Goal: Task Accomplishment & Management: Manage account settings

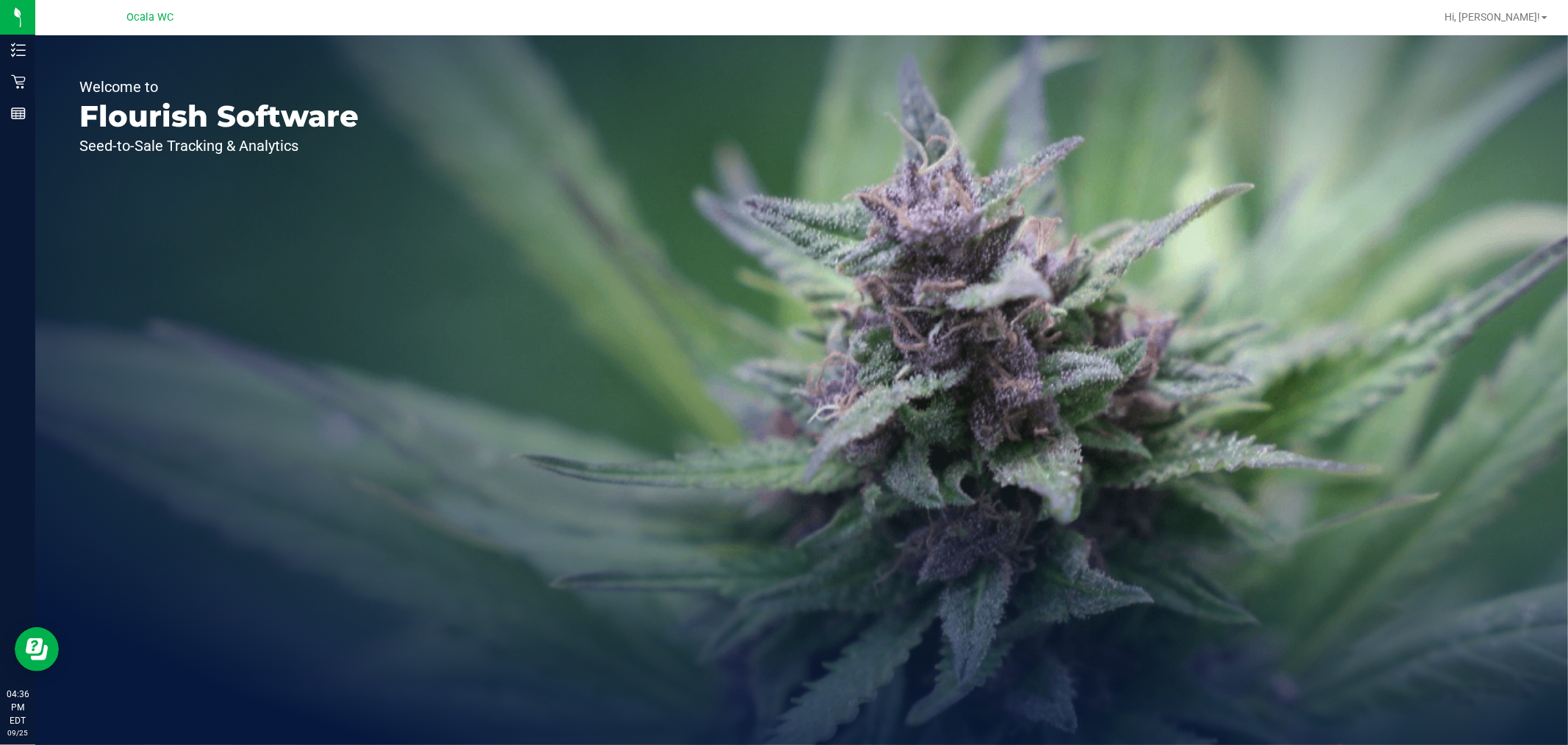
click at [11, 79] on icon at bounding box center [18, 81] width 15 height 15
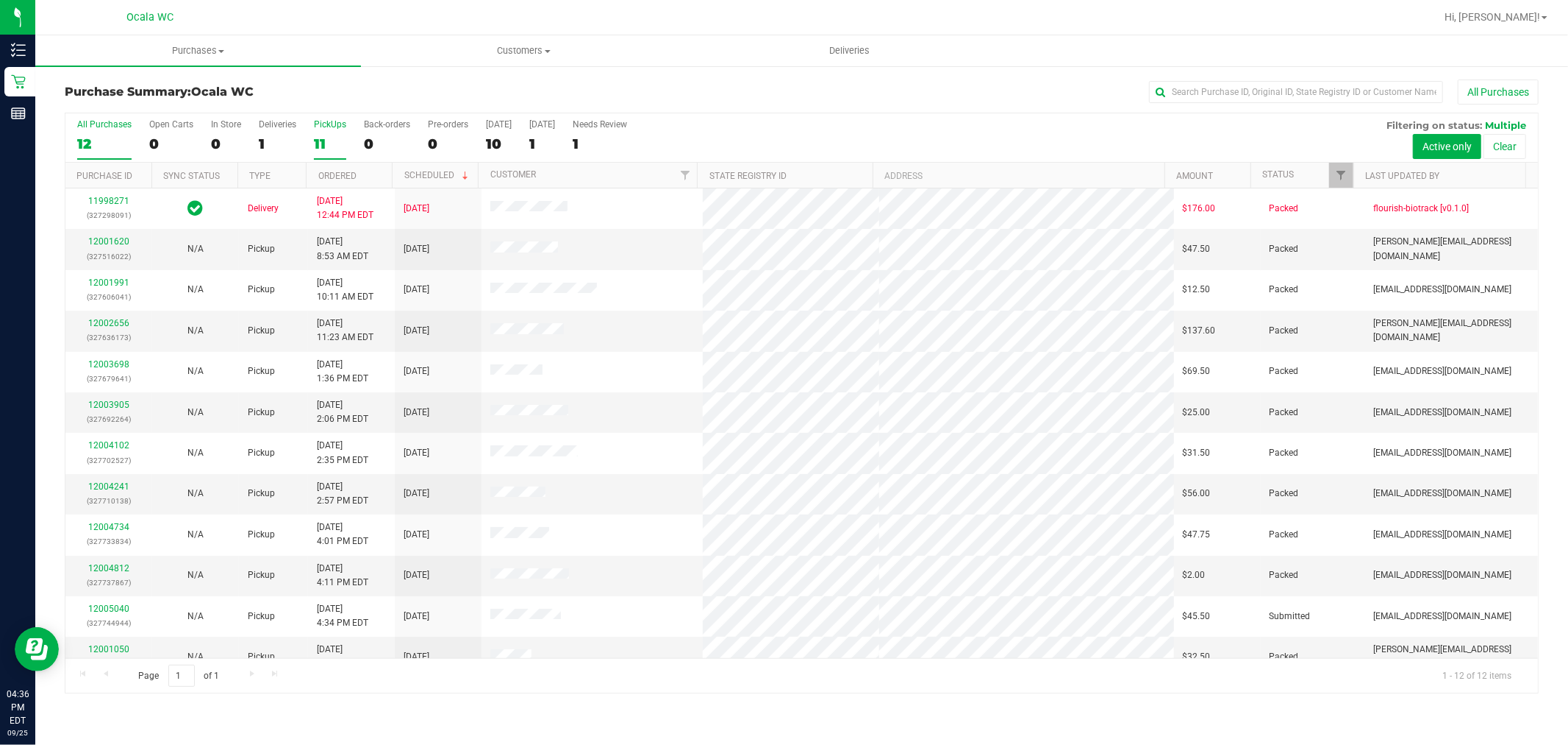
click at [328, 138] on div "11" at bounding box center [330, 143] width 33 height 17
click at [0, 0] on input "PickUps 11" at bounding box center [0, 0] width 0 height 0
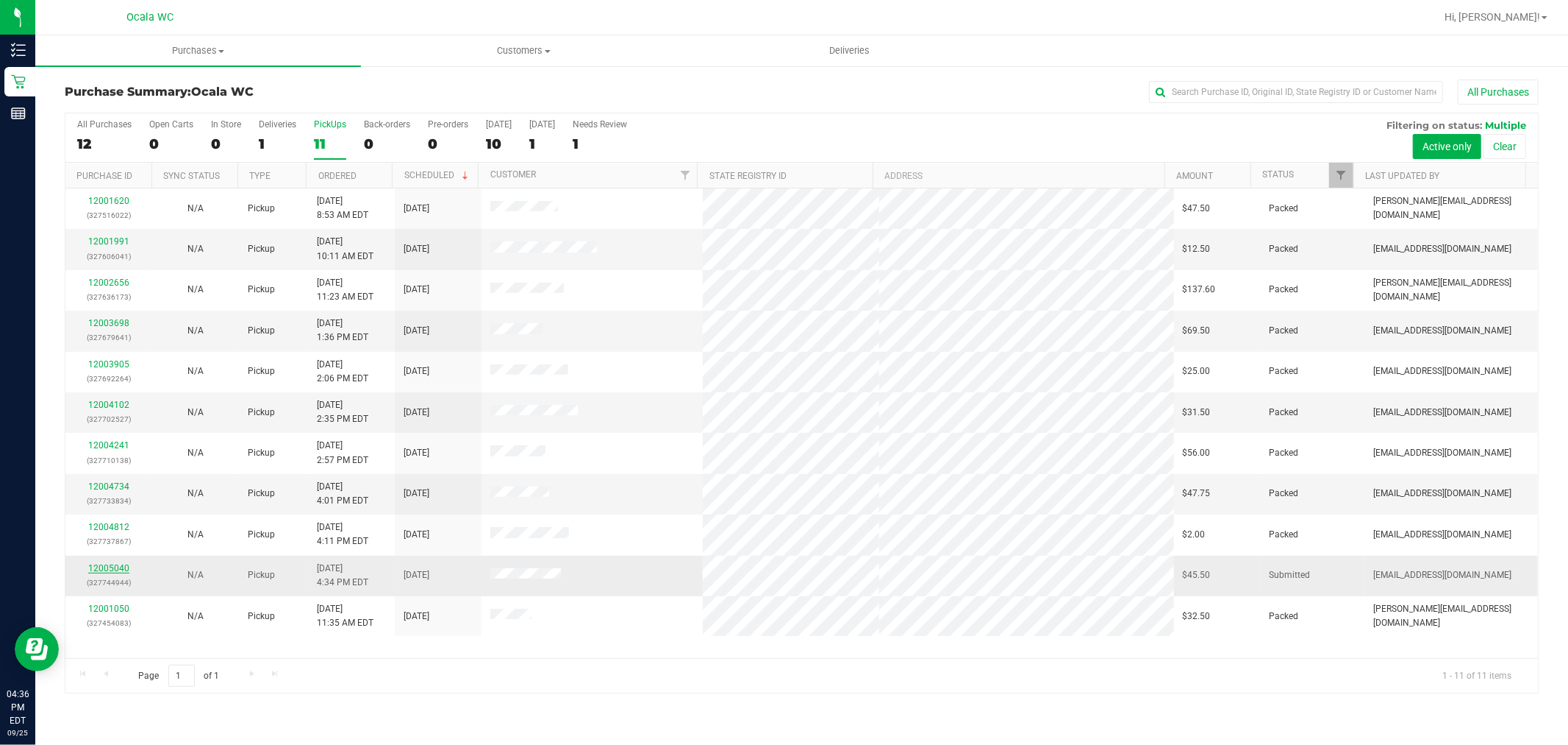
click at [118, 567] on link "12005040" at bounding box center [109, 568] width 41 height 10
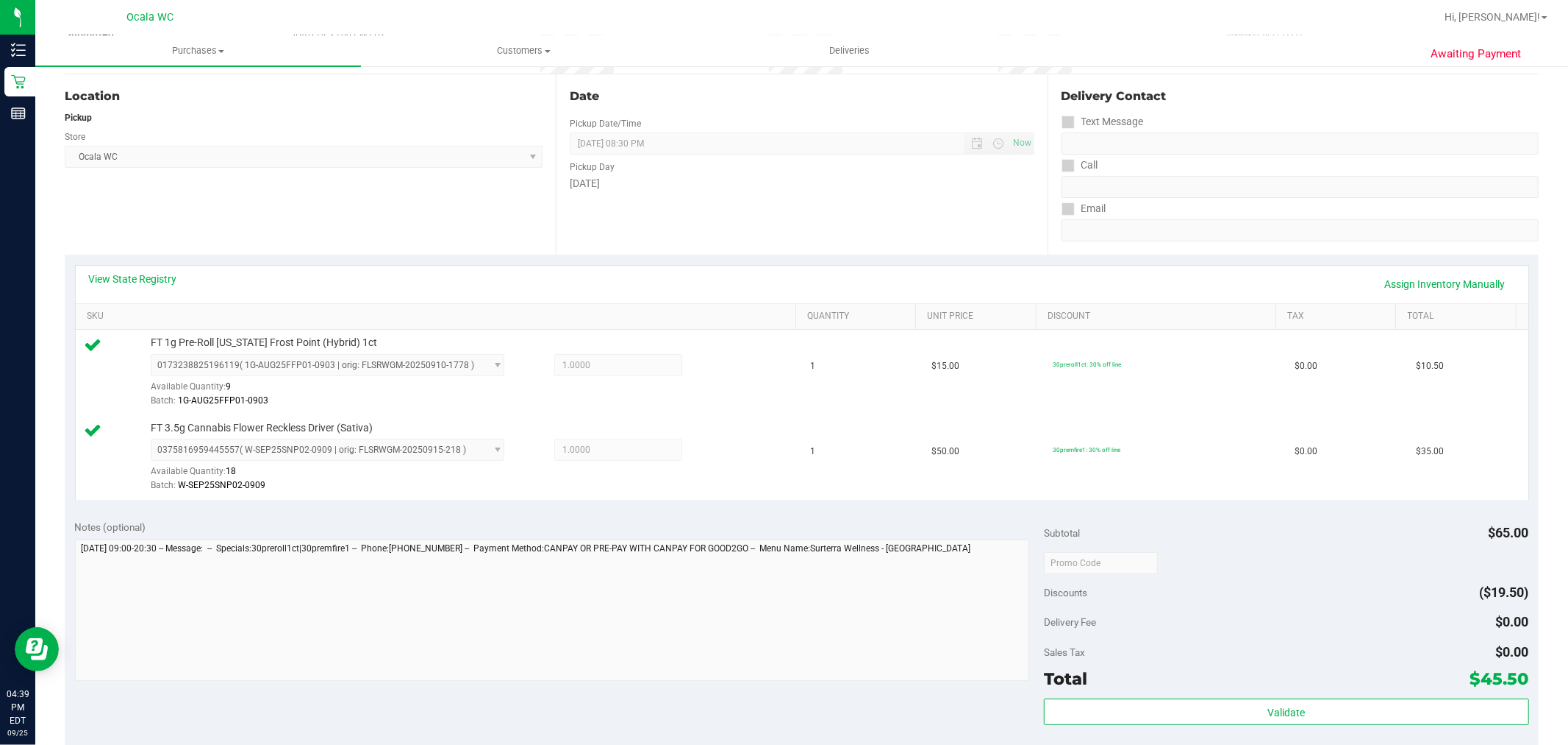
scroll to position [195, 0]
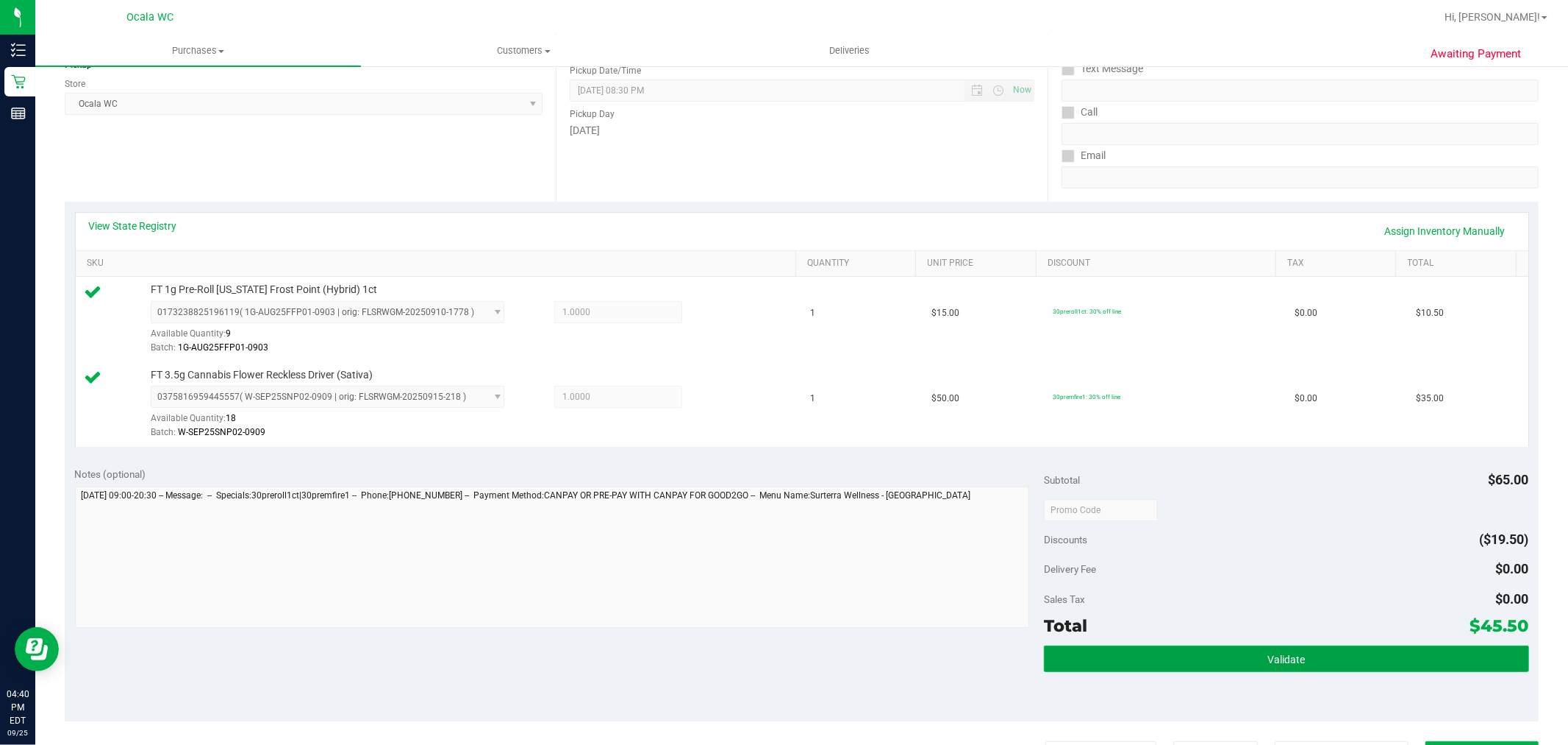
click at [1313, 645] on button "Validate" at bounding box center [1286, 658] width 485 height 27
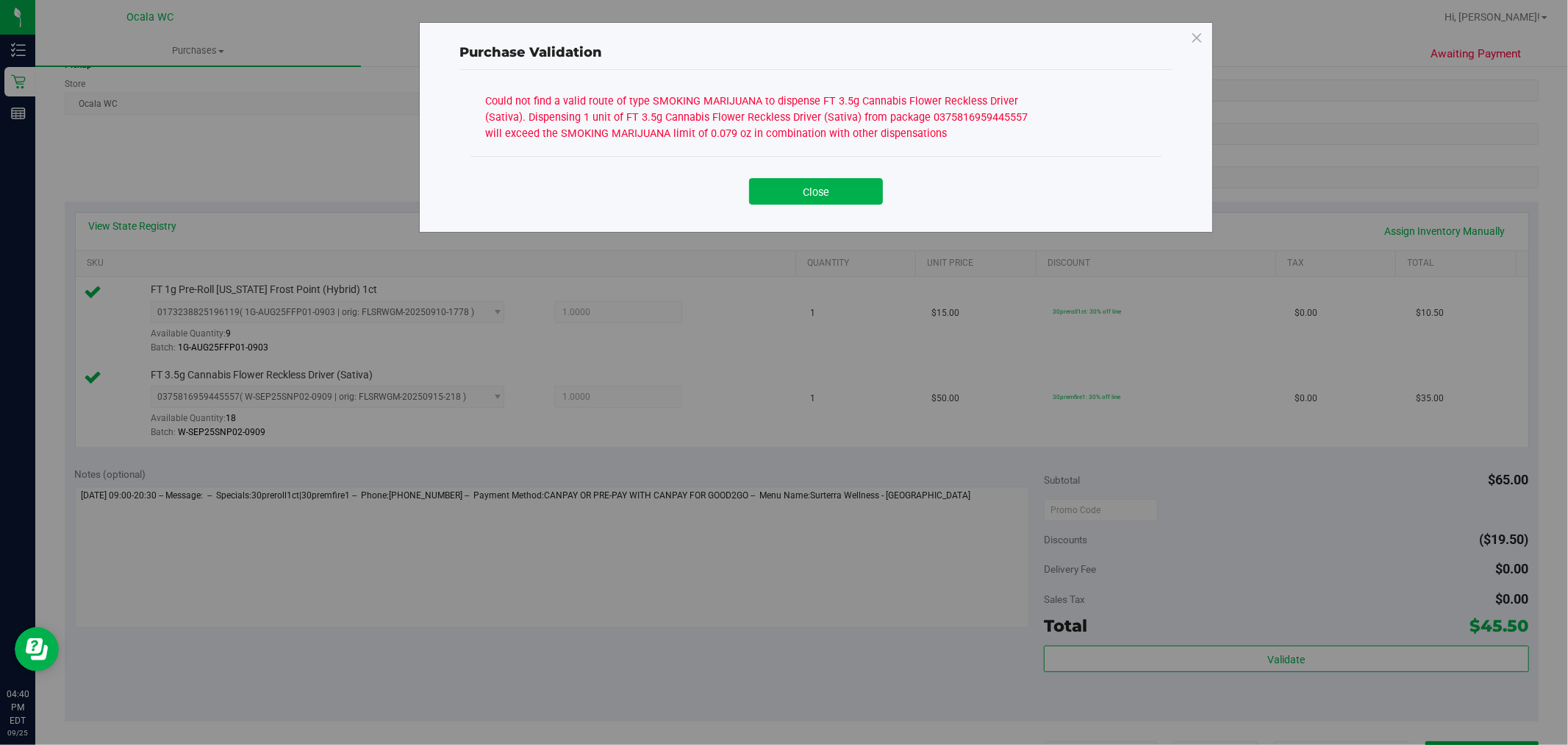
click at [772, 181] on button "Close" at bounding box center [817, 191] width 134 height 27
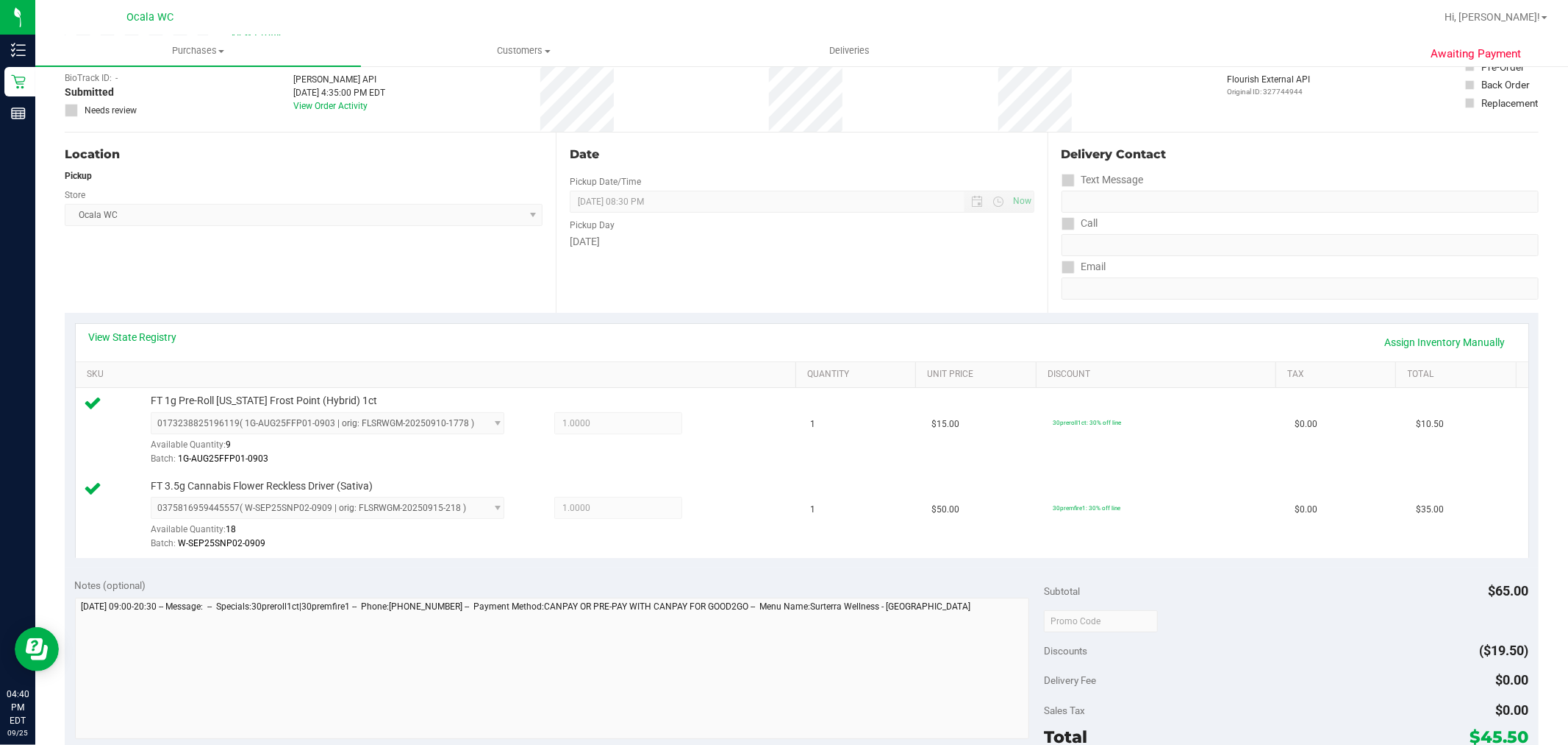
scroll to position [0, 0]
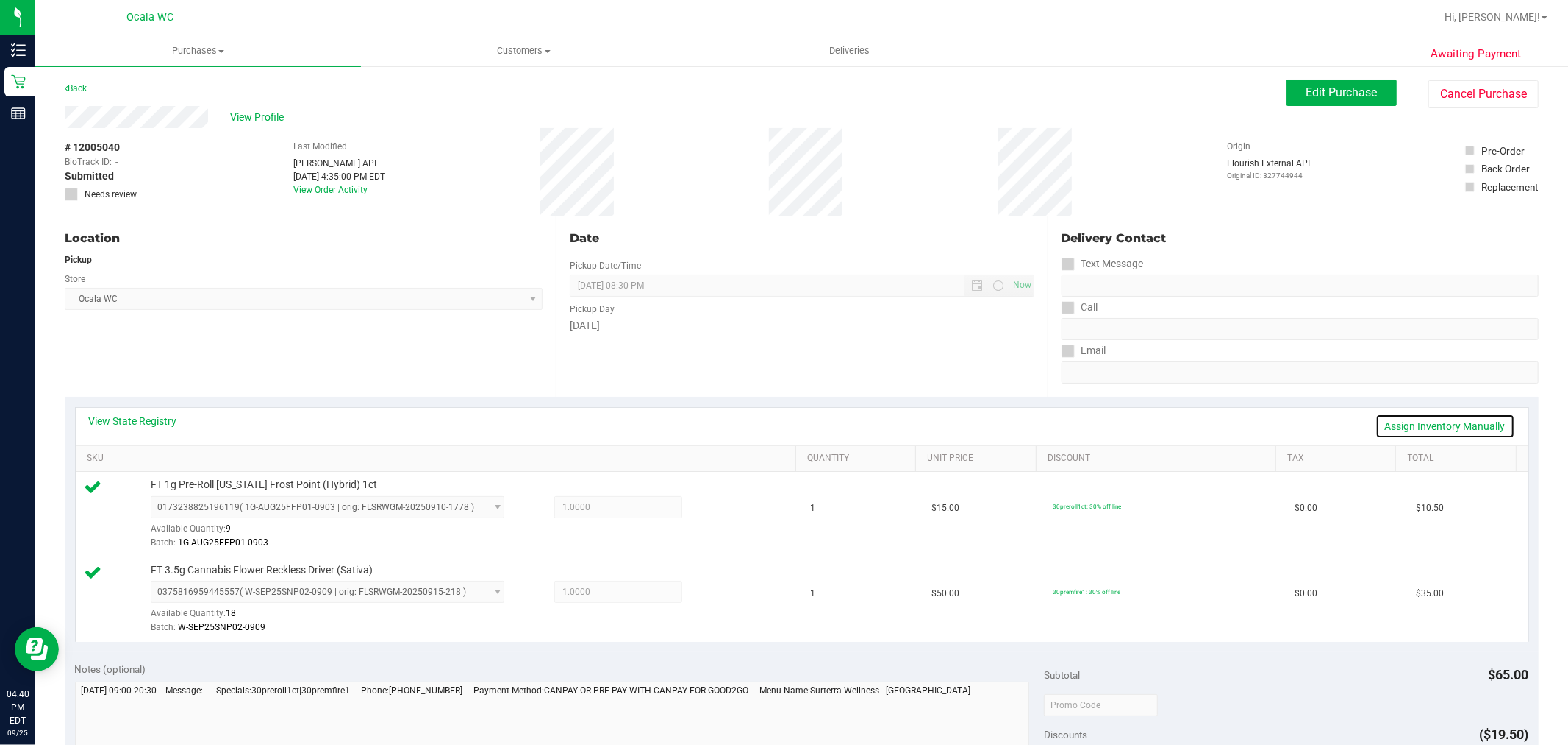
click at [1470, 423] on link "Assign Inventory Manually" at bounding box center [1445, 426] width 139 height 25
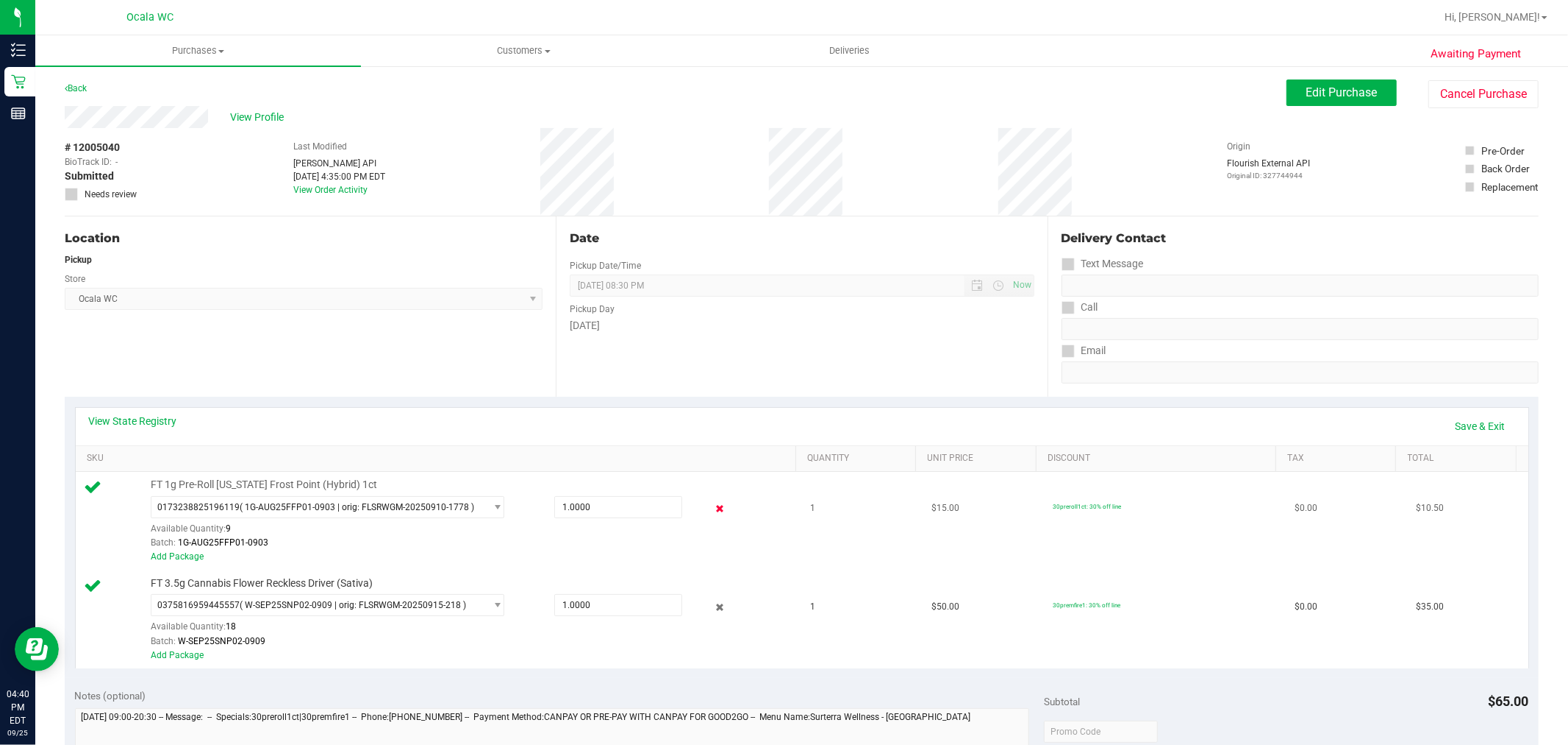
click at [712, 508] on icon at bounding box center [720, 508] width 16 height 17
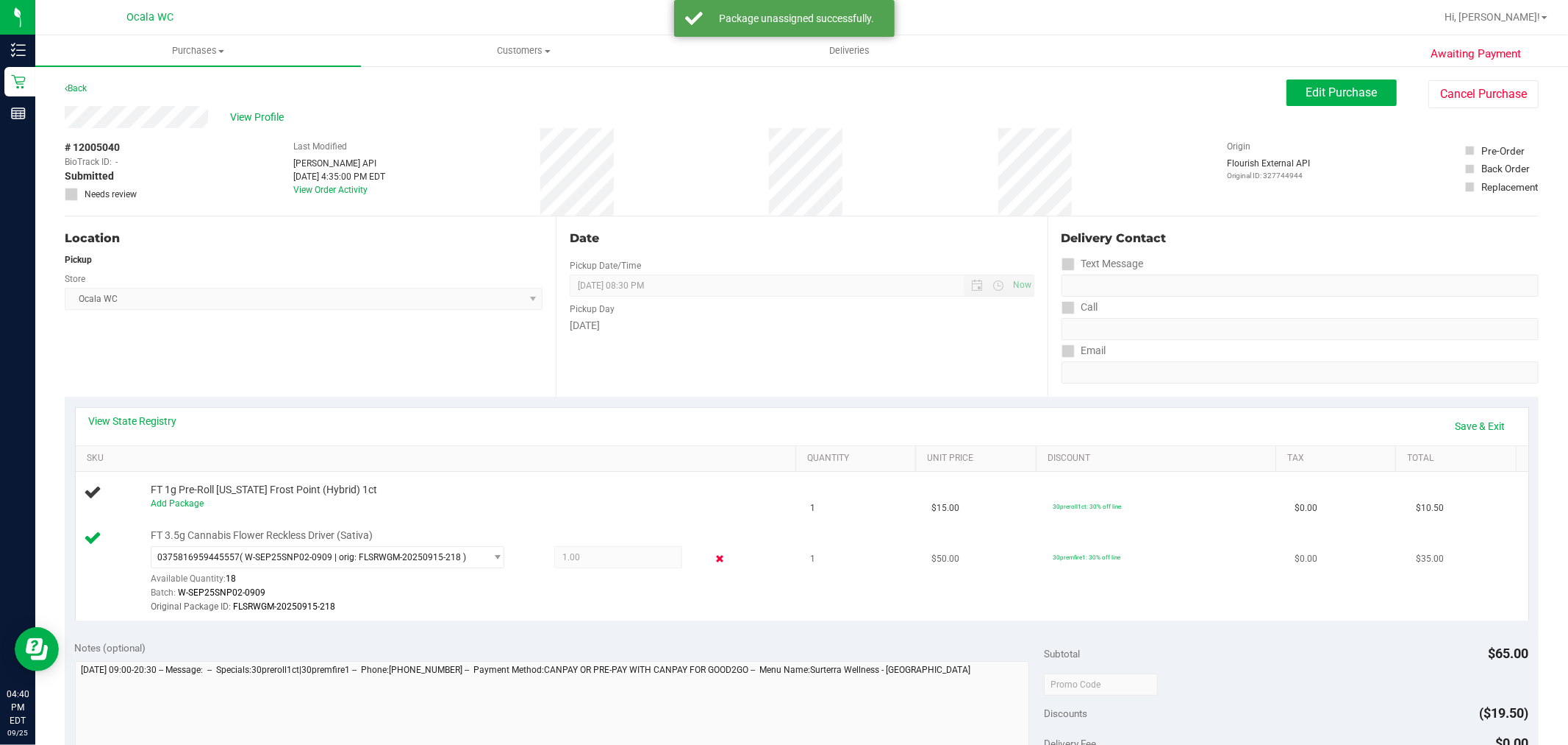
click at [712, 561] on icon at bounding box center [720, 558] width 16 height 17
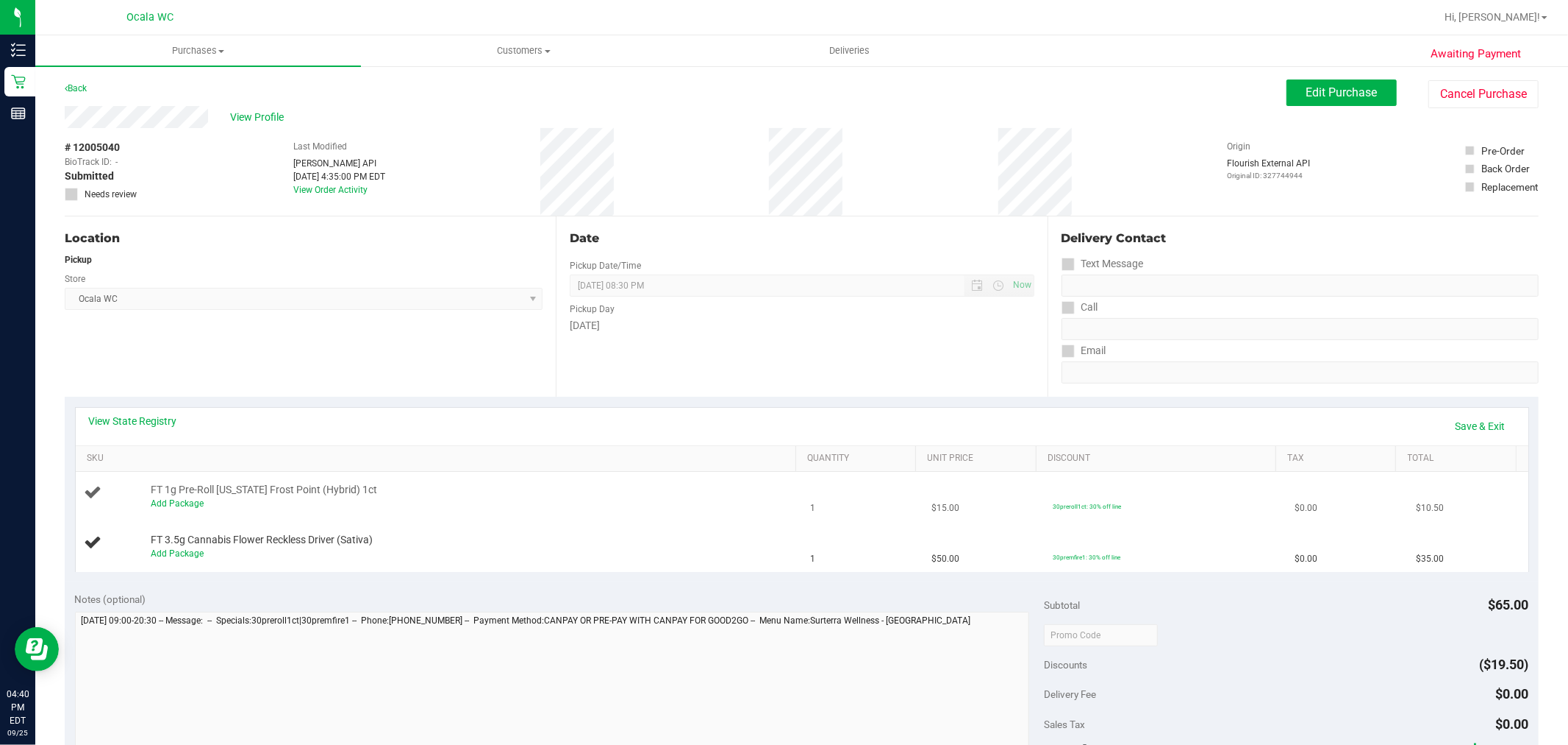
click at [721, 519] on td "FT 1g Pre-Roll Florida Frost Point (Hybrid) 1ct Add Package" at bounding box center [439, 496] width 727 height 50
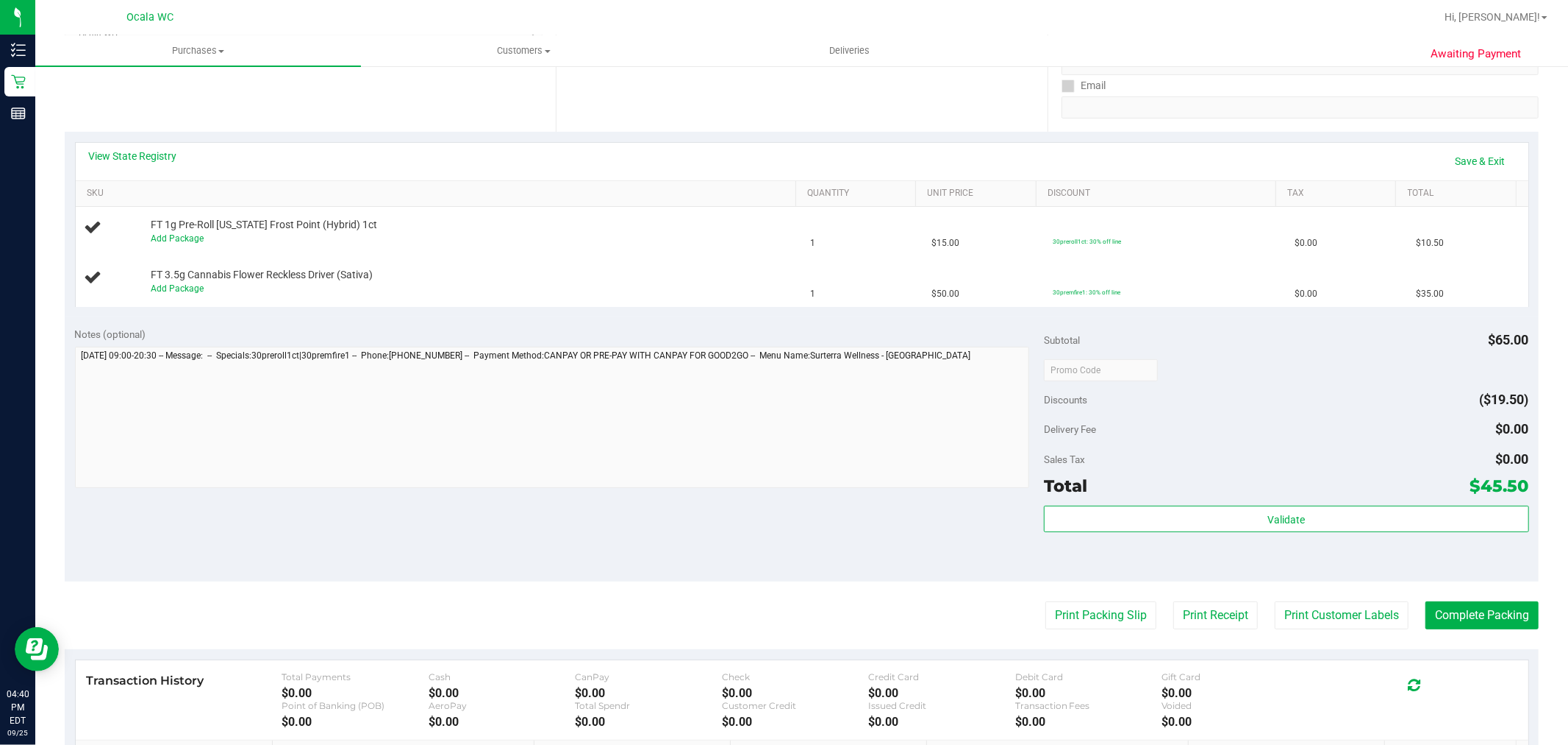
scroll to position [327, 0]
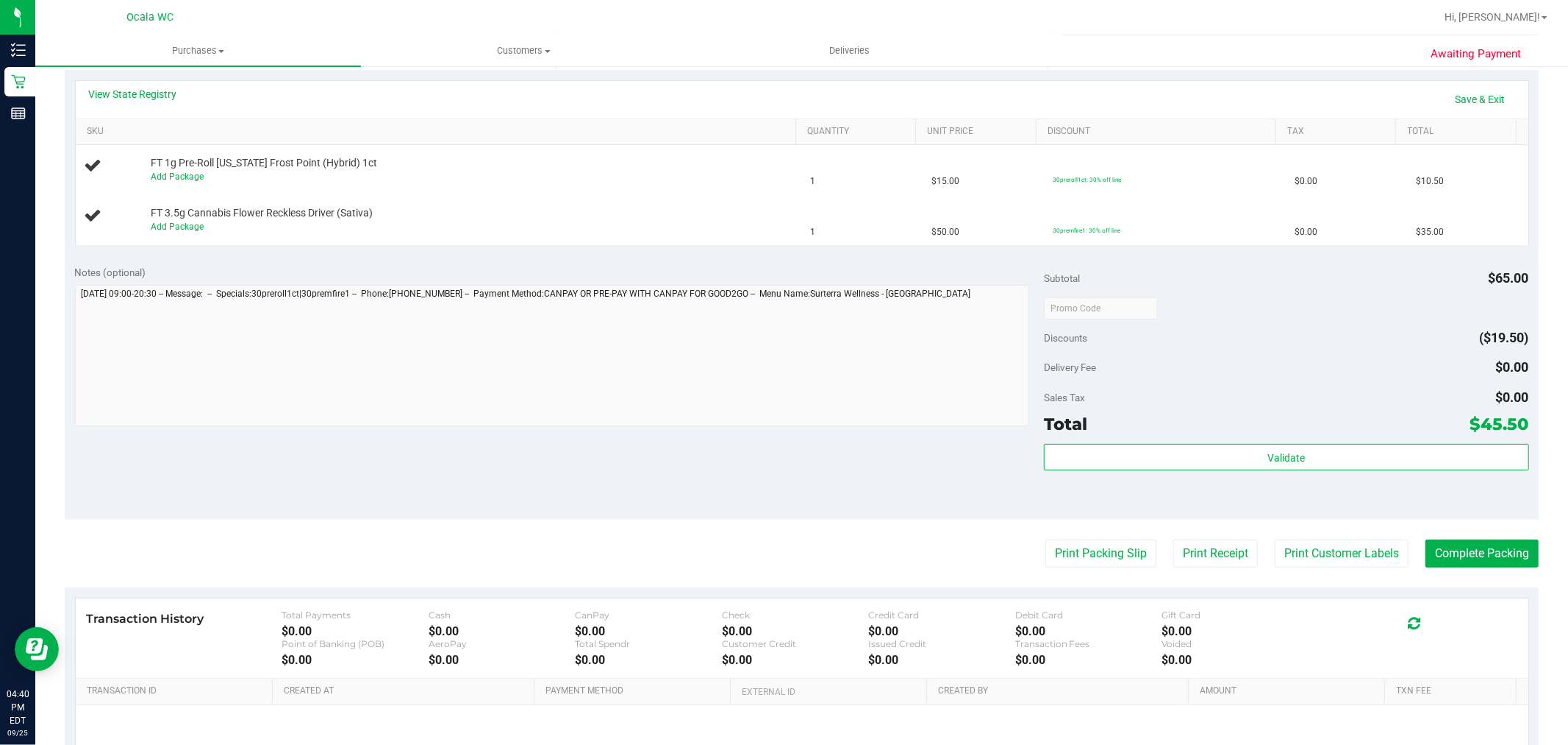
click at [839, 443] on div "Notes (optional) Subtotal $65.00 Discounts ($19.50) Delivery Fee $0.00 Sales Ta…" at bounding box center [802, 387] width 1474 height 265
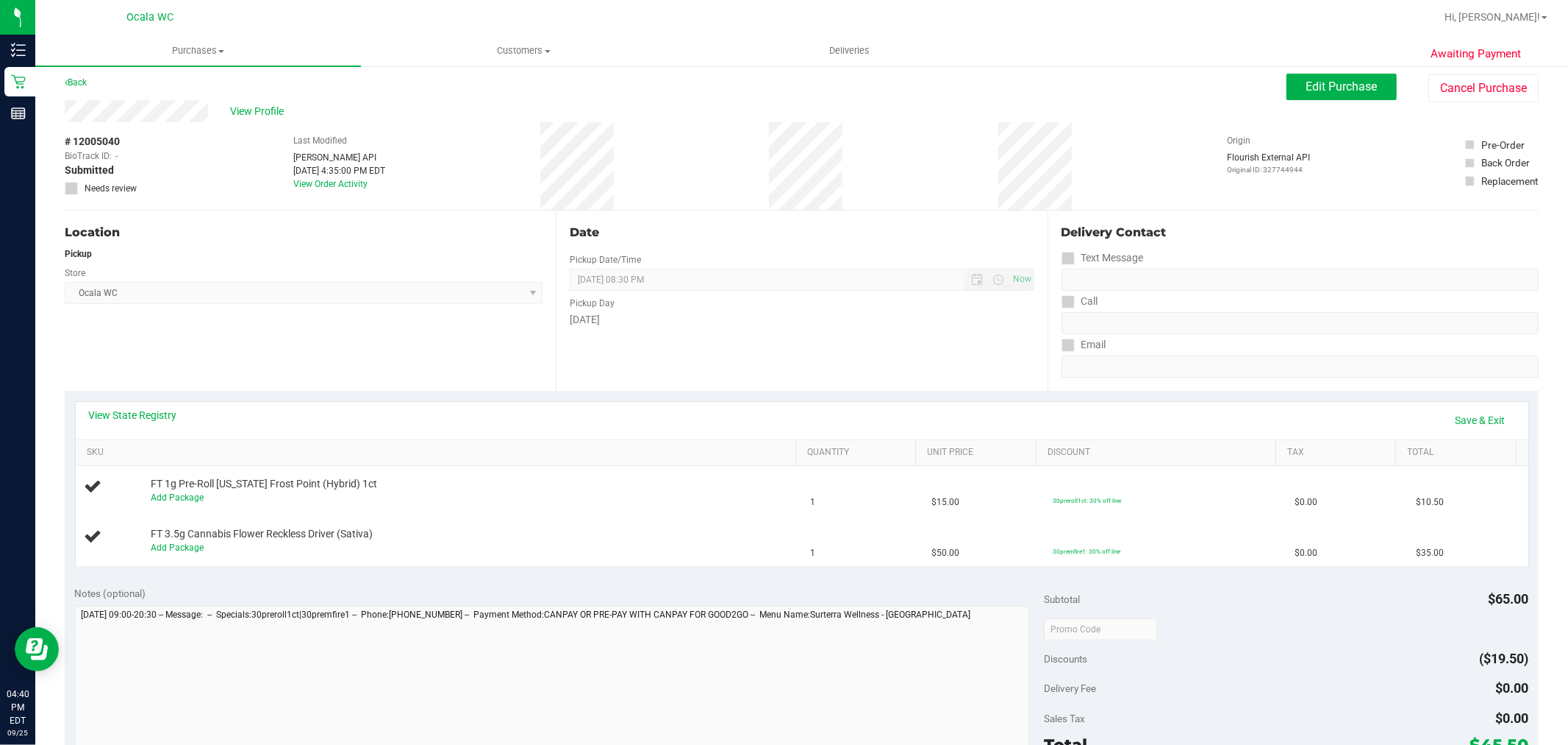
scroll to position [0, 0]
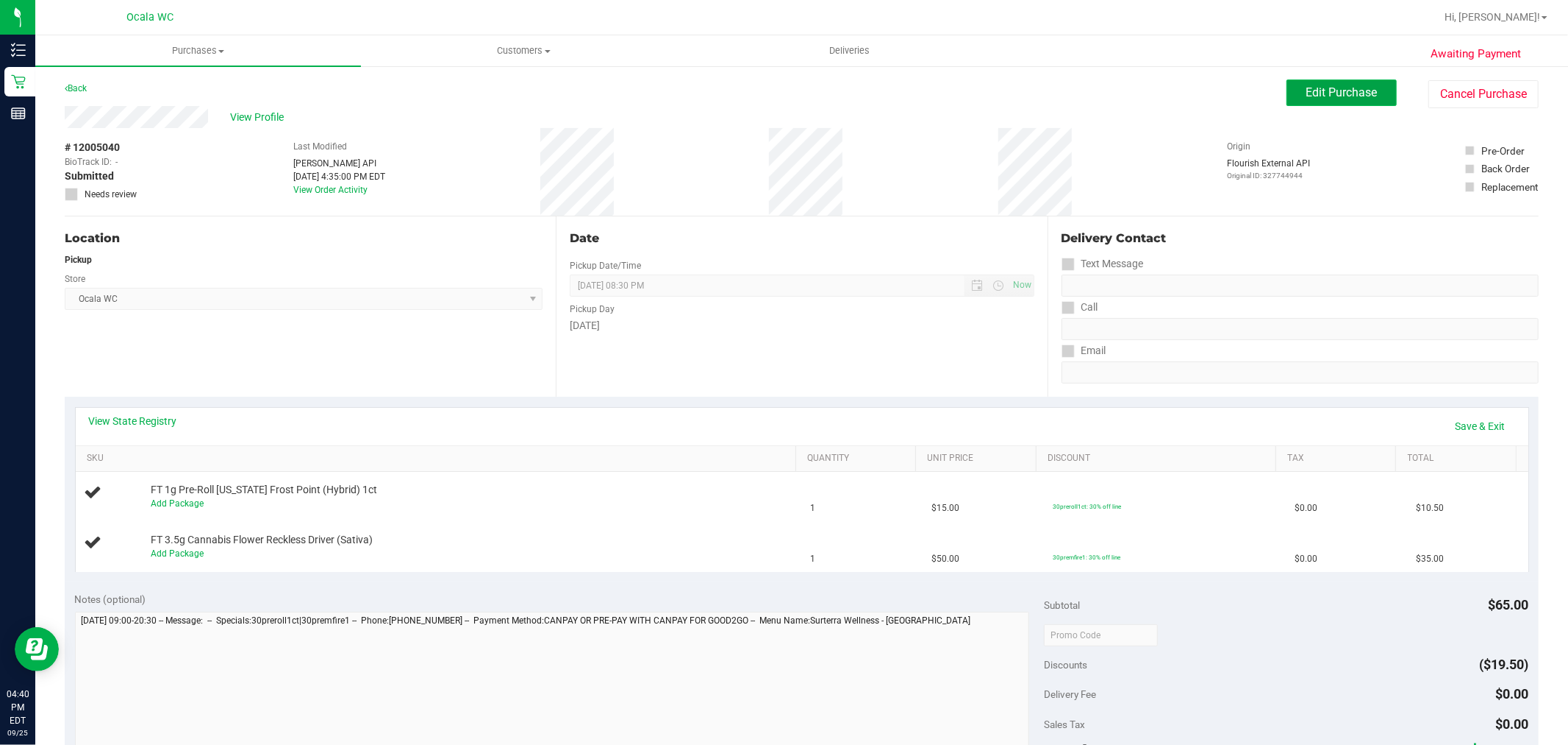
click at [1321, 82] on button "Edit Purchase" at bounding box center [1342, 92] width 111 height 27
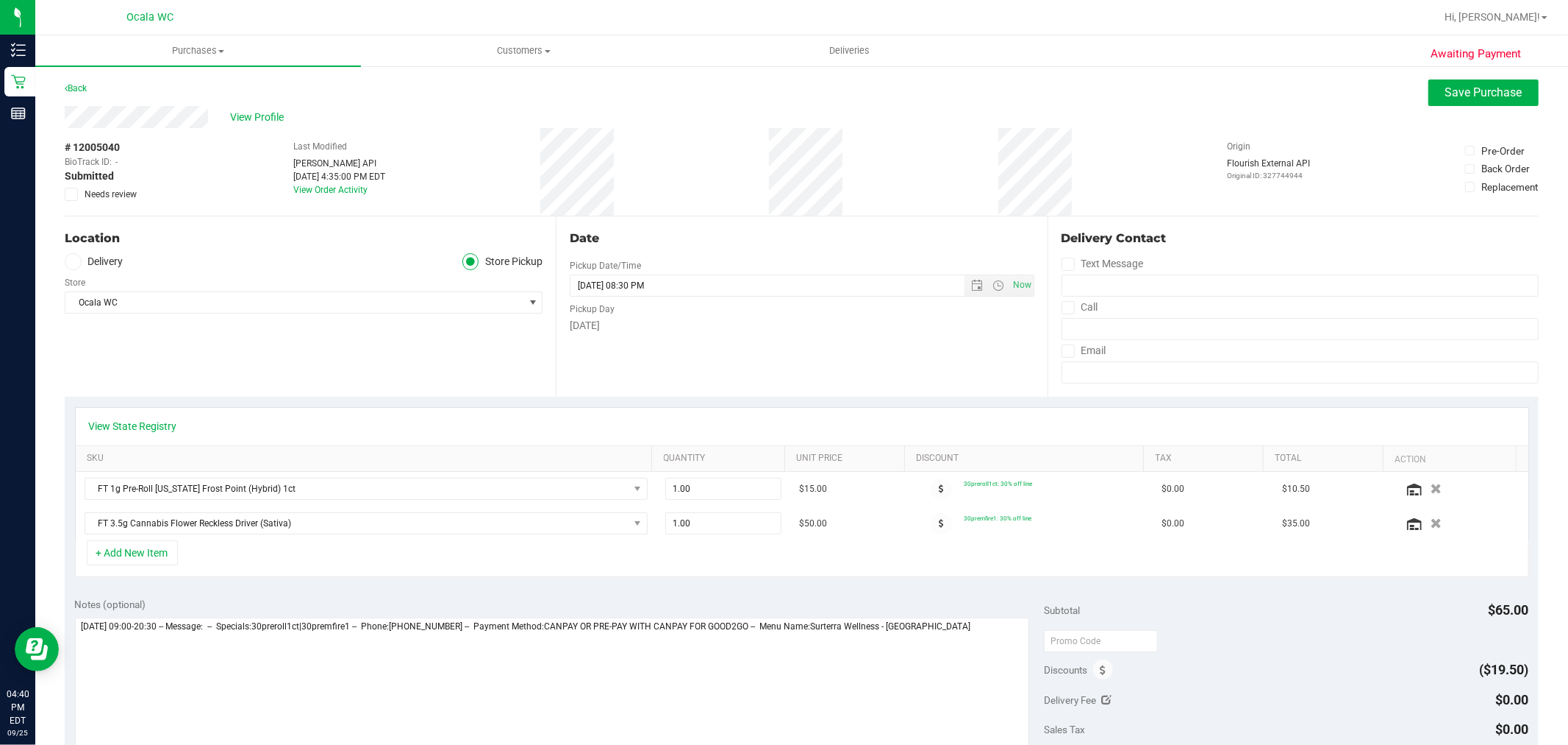
click at [71, 195] on icon at bounding box center [72, 195] width 10 height 0
click at [0, 0] on input "Needs review" at bounding box center [0, 0] width 0 height 0
click at [721, 111] on div "View Profile" at bounding box center [802, 117] width 1474 height 22
click at [1450, 99] on span "Save Purchase" at bounding box center [1484, 92] width 77 height 14
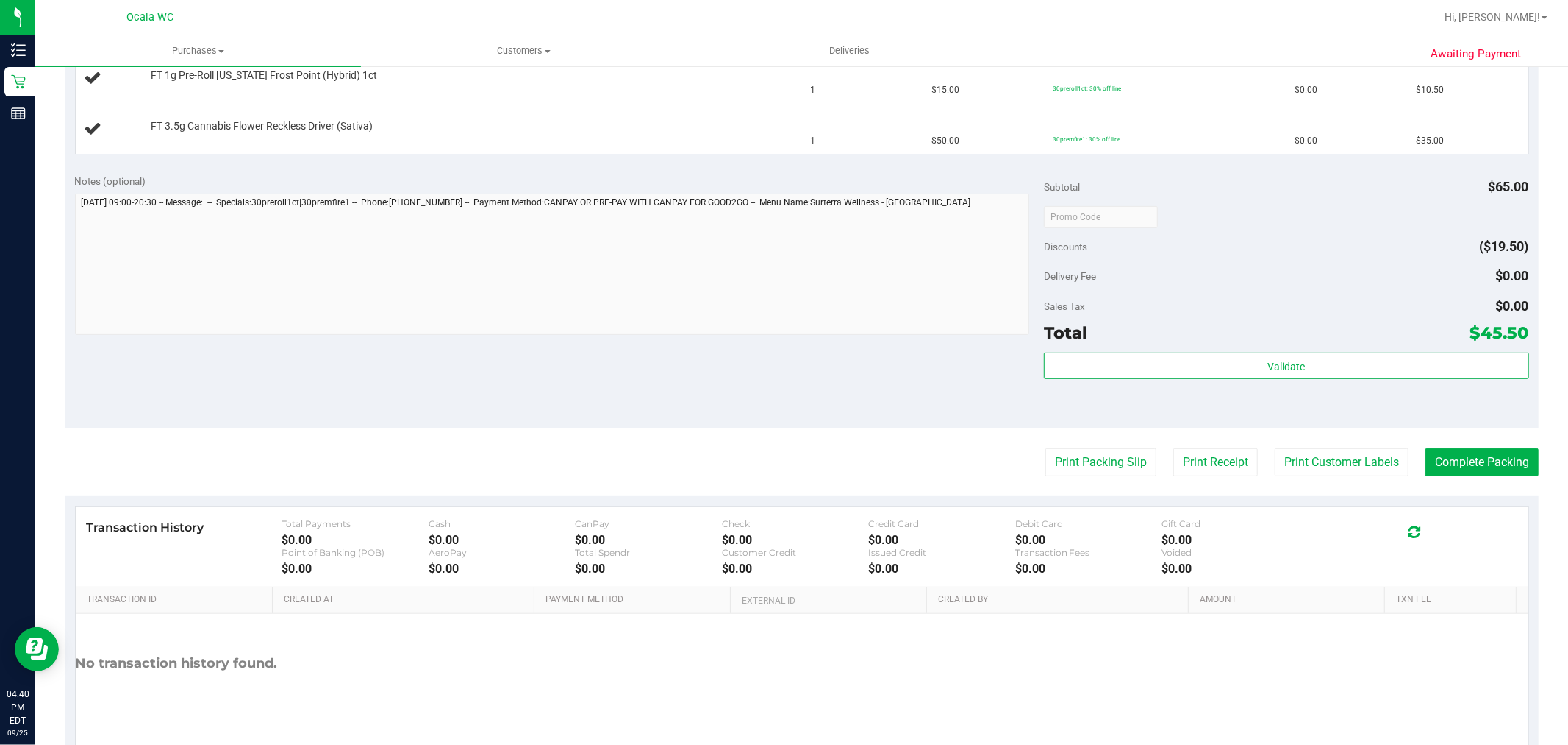
scroll to position [474, 0]
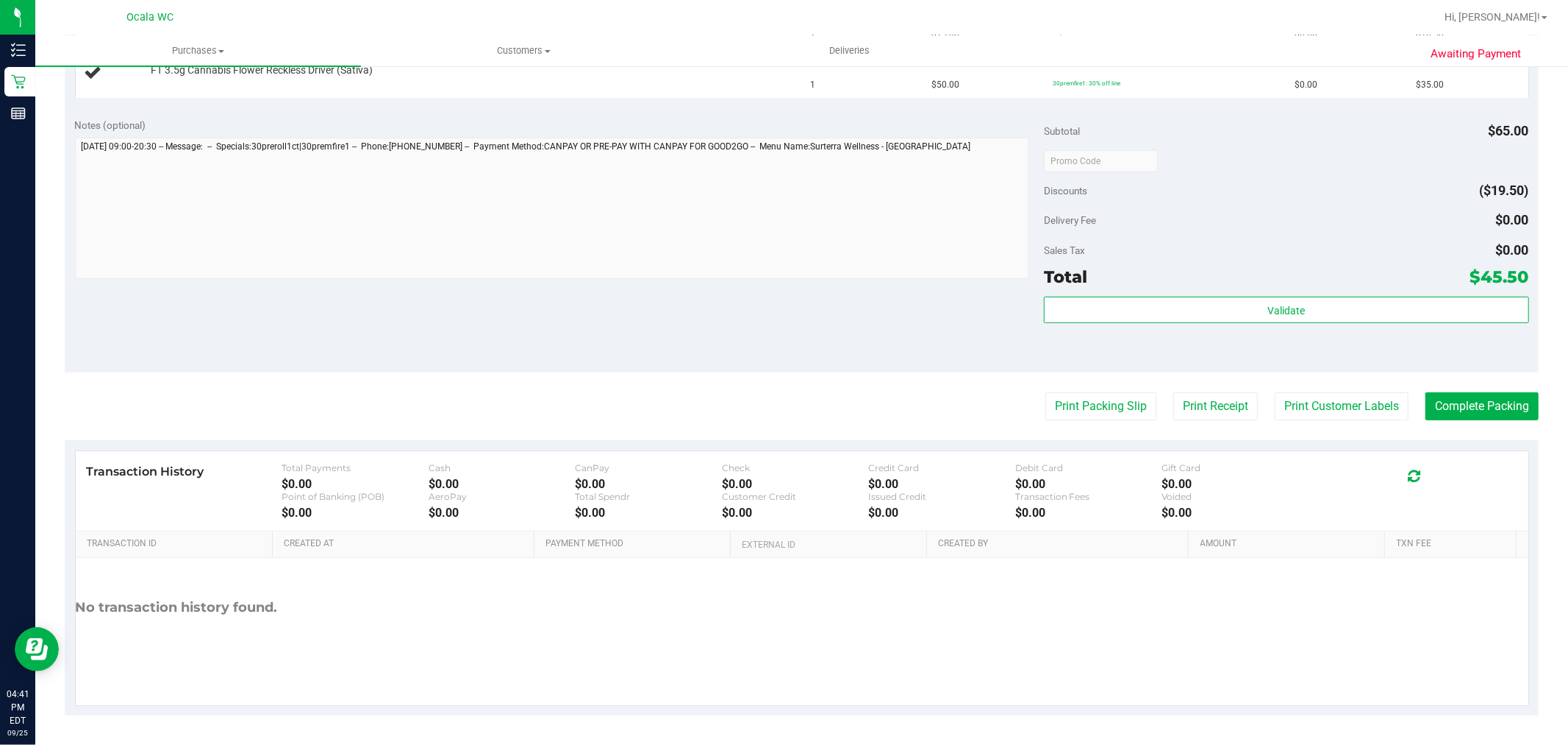
click at [500, 342] on div "Notes (optional) Subtotal $65.00 Discounts ($19.50) Delivery Fee $0.00 Sales Ta…" at bounding box center [802, 240] width 1474 height 265
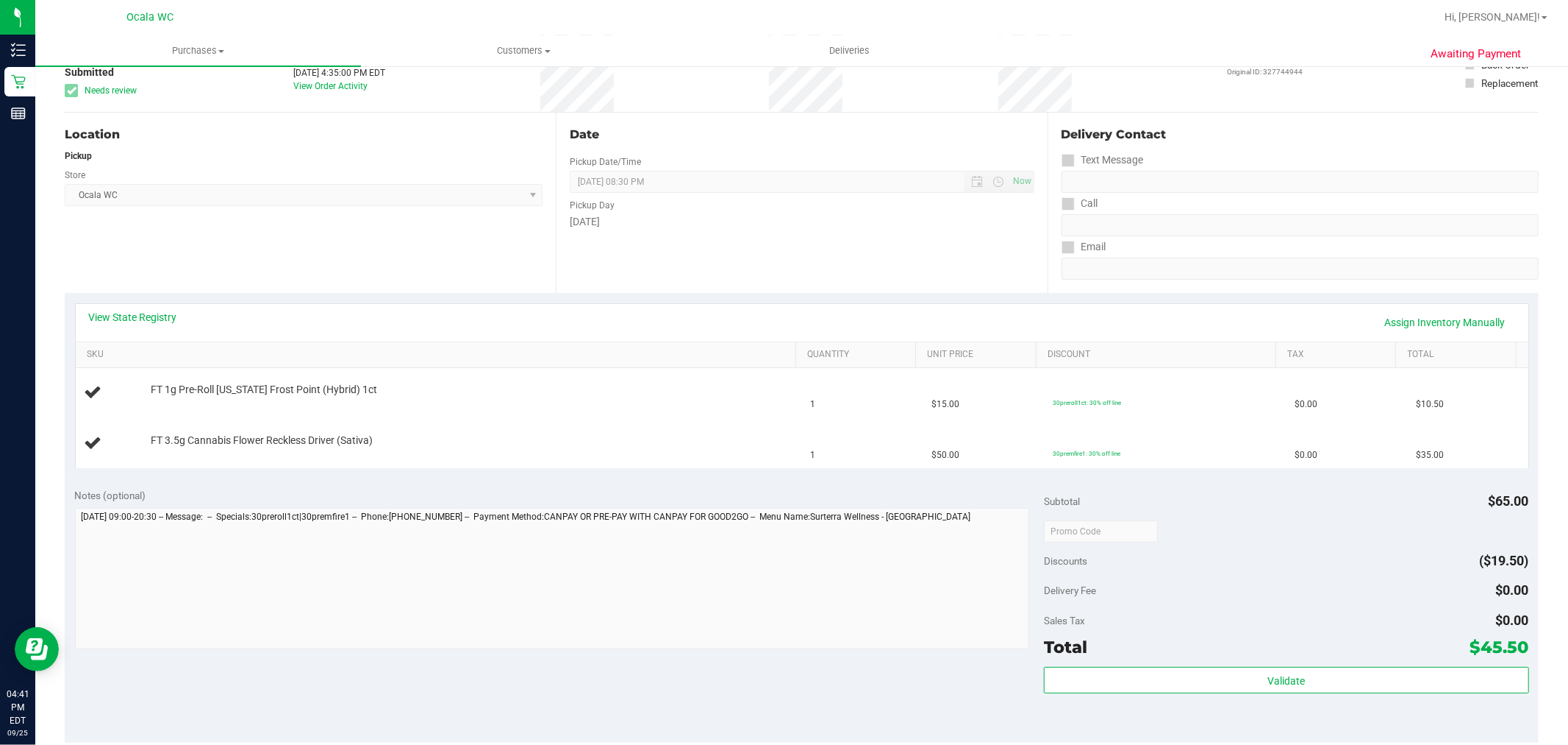
scroll to position [0, 0]
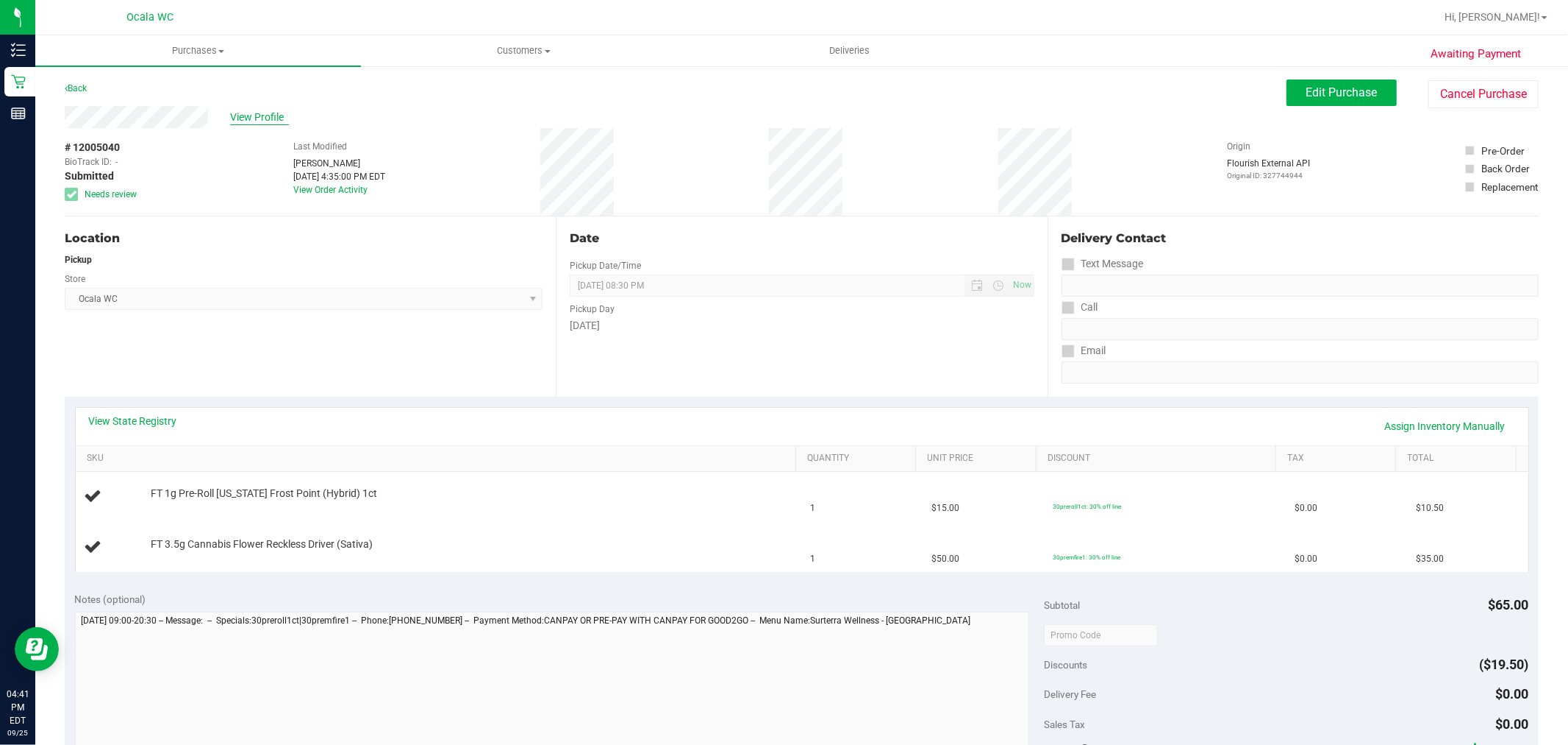
click at [240, 114] on span "View Profile" at bounding box center [260, 118] width 59 height 16
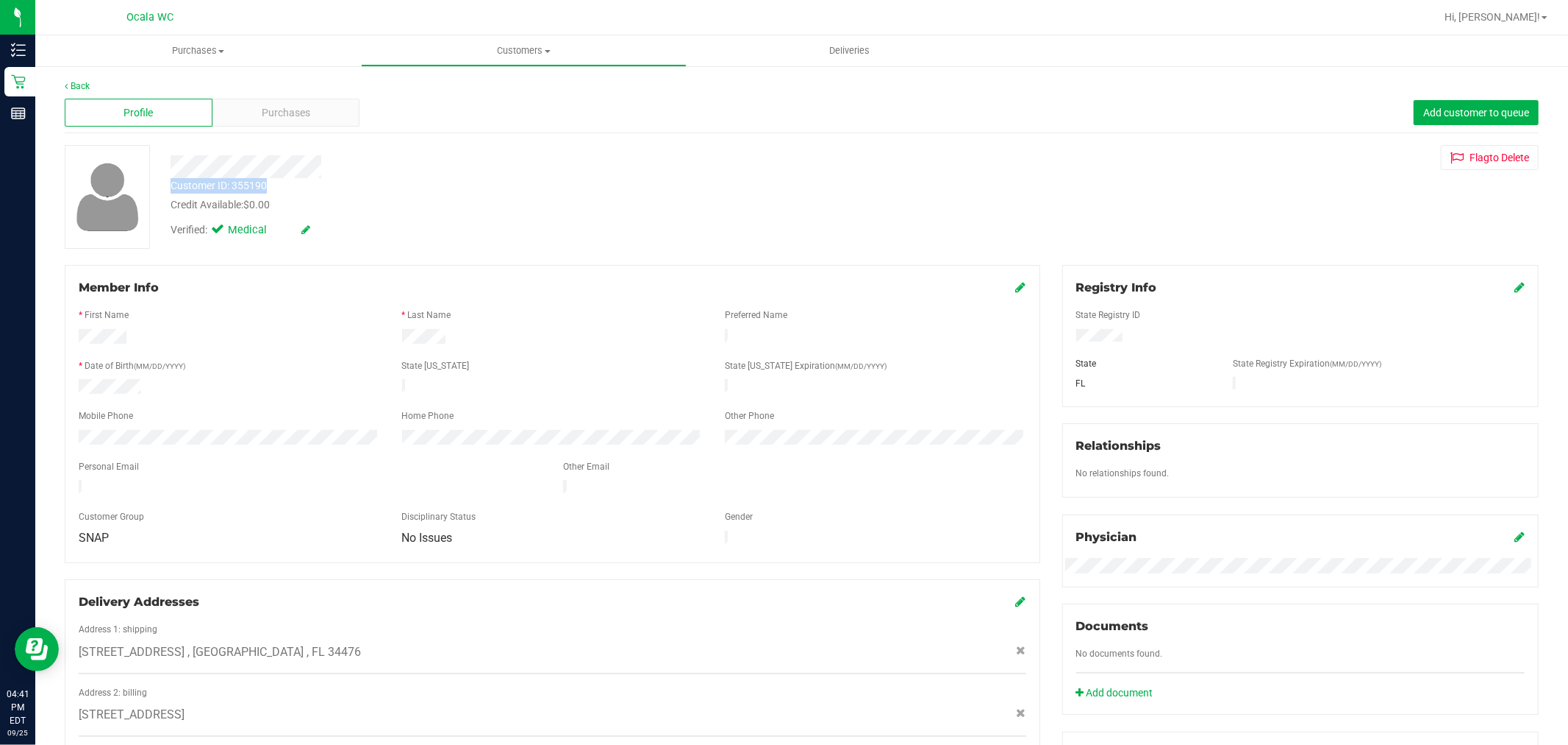
drag, startPoint x: 169, startPoint y: 183, endPoint x: 277, endPoint y: 186, distance: 108.0
click at [277, 186] on div "Customer ID: 355190 Credit Available: $0.00" at bounding box center [534, 195] width 748 height 35
copy div "Customer ID: 355190"
click at [539, 180] on div "Customer ID: 355190 Credit Available: $0.00" at bounding box center [534, 195] width 748 height 35
click at [607, 552] on div "Member Info * First Name * Last Name Preferred Name * Date of Birth (MM/DD/YYYY…" at bounding box center [552, 578] width 998 height 626
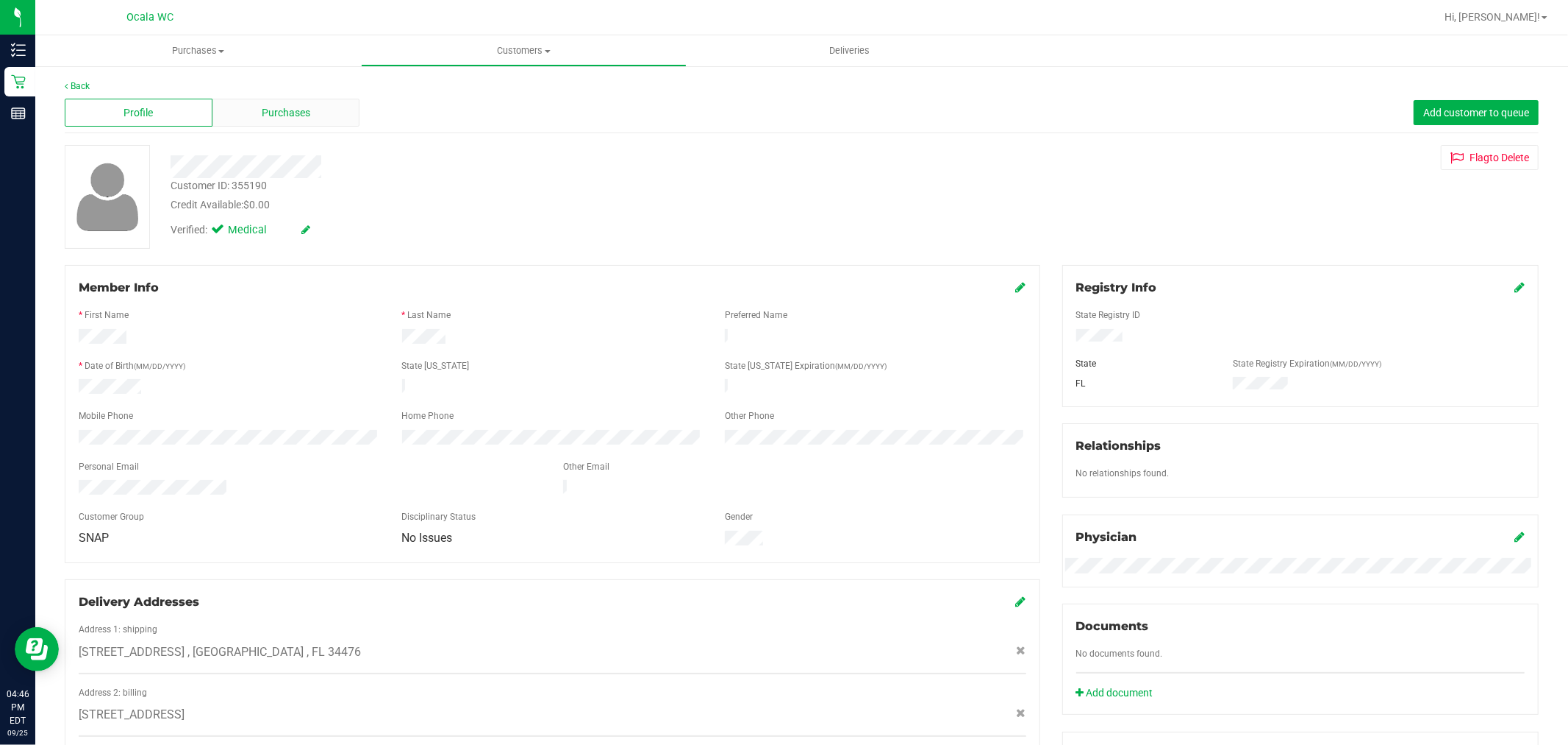
click at [320, 111] on div "Purchases" at bounding box center [286, 113] width 148 height 28
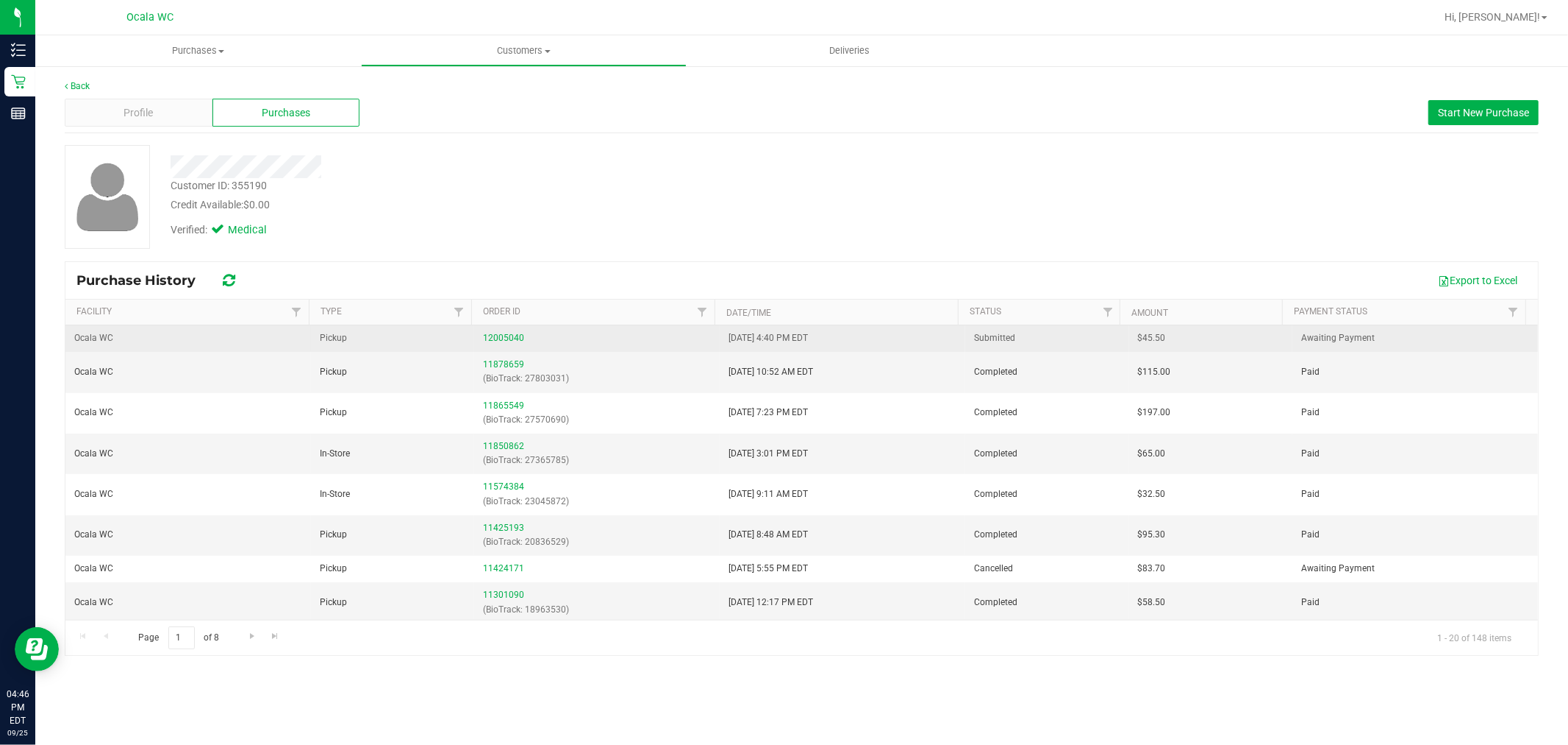
click at [510, 343] on div "12005040" at bounding box center [596, 338] width 228 height 14
drag, startPoint x: 526, startPoint y: 332, endPoint x: 511, endPoint y: 334, distance: 15.1
click at [512, 333] on div "12005040" at bounding box center [596, 338] width 228 height 14
click at [511, 334] on link "12005040" at bounding box center [504, 338] width 41 height 10
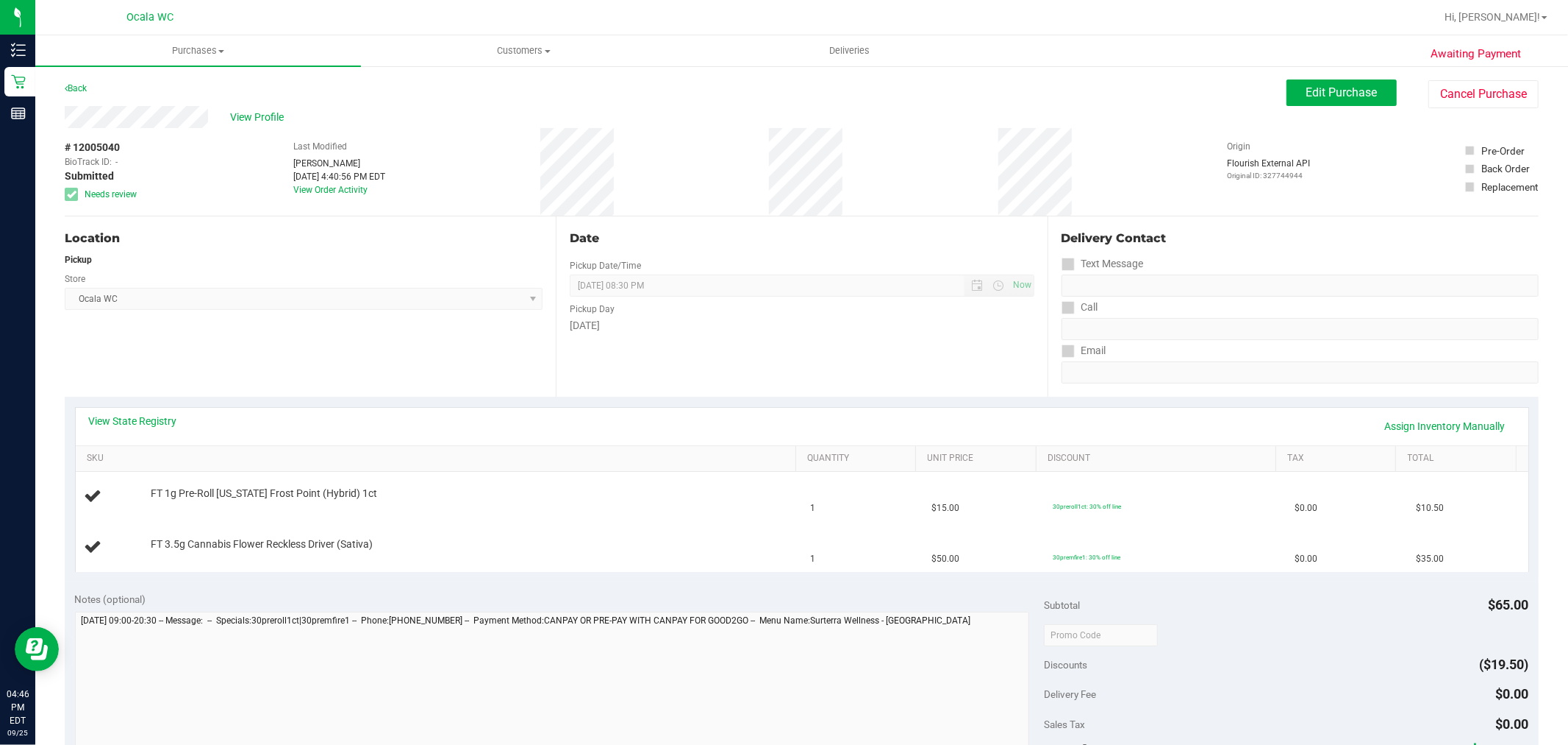
click at [163, 429] on div "View State Registry Assign Inventory Manually" at bounding box center [802, 426] width 1427 height 25
click at [164, 420] on link "View State Registry" at bounding box center [132, 421] width 88 height 15
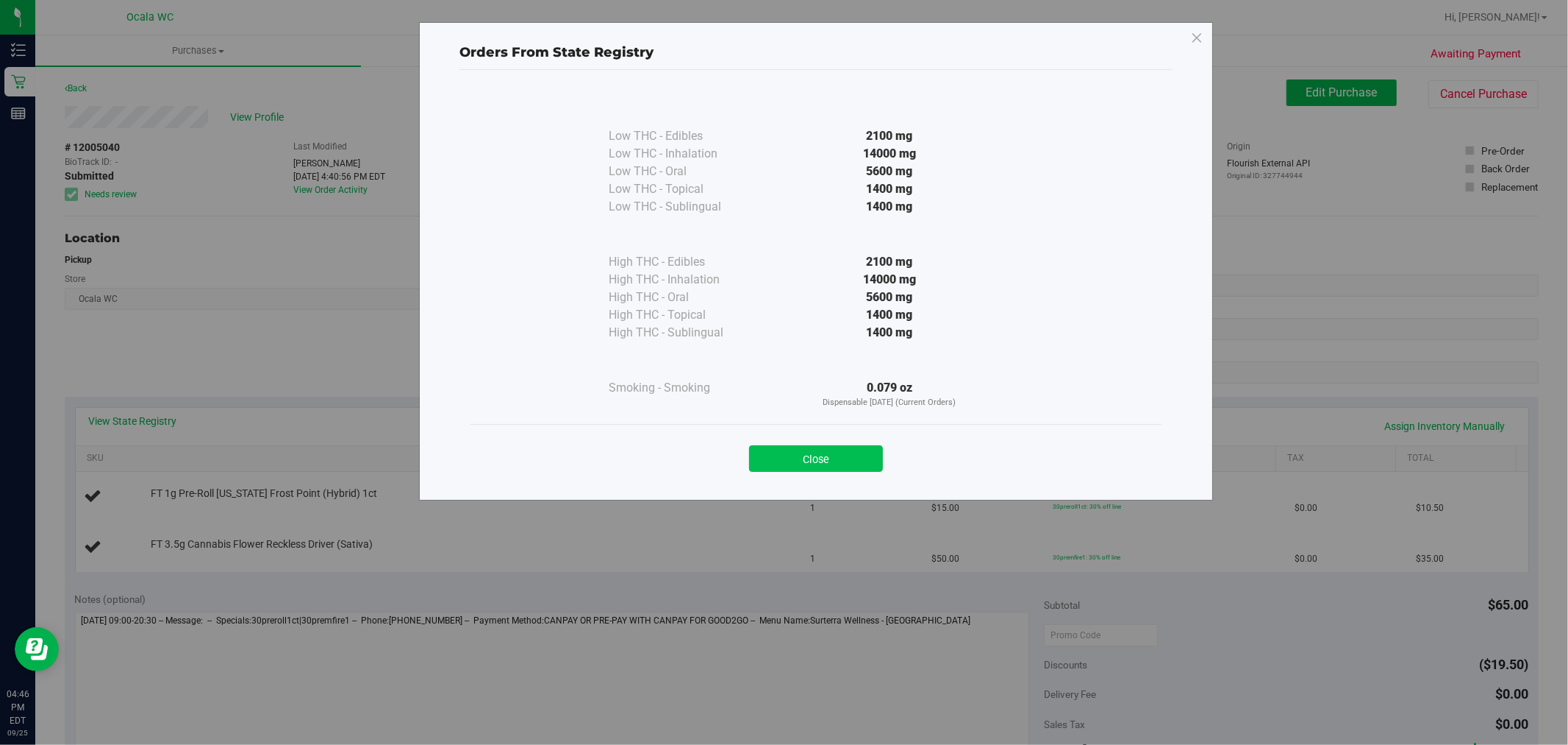
click at [848, 464] on button "Close" at bounding box center [817, 458] width 134 height 27
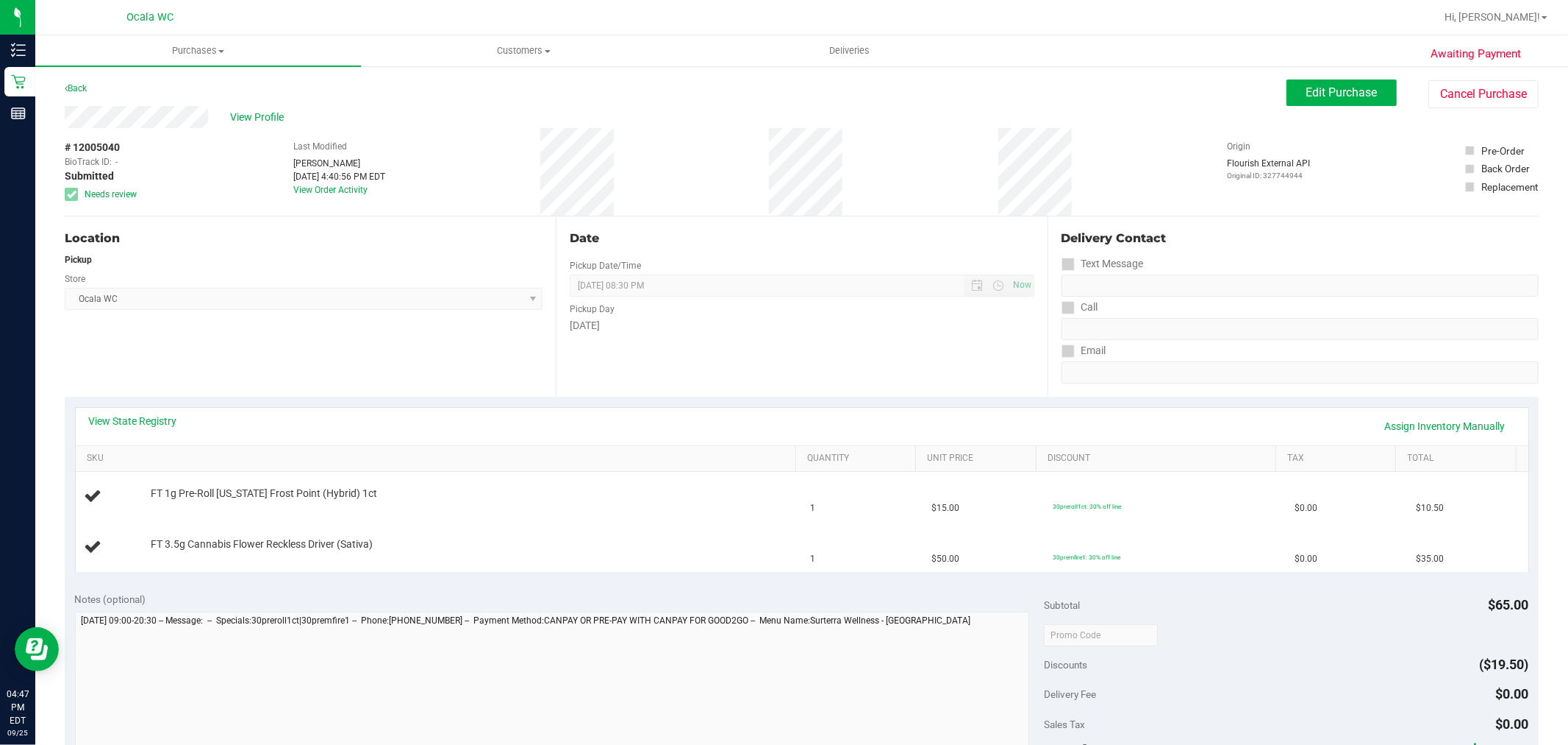
click at [1097, 77] on div "Awaiting Payment Back Edit Purchase Cancel Purchase View Profile # 12005040 Bio…" at bounding box center [802, 642] width 1533 height 1154
click at [1135, 97] on div "Back Edit Purchase Cancel Purchase" at bounding box center [802, 92] width 1474 height 27
click at [69, 91] on link "Back" at bounding box center [76, 88] width 22 height 10
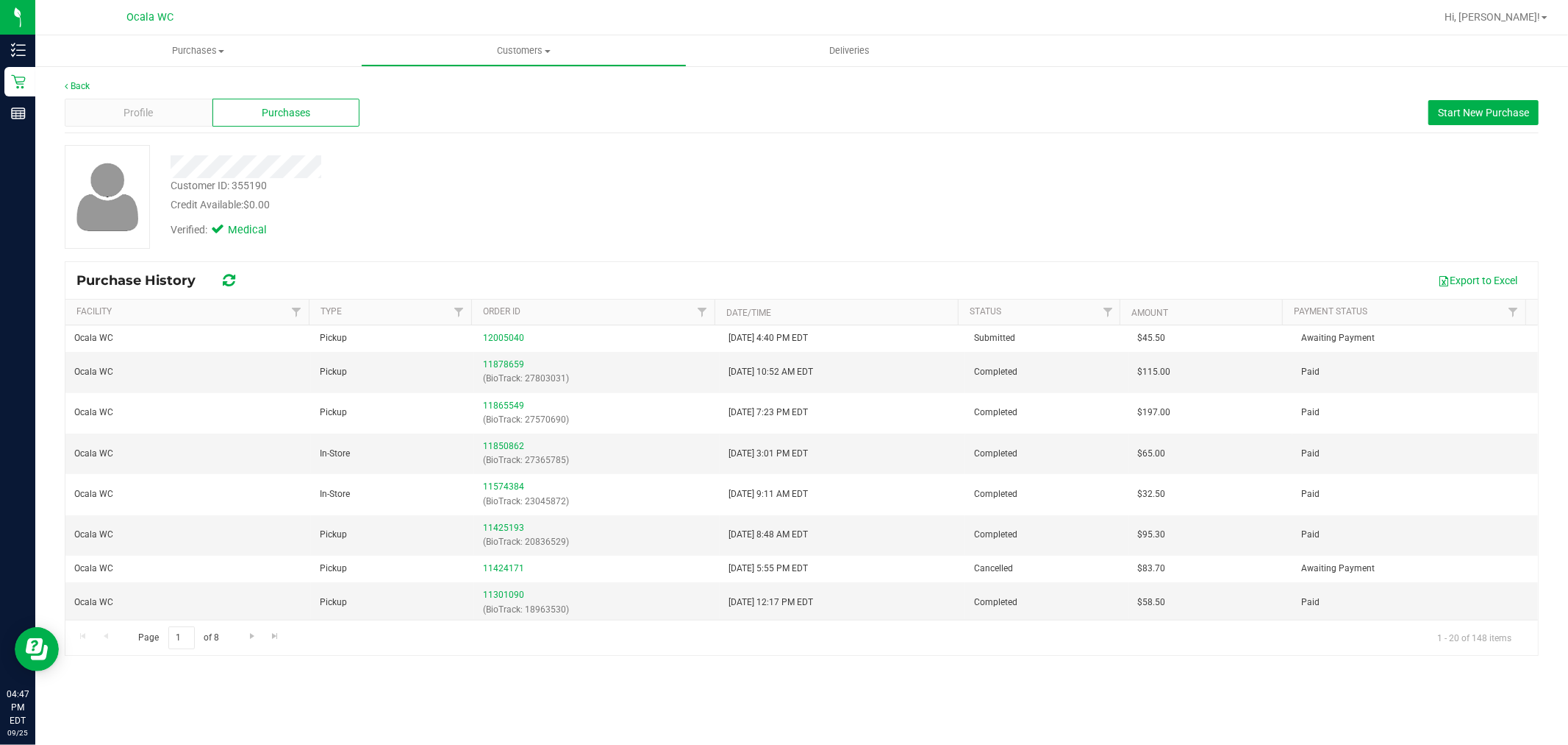
click at [966, 125] on div "Profile Purchases Start New Purchase" at bounding box center [802, 113] width 1474 height 41
click at [883, 213] on div "Verified: Medical" at bounding box center [534, 228] width 748 height 33
click at [1027, 229] on div "Customer ID: 355190 Credit Available: $0.00 Verified: Medical" at bounding box center [801, 197] width 1496 height 104
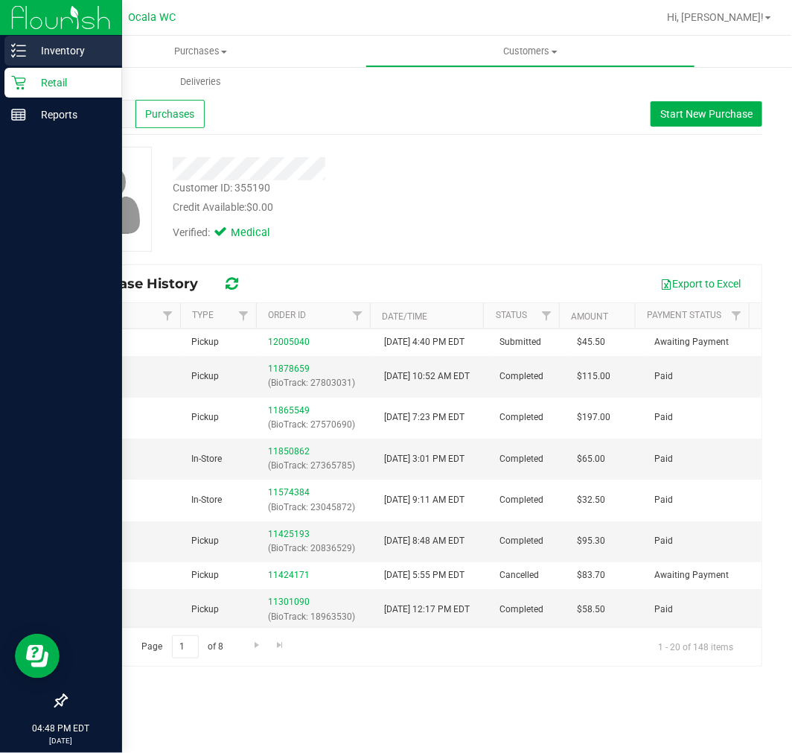
click at [25, 54] on icon at bounding box center [18, 50] width 15 height 15
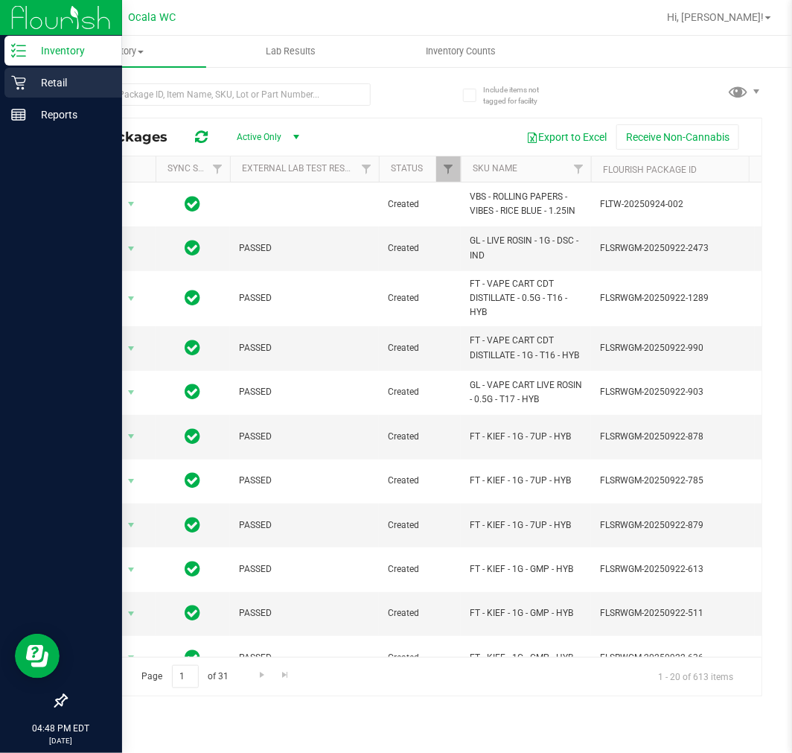
click at [12, 82] on icon at bounding box center [18, 82] width 15 height 15
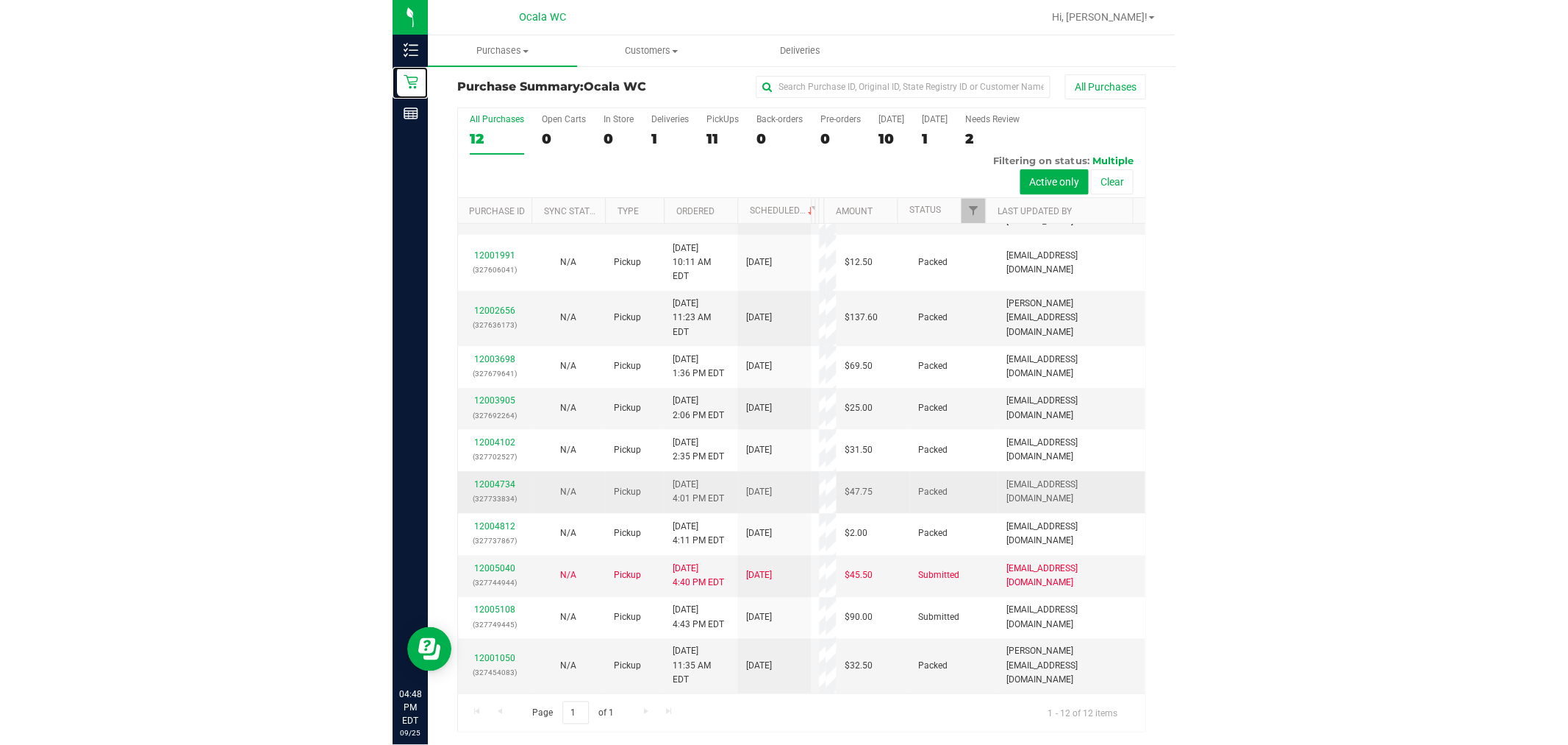
scroll to position [6, 0]
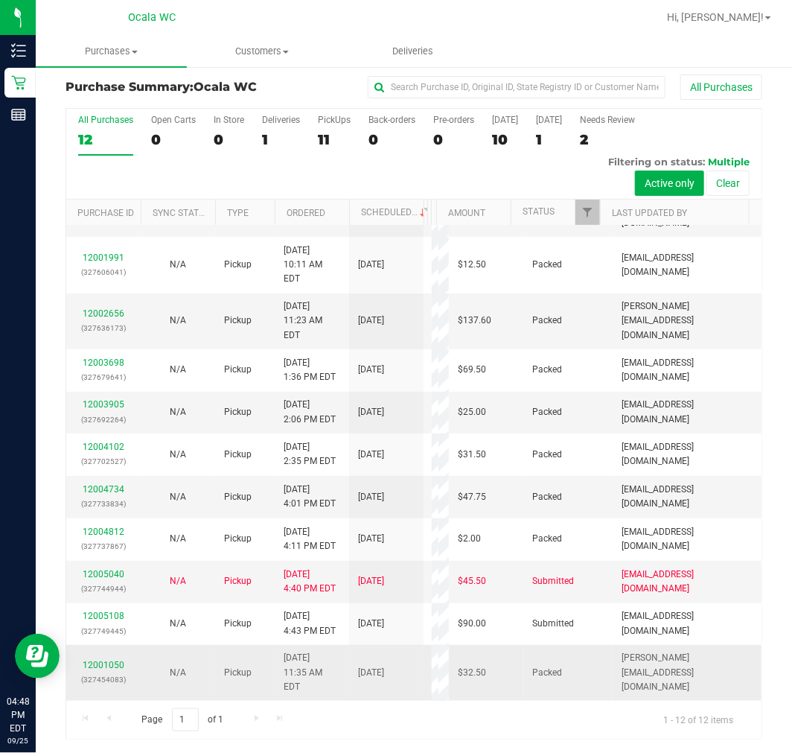
click at [455, 645] on td "$32.50" at bounding box center [486, 672] width 74 height 55
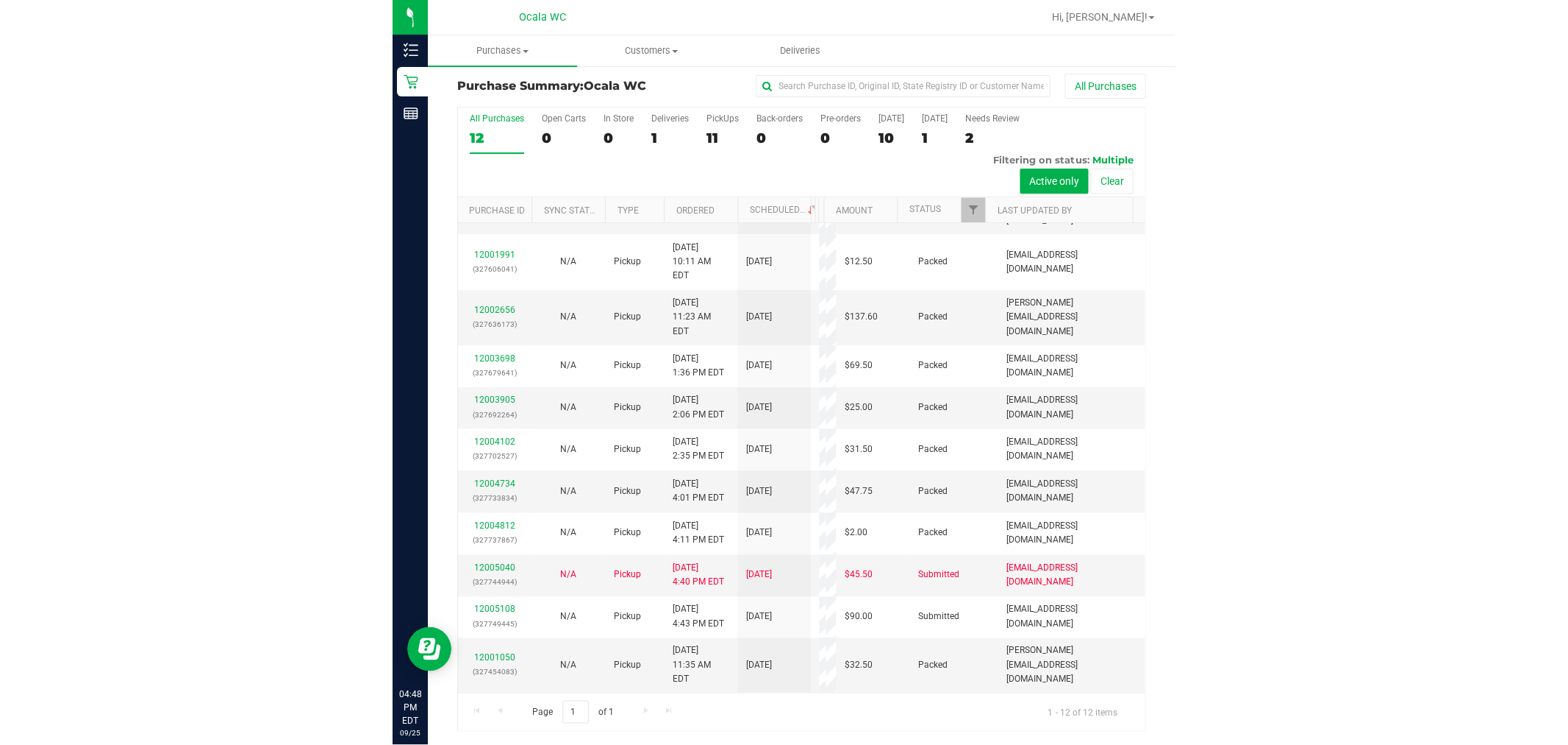
scroll to position [0, 0]
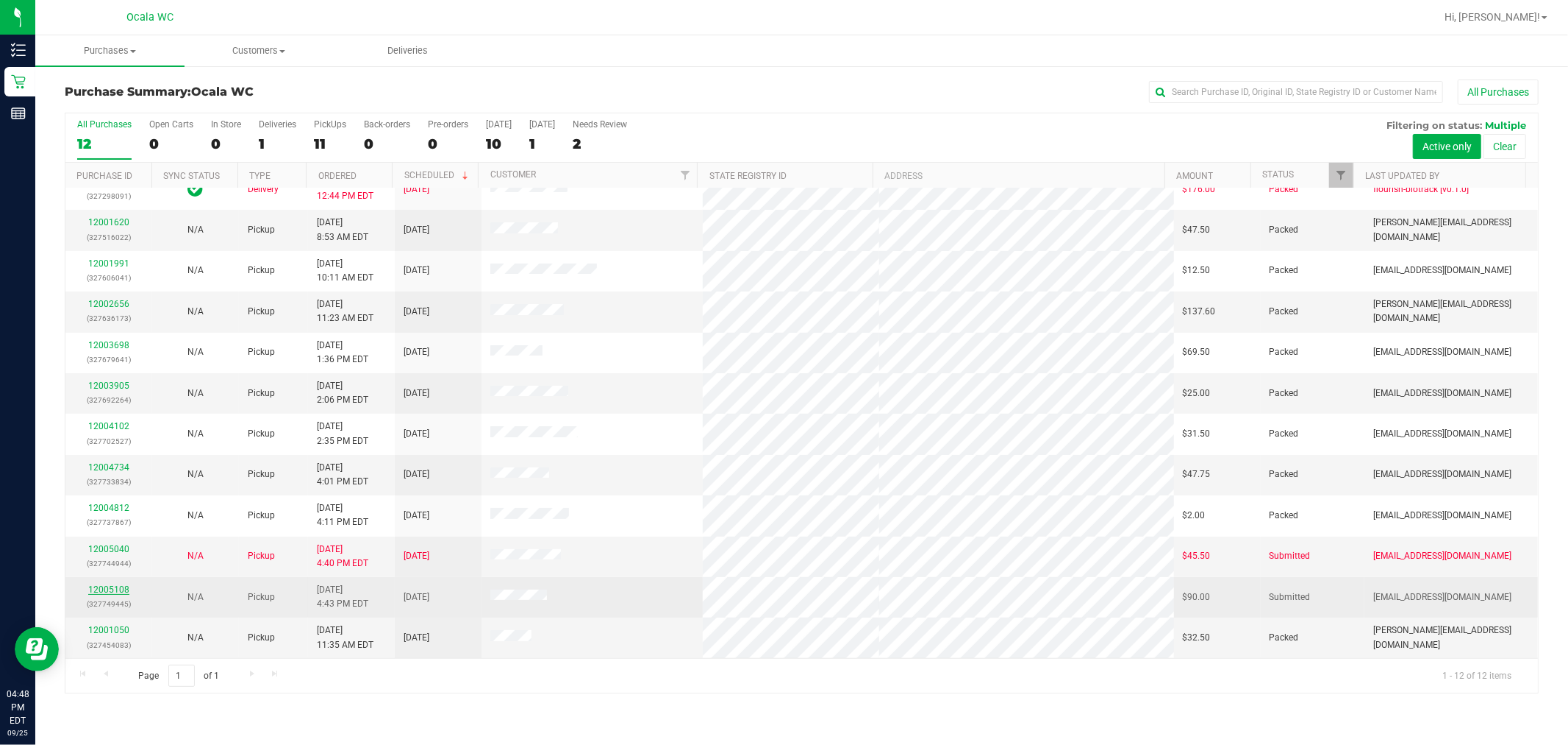
click at [120, 584] on link "12005108" at bounding box center [109, 589] width 41 height 10
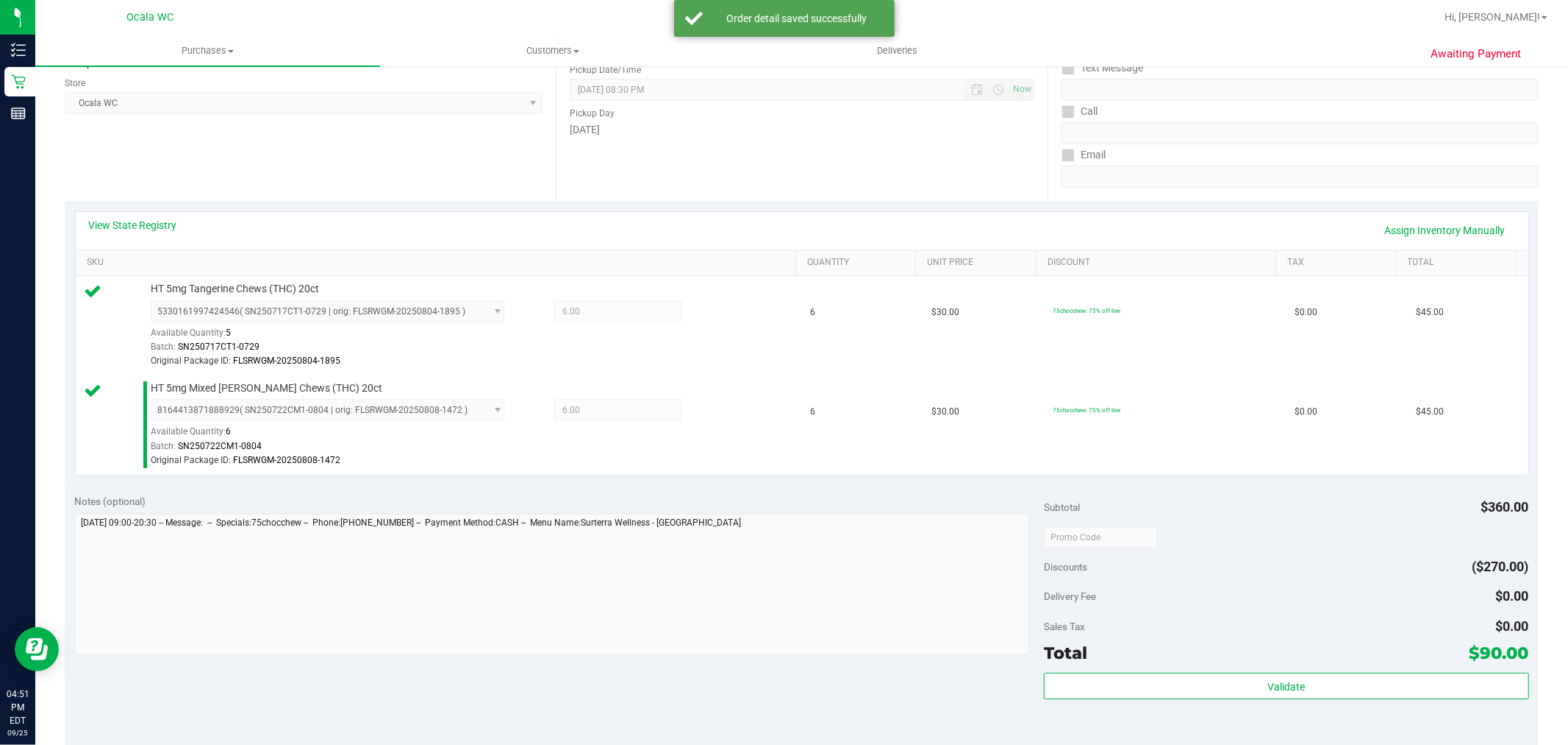
scroll to position [198, 0]
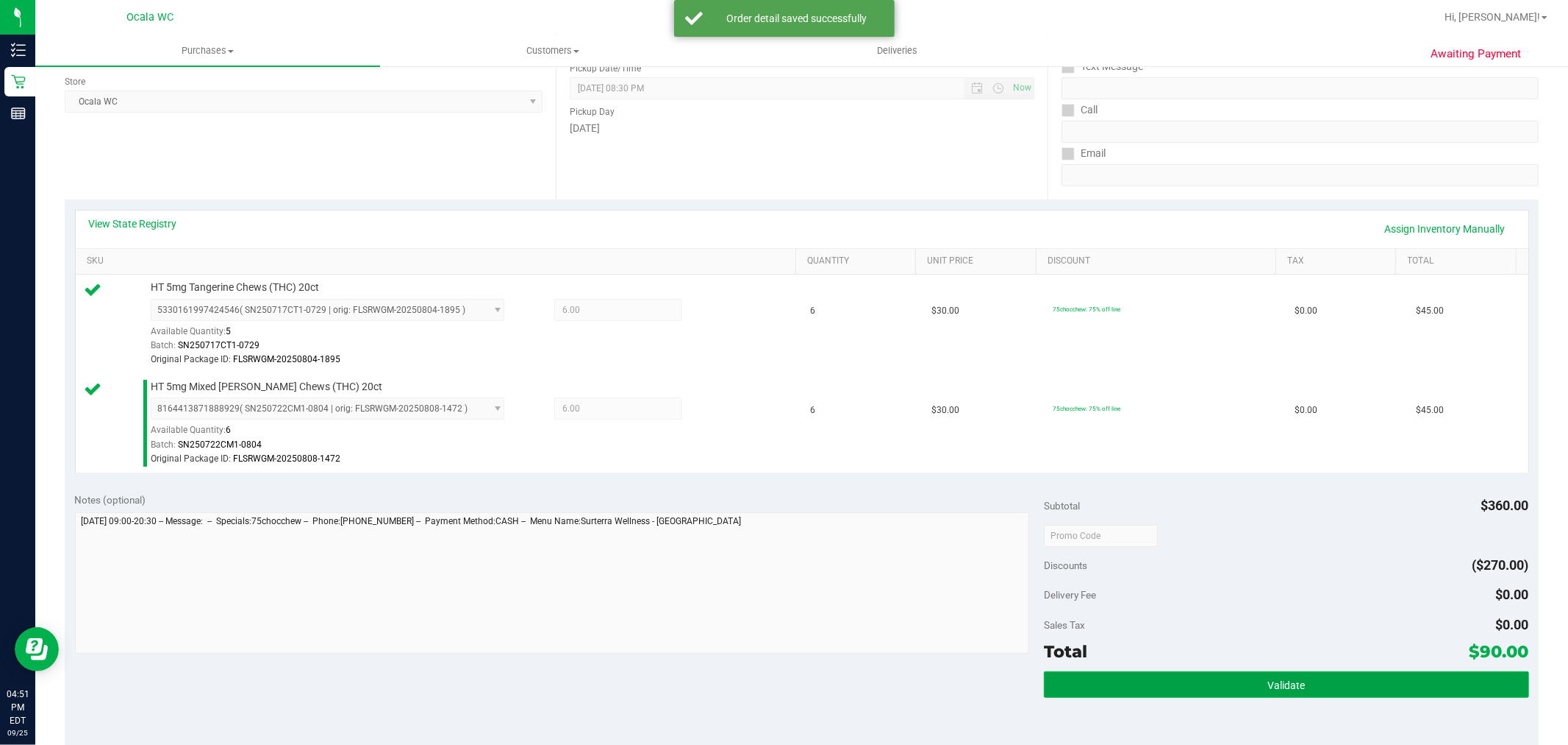
click at [1313, 687] on button "Validate" at bounding box center [1286, 684] width 485 height 27
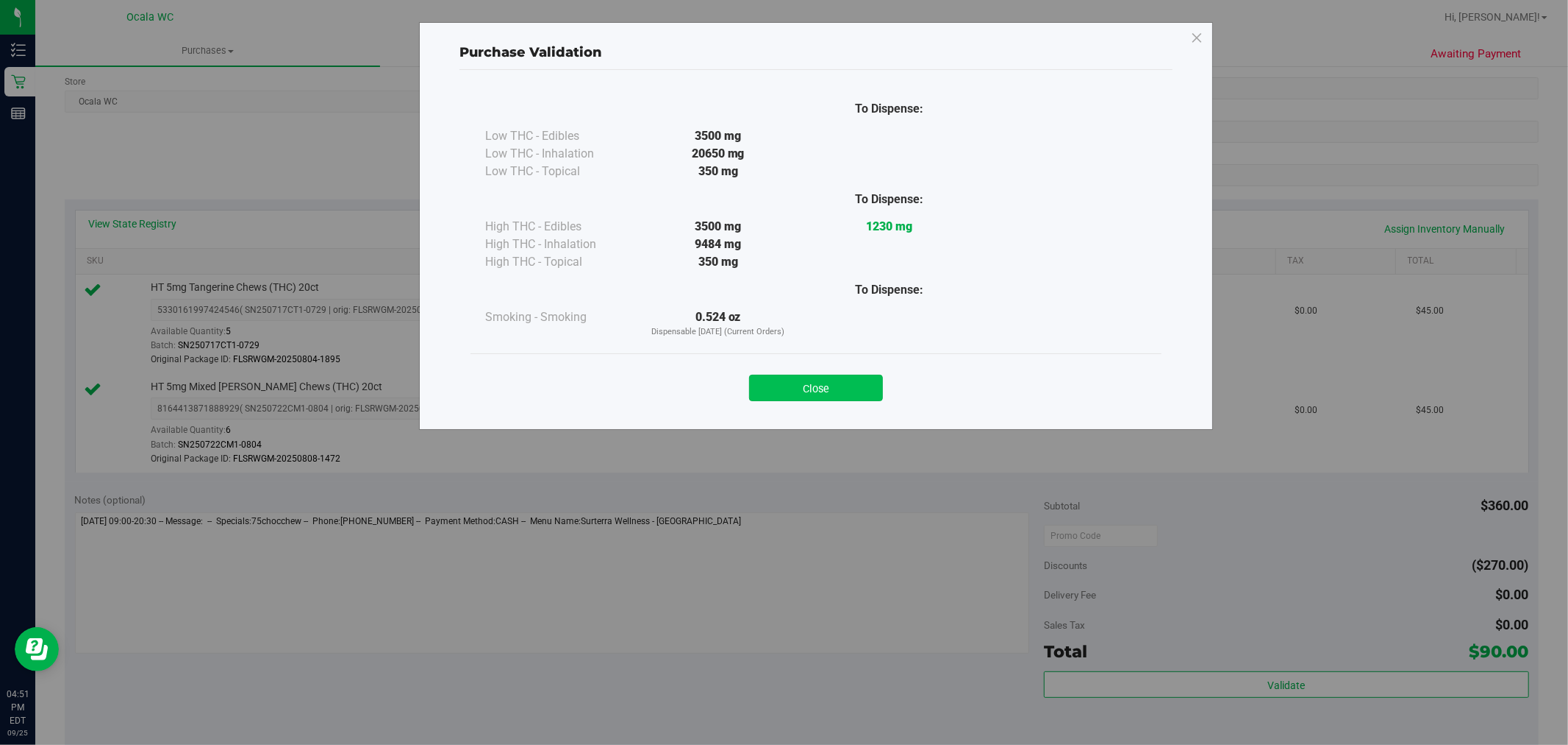
click at [850, 384] on button "Close" at bounding box center [817, 387] width 134 height 27
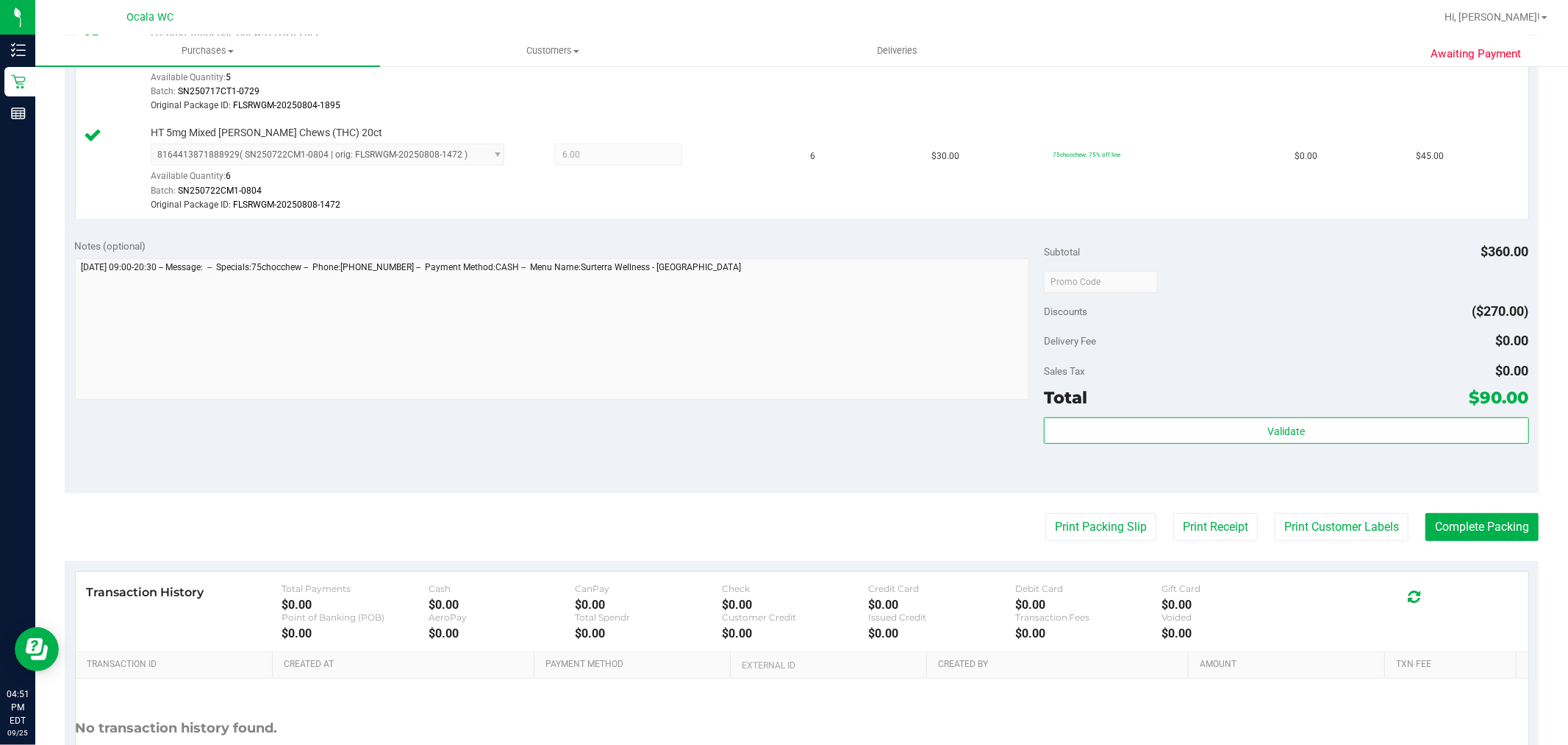
scroll to position [451, 0]
click at [1112, 534] on button "Print Packing Slip" at bounding box center [1101, 528] width 111 height 28
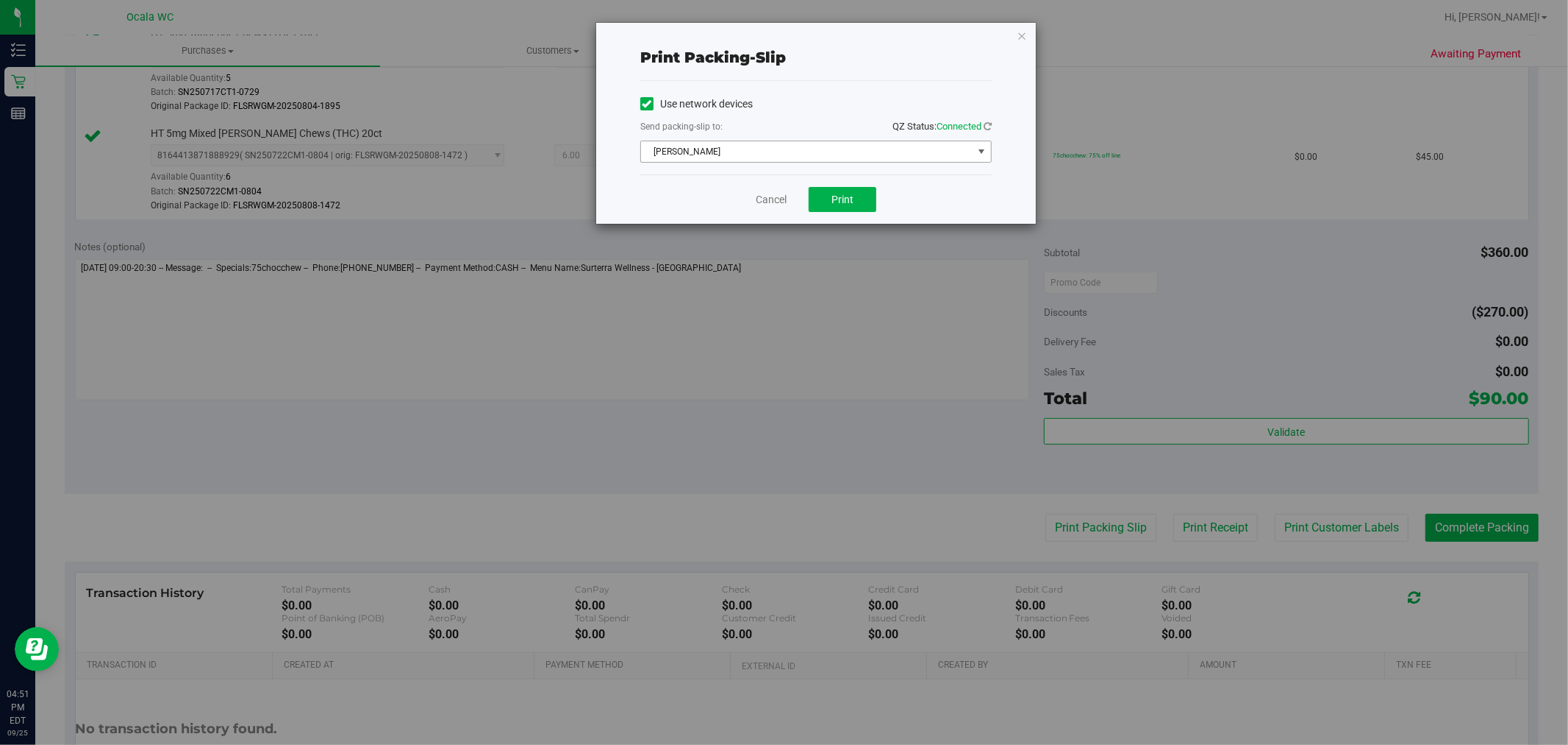
click at [986, 150] on span "select" at bounding box center [981, 151] width 12 height 12
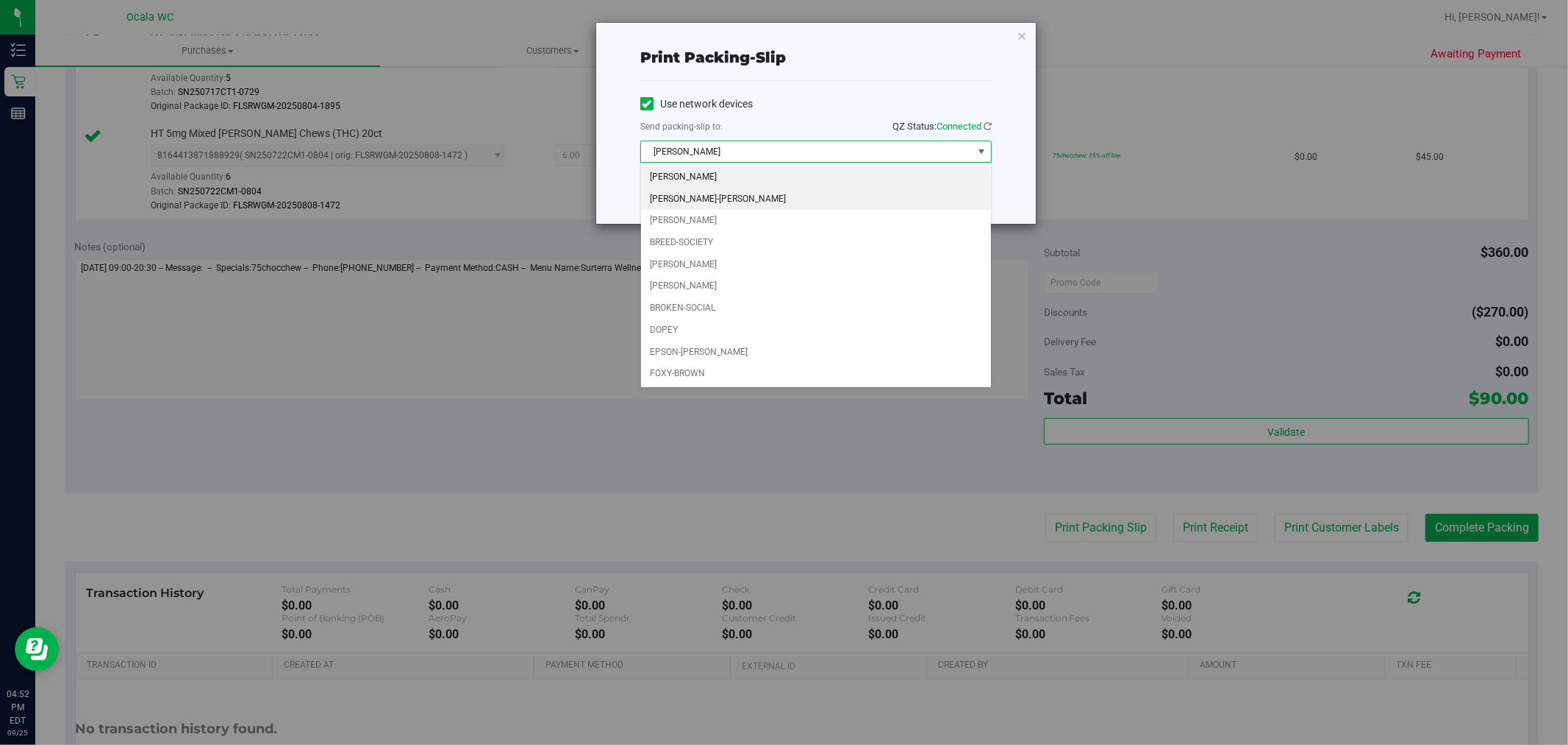
click at [698, 201] on li "BRANDY-ANISTON" at bounding box center [816, 200] width 350 height 22
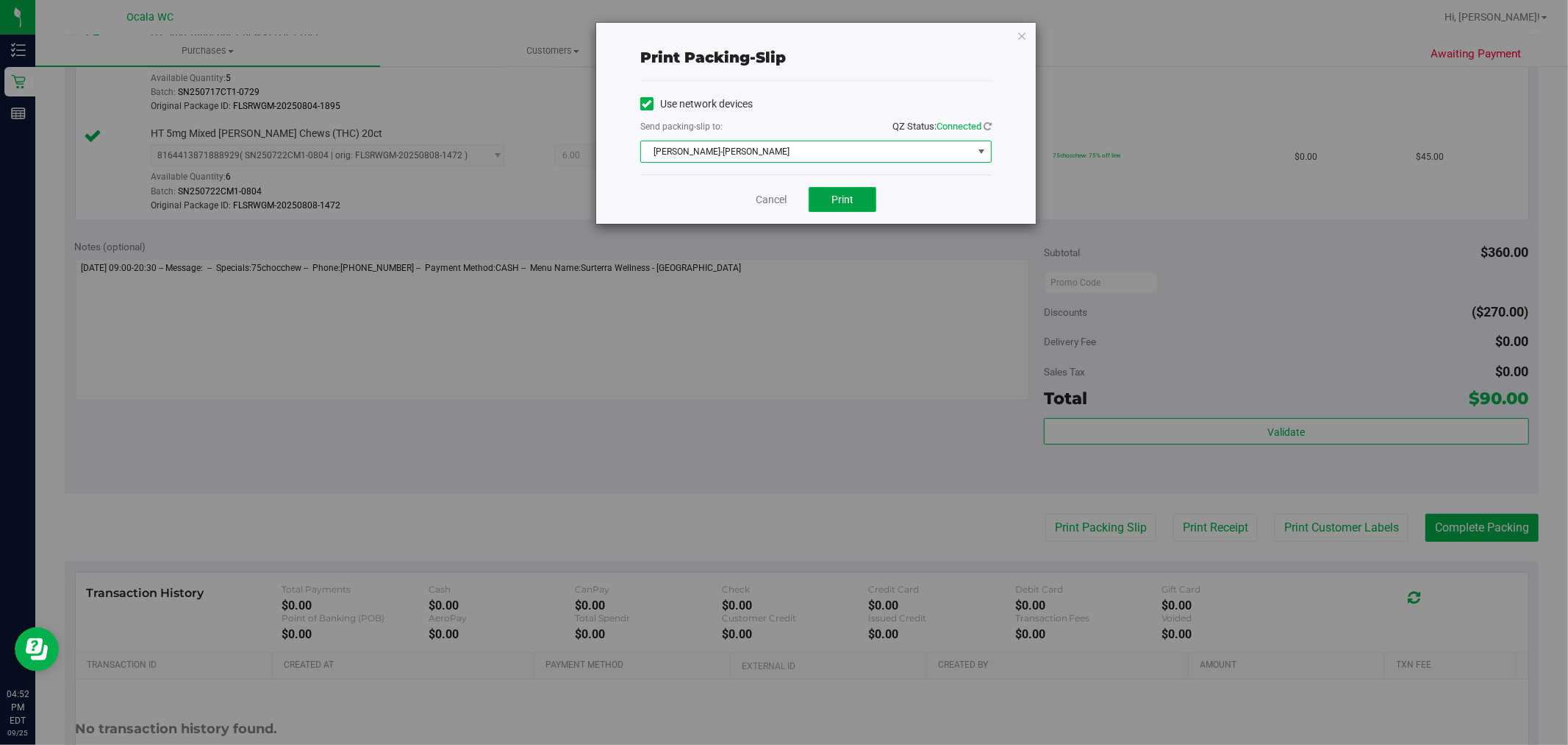
click at [854, 207] on button "Print" at bounding box center [842, 199] width 68 height 25
click at [901, 471] on div "Print packing-slip Use network devices Send packing-slip to: QZ Status: Connect…" at bounding box center [790, 372] width 1580 height 745
click at [765, 195] on link "Cancel" at bounding box center [771, 200] width 31 height 16
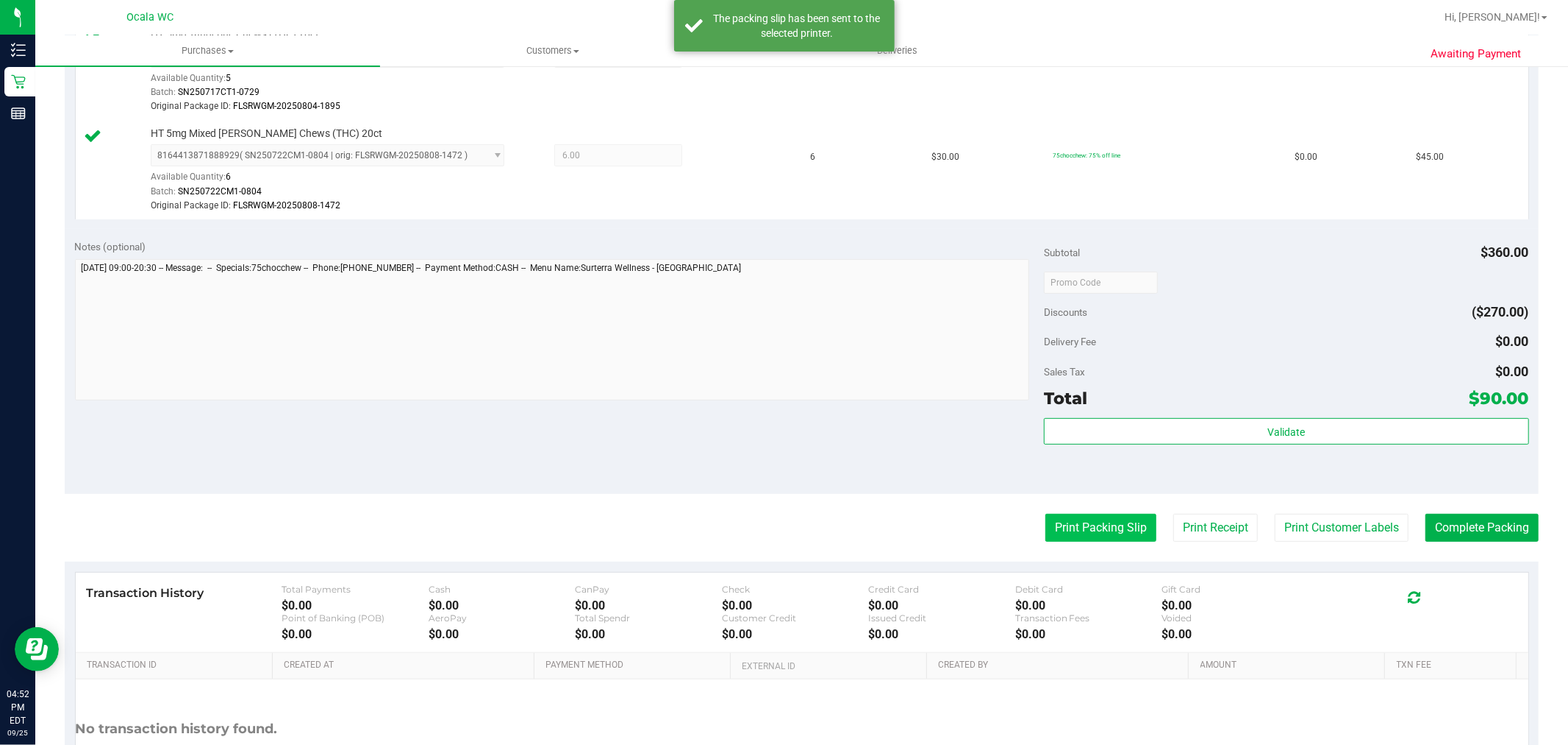
click at [1066, 535] on button "Print Packing Slip" at bounding box center [1101, 528] width 111 height 28
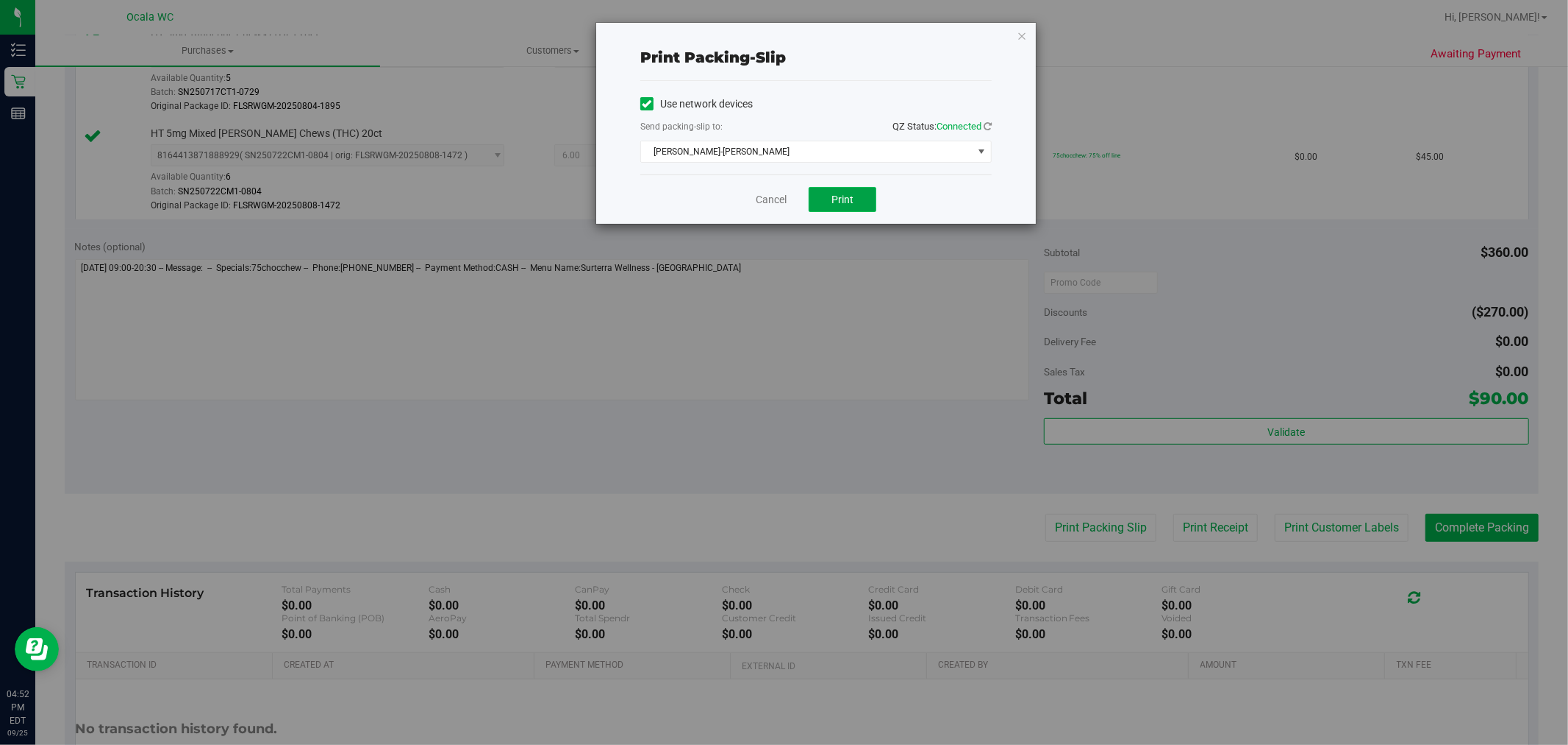
click at [843, 195] on span "Print" at bounding box center [842, 200] width 22 height 12
click at [761, 200] on link "Cancel" at bounding box center [771, 200] width 31 height 16
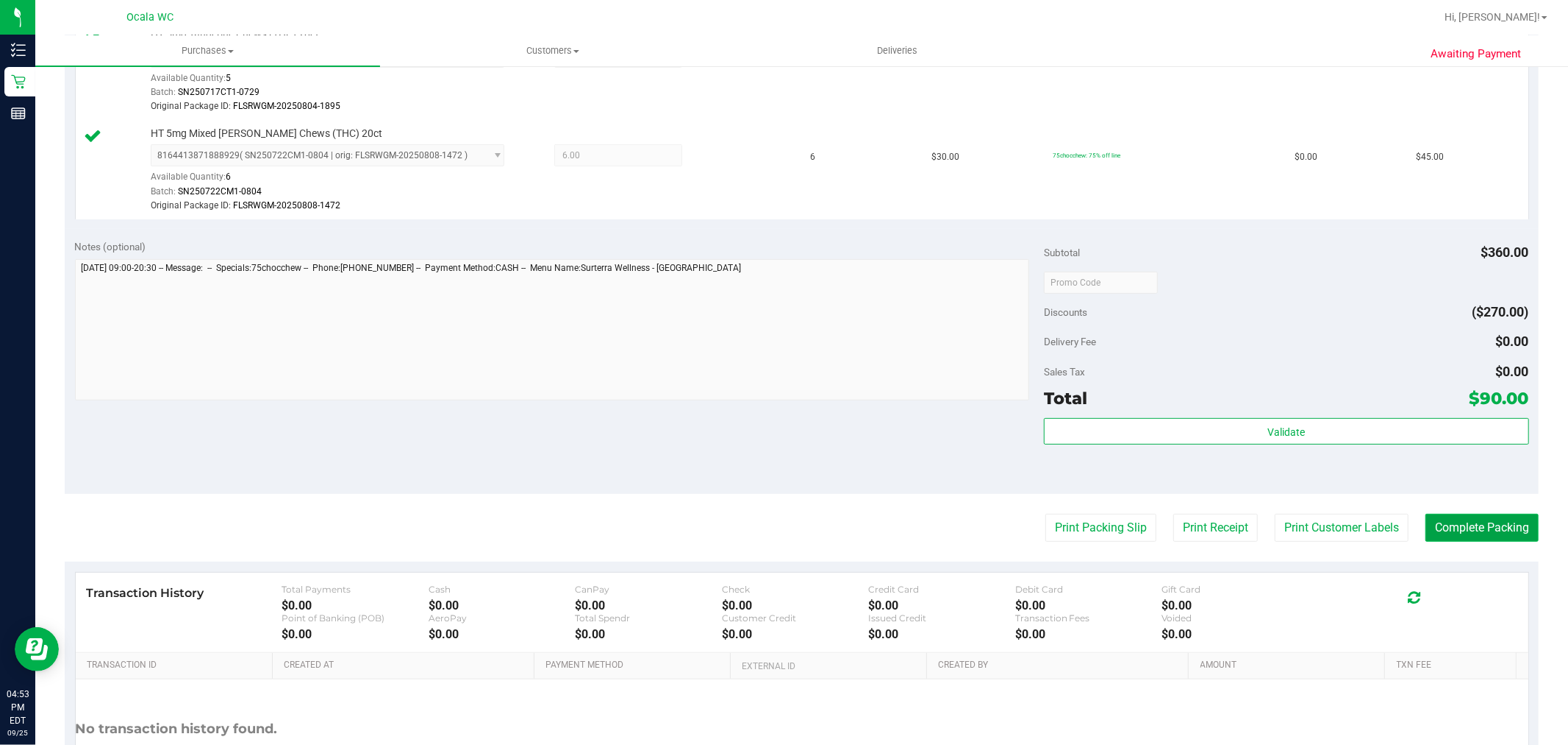
click at [1500, 526] on button "Complete Packing" at bounding box center [1482, 528] width 114 height 28
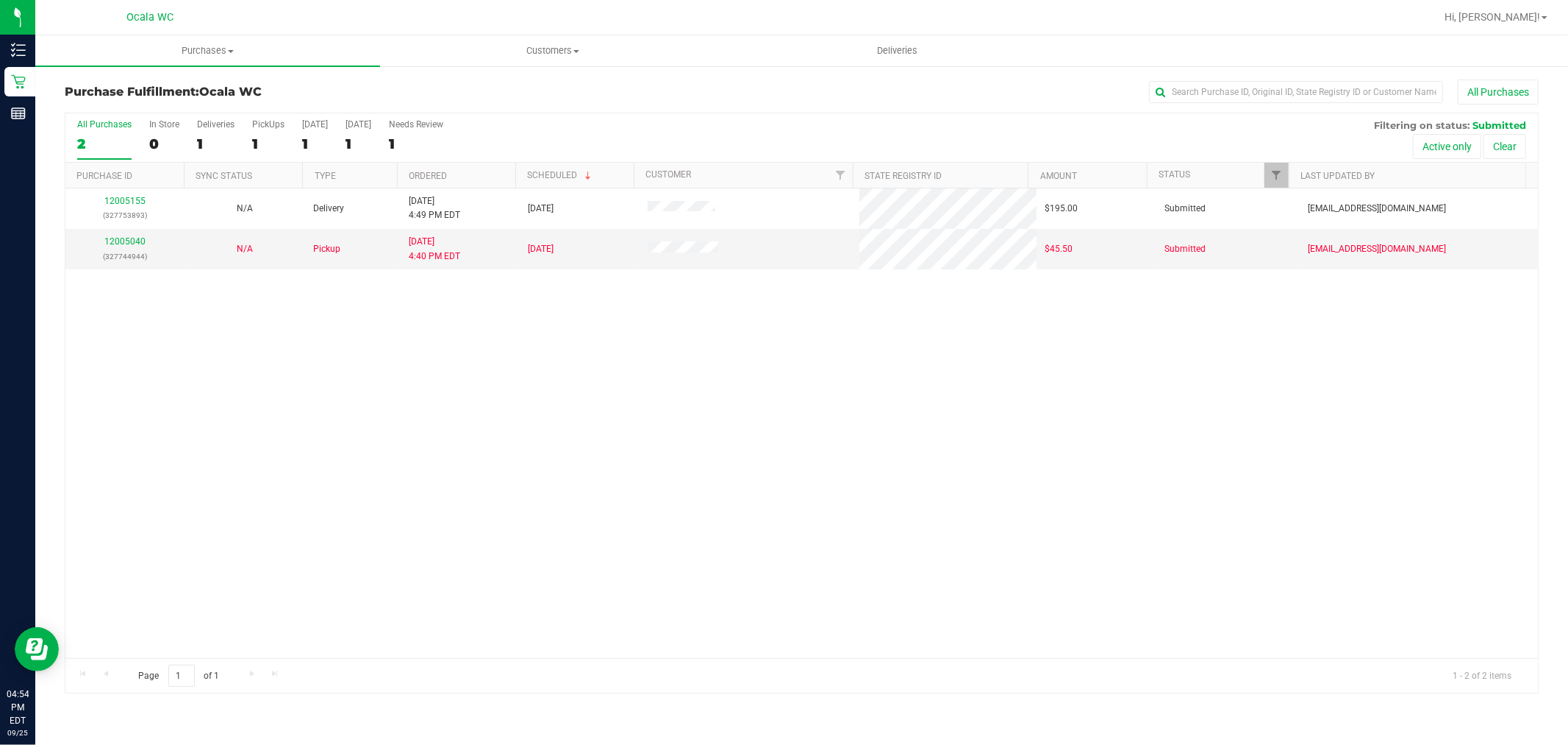
click at [627, 91] on div "All Purchases" at bounding box center [1048, 91] width 983 height 25
click at [584, 127] on div "All Purchases 2 In Store 0 Deliveries 1 PickUps 1 Today 1 Tomorrow 1 Needs Revi…" at bounding box center [802, 138] width 1473 height 49
click at [610, 120] on div "All Purchases 2 In Store 0 Deliveries 1 PickUps 1 Today 1 Tomorrow 1 Needs Revi…" at bounding box center [802, 120] width 1473 height 12
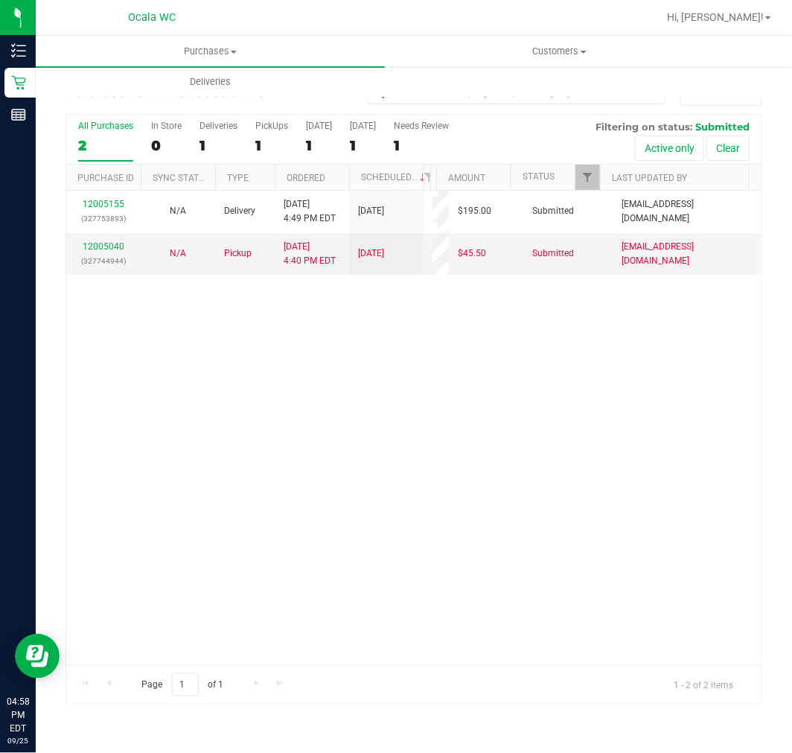
click at [284, 340] on div "12005155 (327753893) N/A Delivery 9/25/2025 4:49 PM EDT 9/26/2025 $195.00 Submi…" at bounding box center [414, 428] width 696 height 474
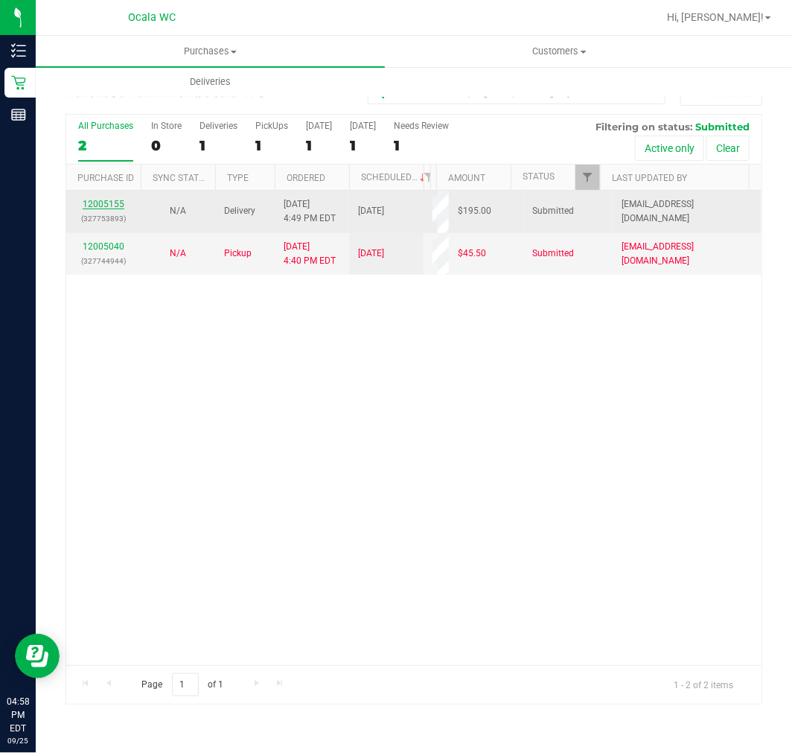
click at [106, 202] on link "12005155" at bounding box center [104, 204] width 42 height 10
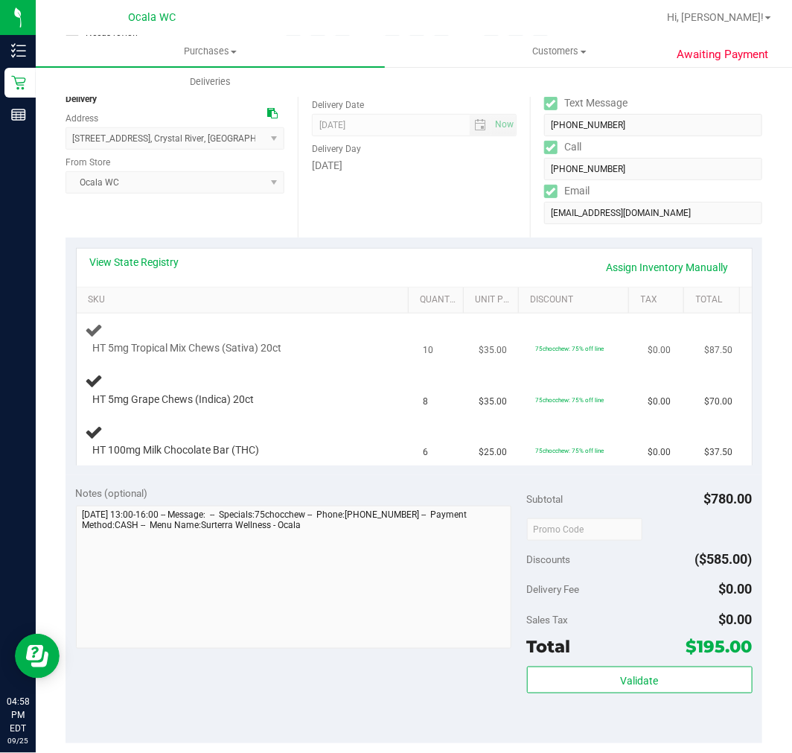
scroll to position [165, 0]
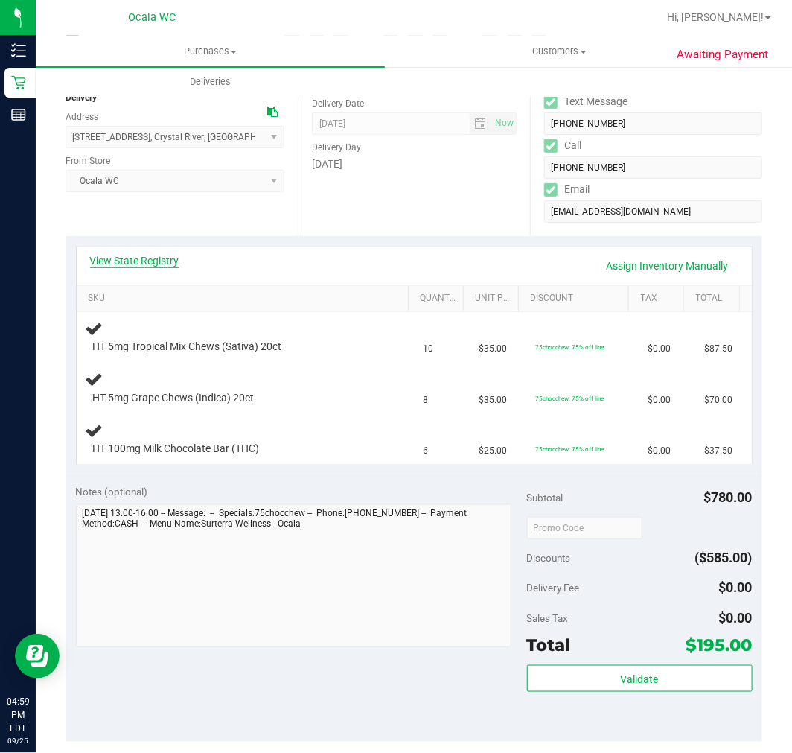
click at [141, 254] on link "View State Registry" at bounding box center [134, 260] width 89 height 15
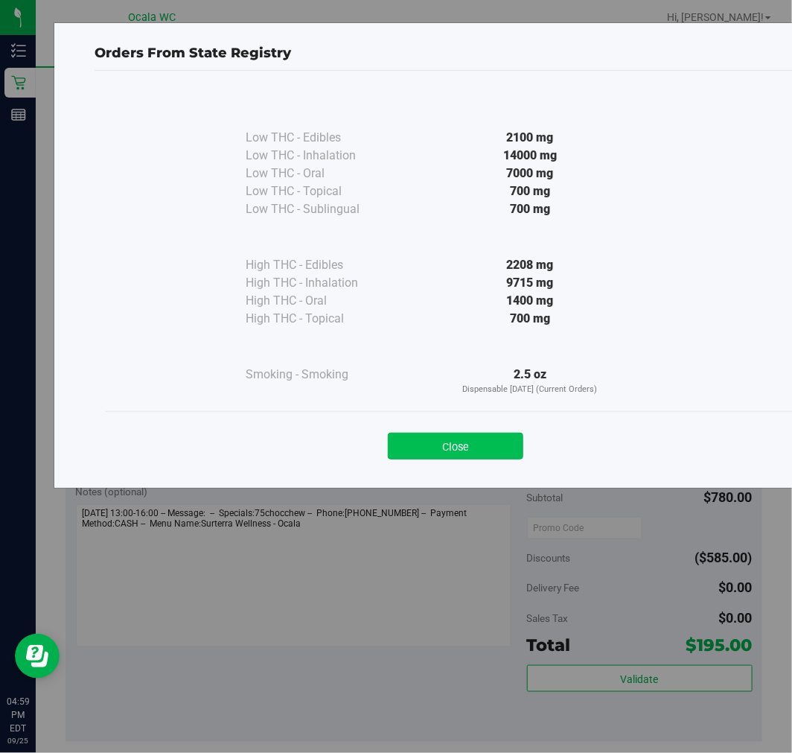
click at [451, 437] on button "Close" at bounding box center [456, 446] width 136 height 27
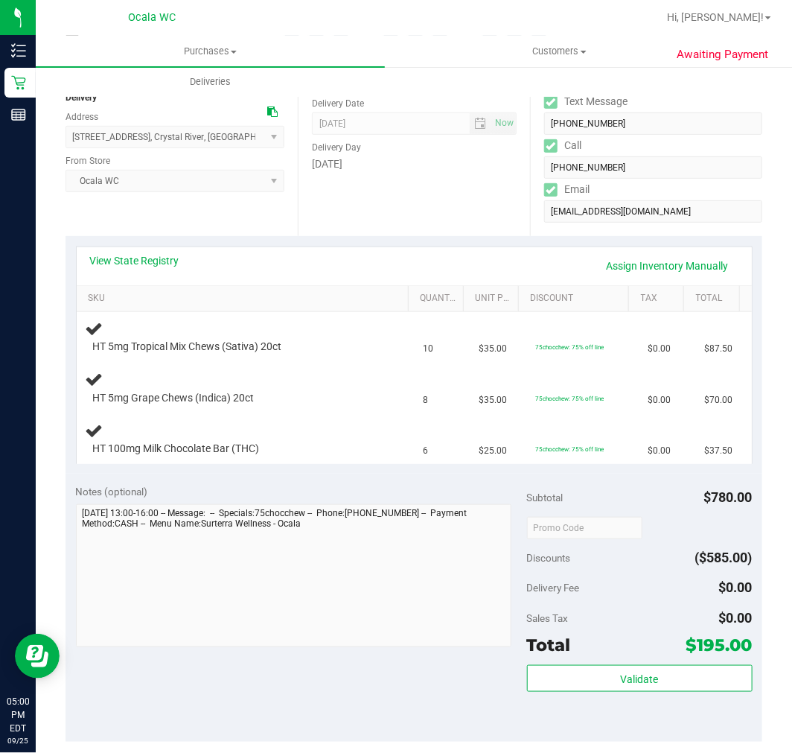
scroll to position [0, 0]
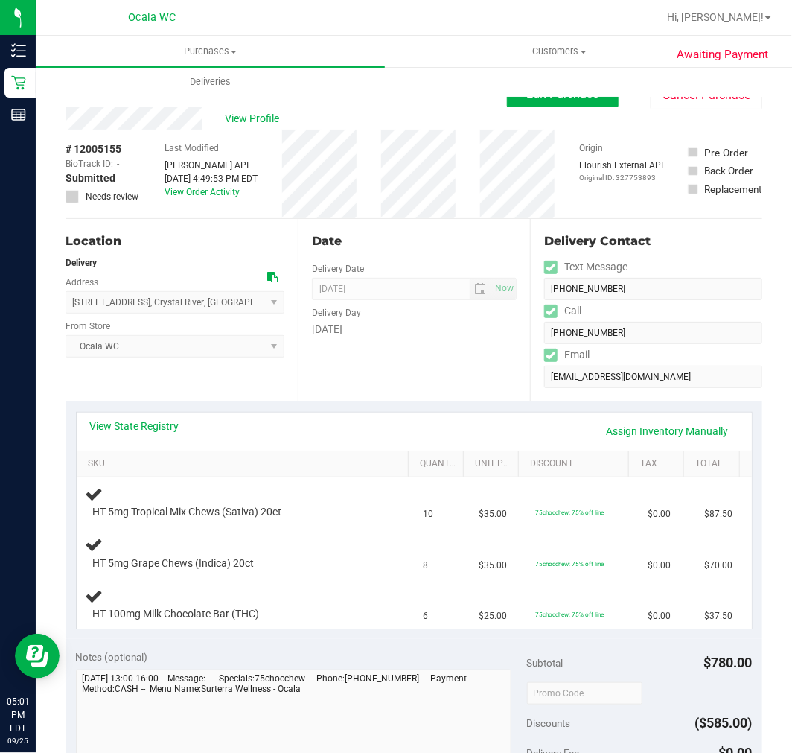
click at [375, 107] on div "View Profile" at bounding box center [287, 118] width 442 height 22
click at [352, 559] on div "HT 5mg Grape Chews (Indica) 20ct" at bounding box center [246, 552] width 320 height 35
click at [436, 393] on div "Date Delivery Date 09/26/2025 Now 09/26/2025 04:00 PM Now Delivery Day Friday" at bounding box center [414, 310] width 232 height 182
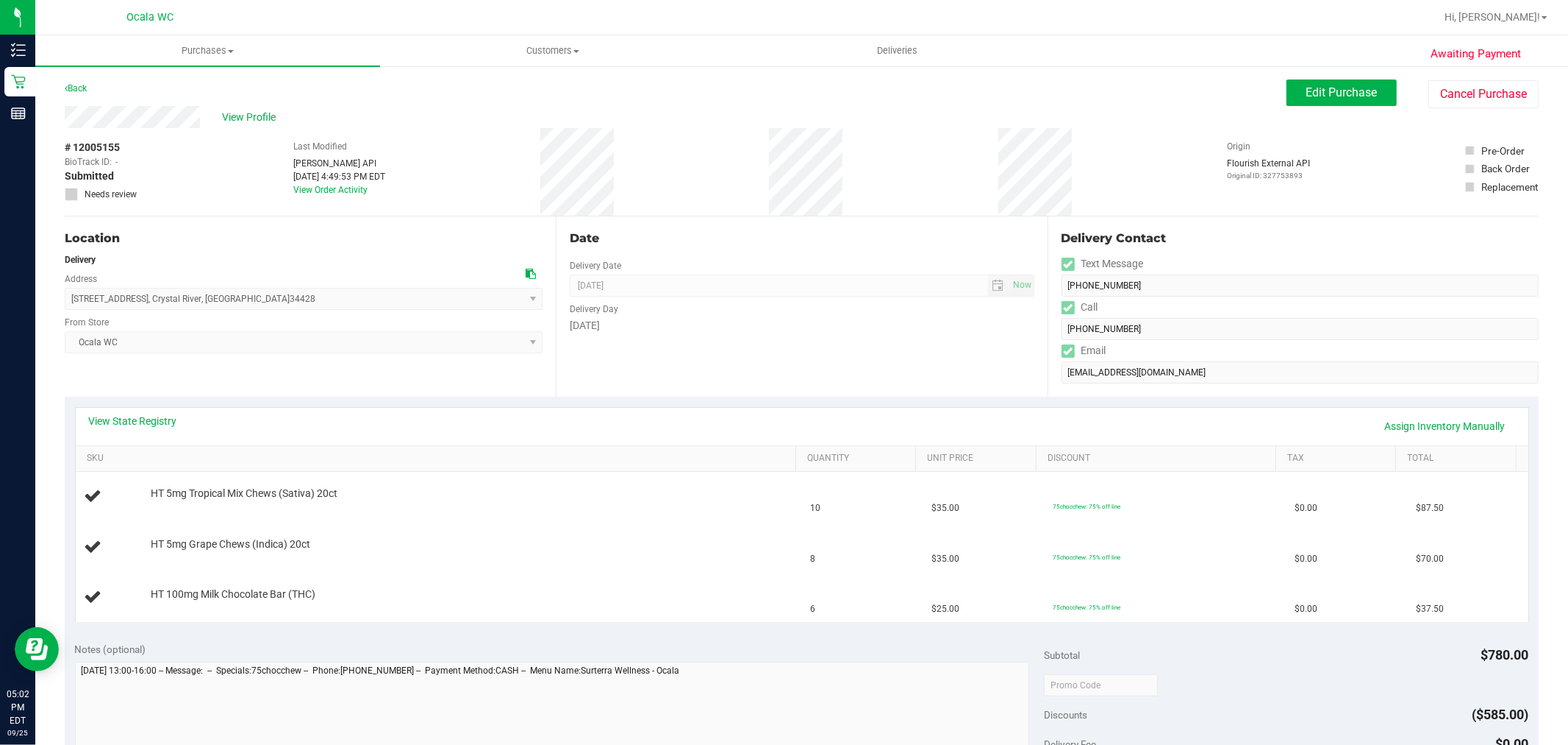
click at [748, 366] on div "Date Delivery Date 09/26/2025 Now 09/26/2025 04:00 PM Now Delivery Day Friday" at bounding box center [801, 306] width 491 height 180
click at [961, 108] on div "View Profile" at bounding box center [676, 117] width 1222 height 22
click at [246, 115] on span "View Profile" at bounding box center [252, 118] width 59 height 16
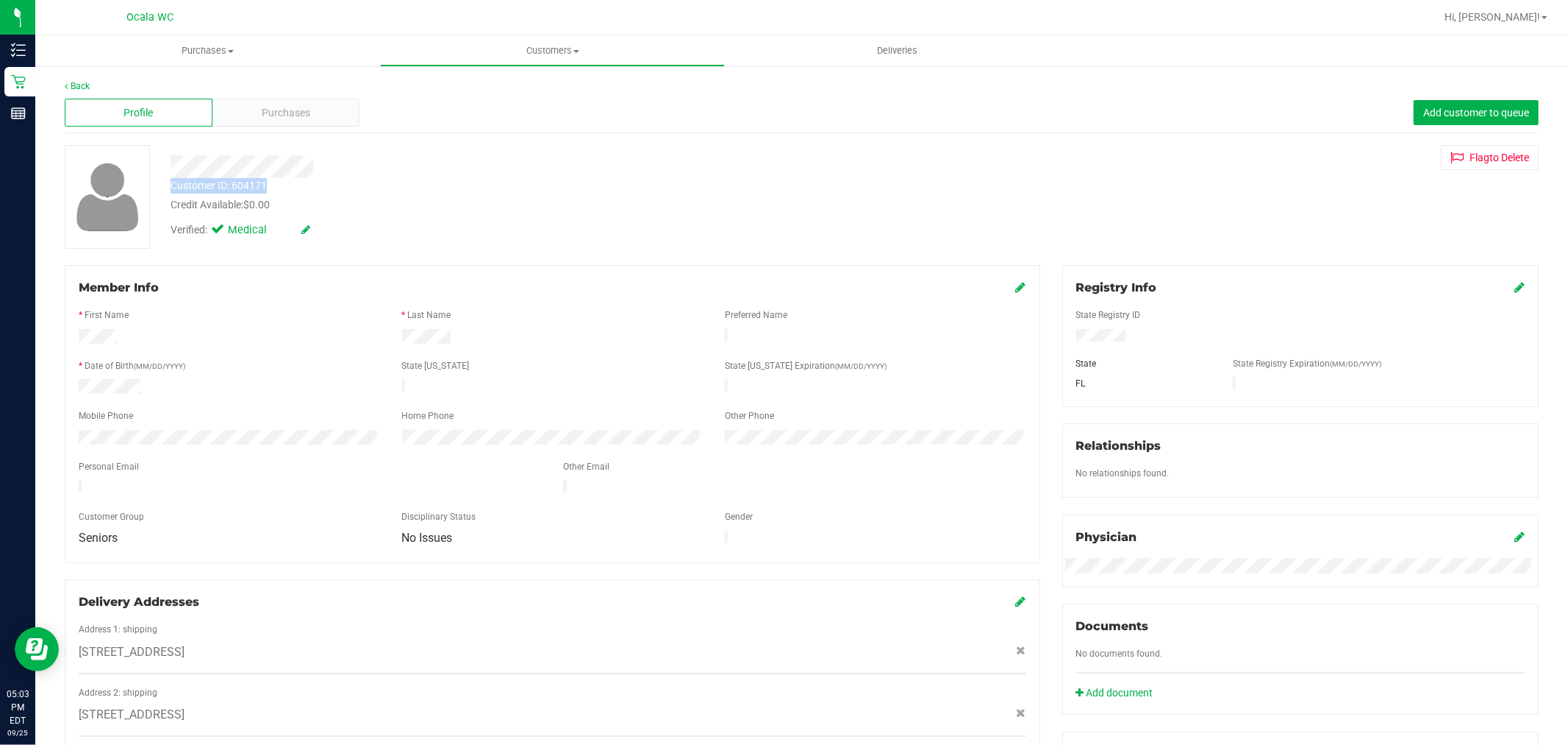
drag, startPoint x: 269, startPoint y: 188, endPoint x: 172, endPoint y: 183, distance: 97.1
click at [172, 183] on div "Customer ID: 604171 Credit Available: $0.00" at bounding box center [534, 195] width 748 height 35
copy div "Customer ID: 604171"
click at [633, 107] on div "Profile Purchases Add customer to queue" at bounding box center [802, 113] width 1474 height 41
click at [275, 109] on span "Purchases" at bounding box center [285, 113] width 48 height 16
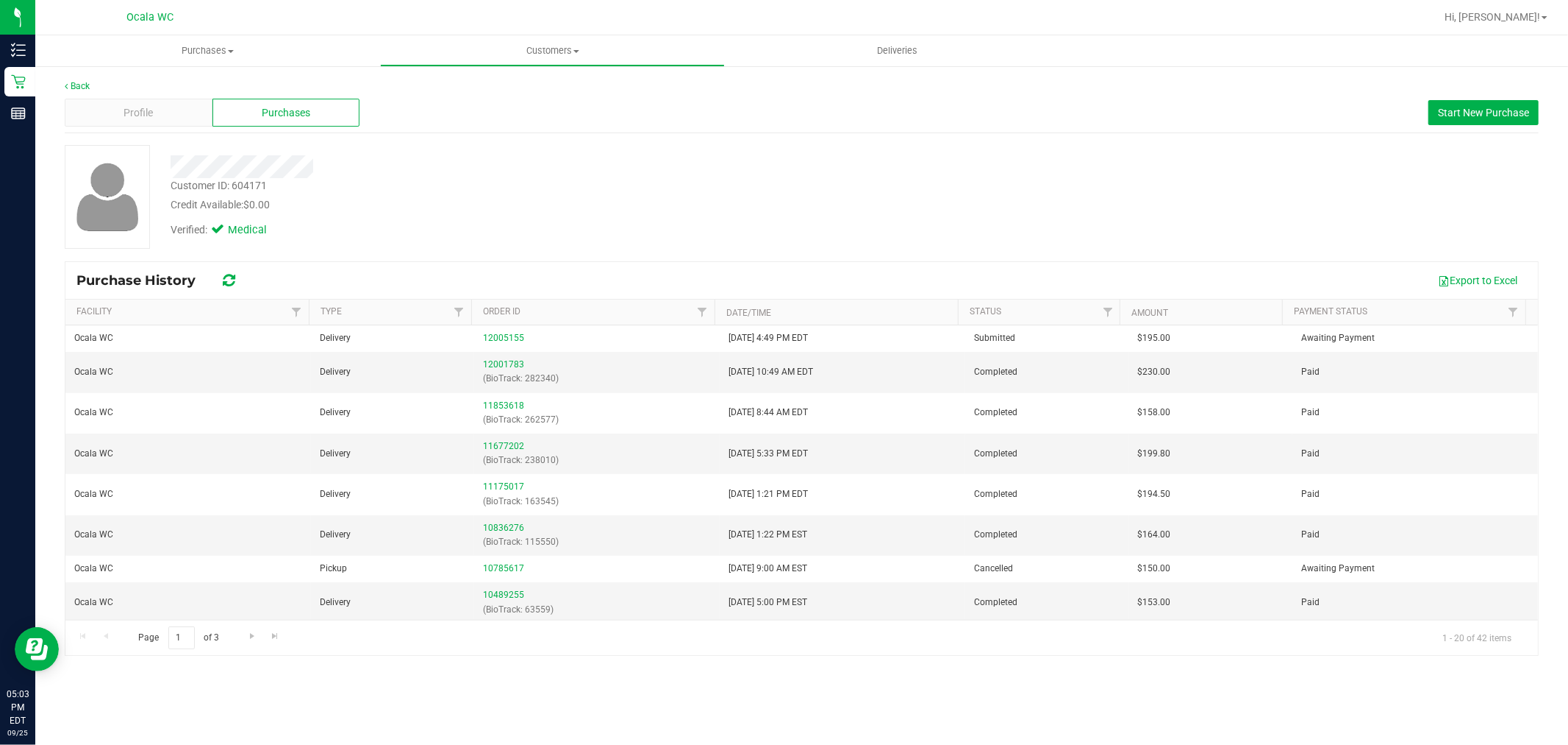
click at [510, 120] on div "Profile Purchases Start New Purchase" at bounding box center [802, 113] width 1474 height 41
click at [666, 219] on div "Verified: Medical" at bounding box center [534, 228] width 748 height 33
click at [1199, 225] on div "Customer ID: 604171 Credit Available: $0.00 Verified: Medical" at bounding box center [801, 197] width 1496 height 104
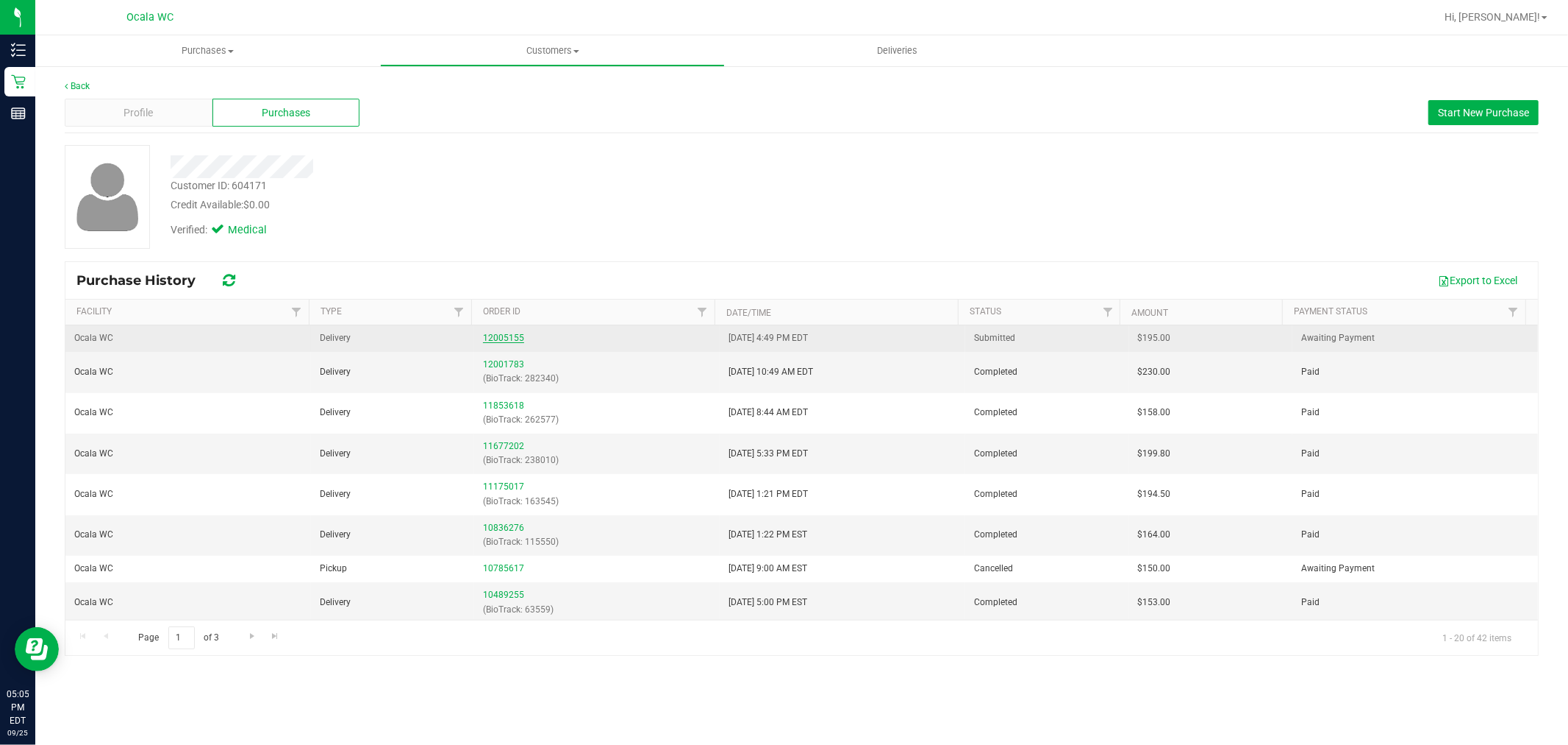
click at [506, 340] on link "12005155" at bounding box center [504, 338] width 41 height 10
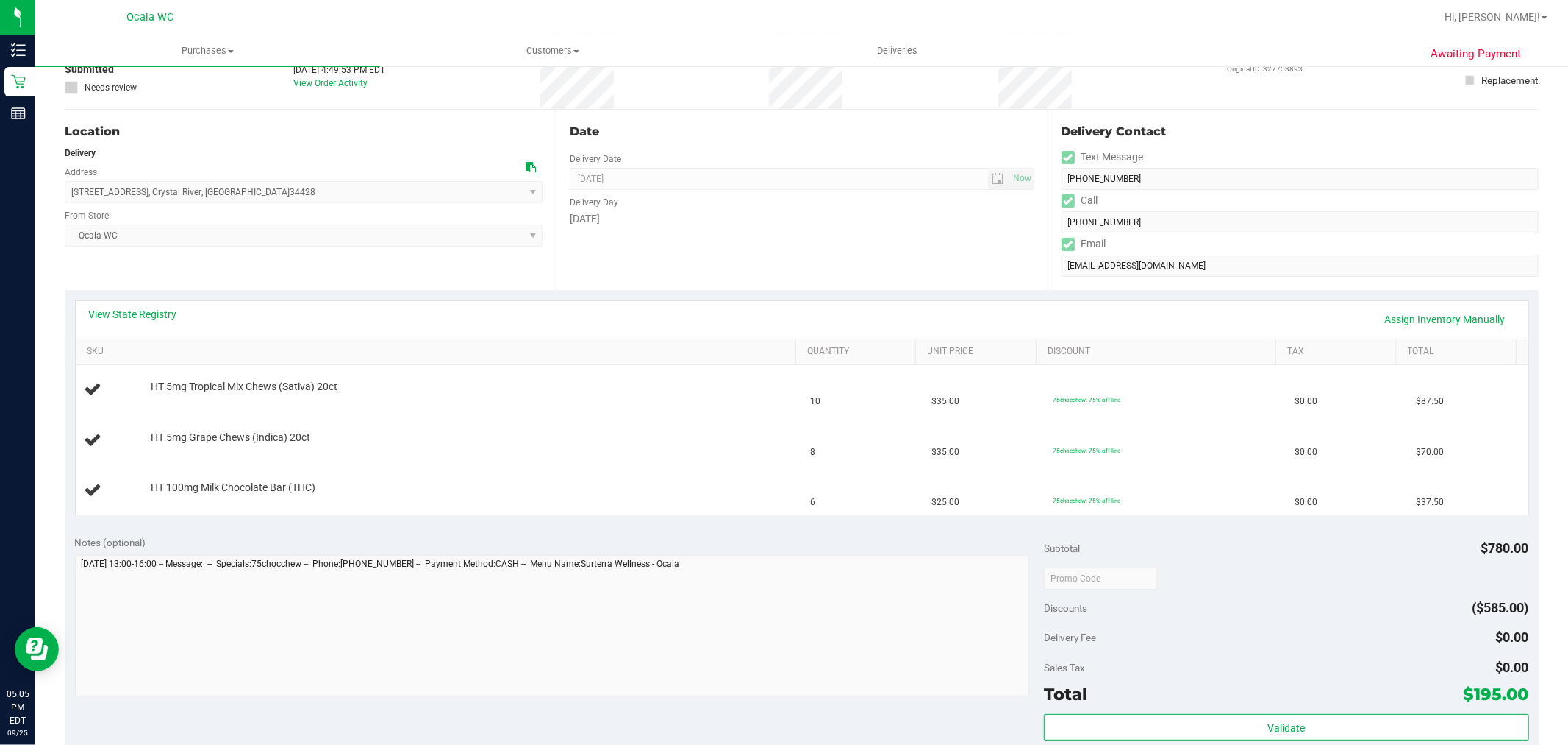
scroll to position [102, 0]
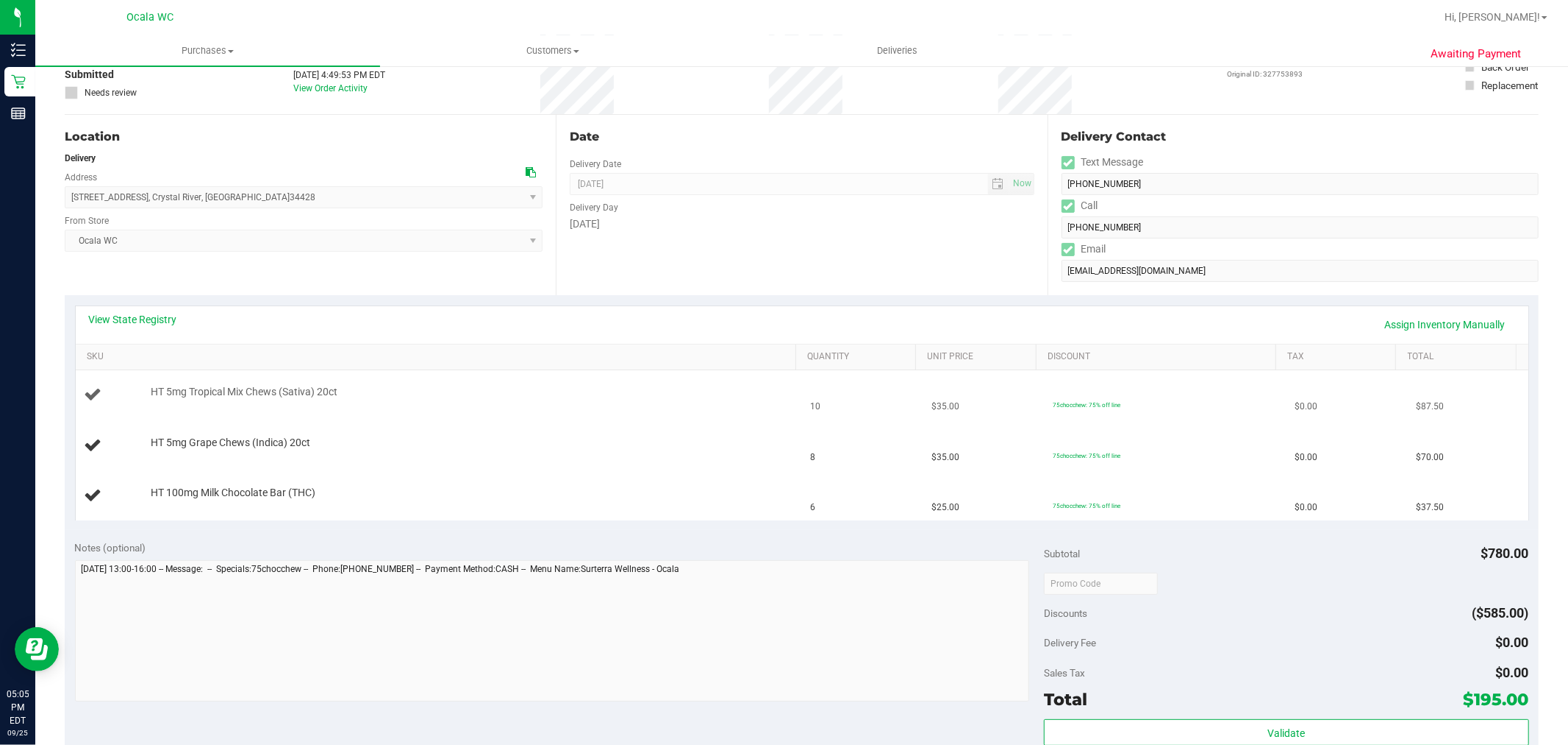
click at [188, 391] on span "HT 5mg Tropical Mix Chews (Sativa) 20ct" at bounding box center [244, 391] width 187 height 14
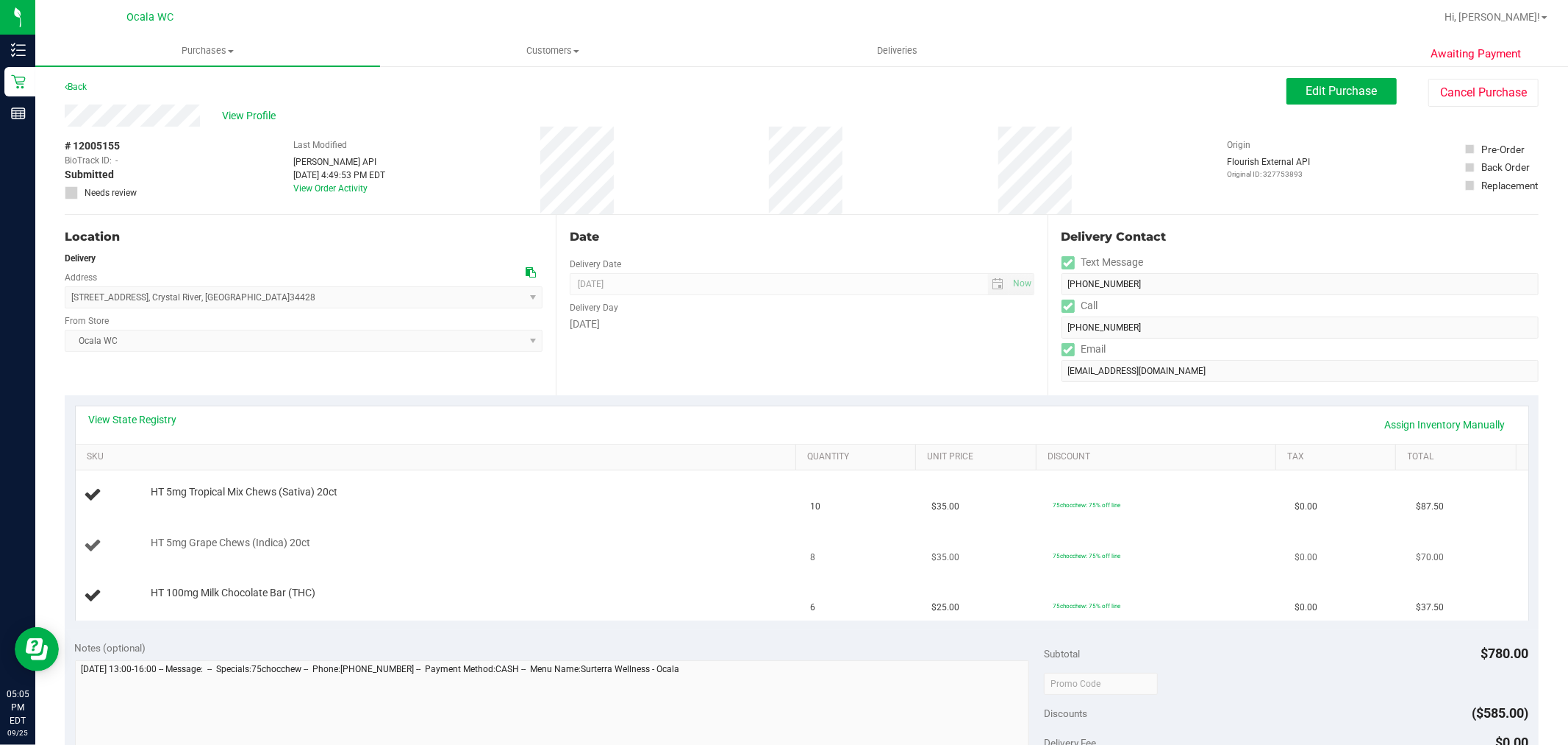
scroll to position [0, 0]
click at [782, 391] on div "Date Delivery Date 09/26/2025 Now 09/26/2025 04:00 PM Now Delivery Day Friday" at bounding box center [801, 306] width 491 height 180
drag, startPoint x: 476, startPoint y: 524, endPoint x: 514, endPoint y: 429, distance: 102.3
click at [476, 524] on td "HT 5mg Grape Chews (Indica) 20ct" at bounding box center [439, 547] width 727 height 50
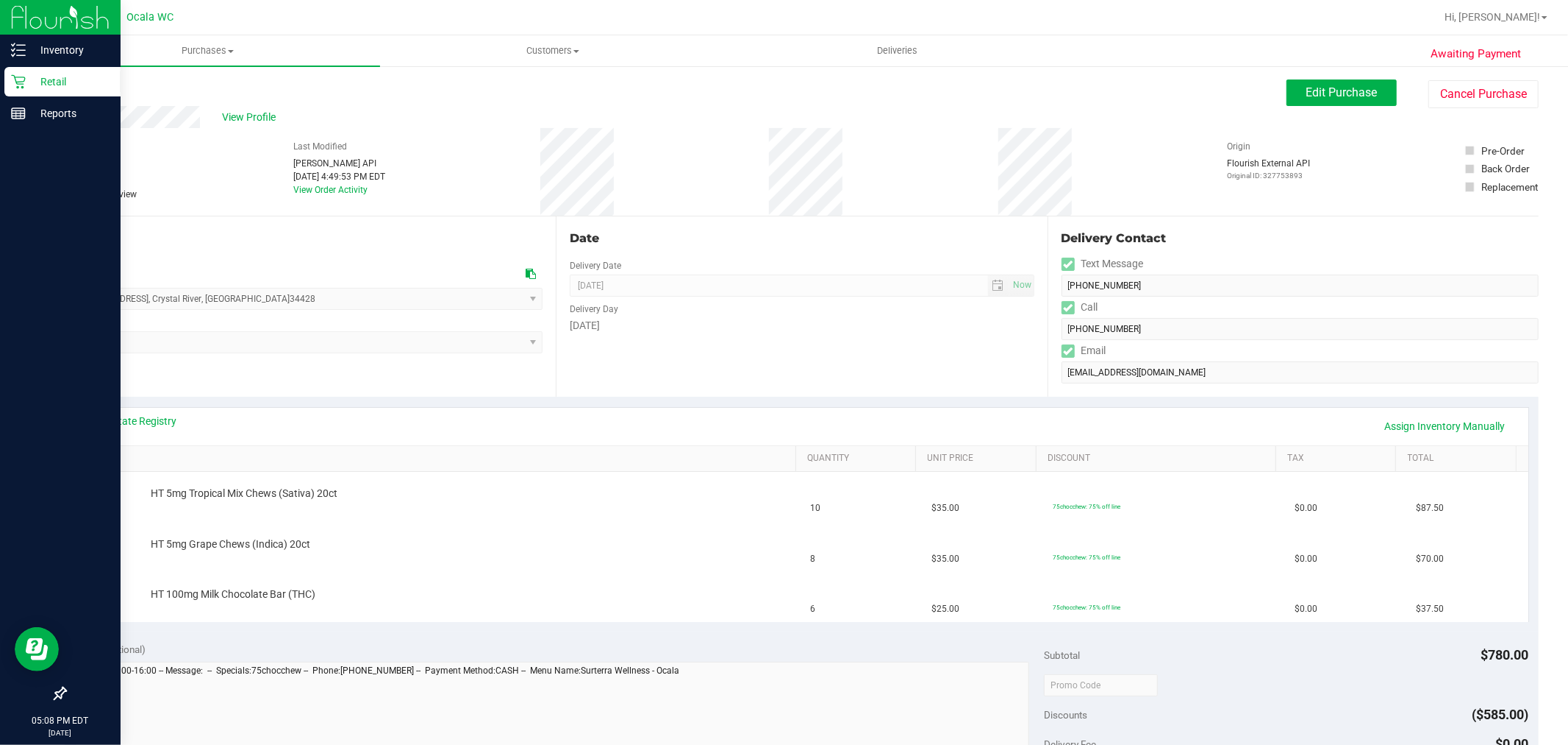
click at [47, 81] on p "Retail" at bounding box center [69, 82] width 88 height 18
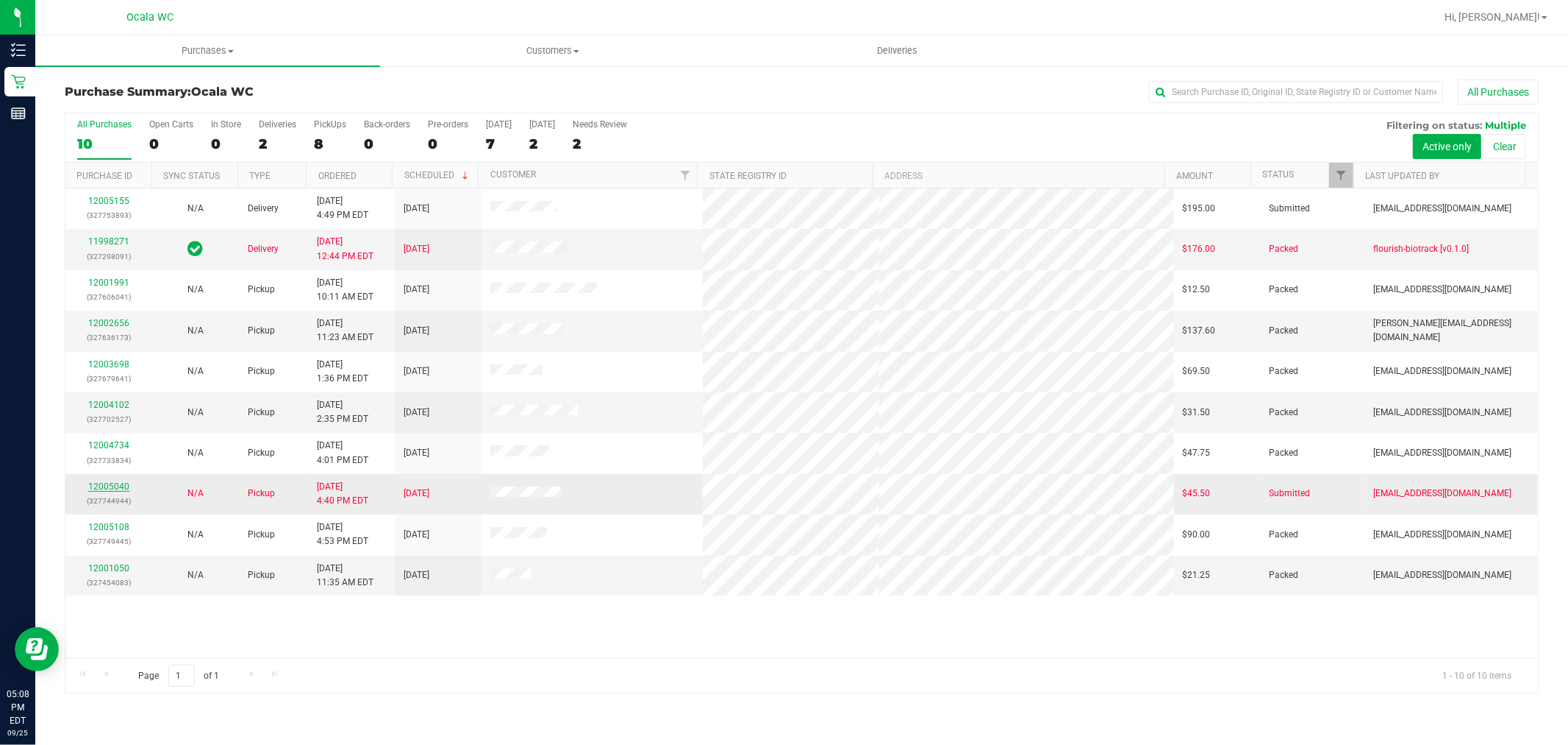
click at [114, 486] on link "12005040" at bounding box center [109, 486] width 41 height 10
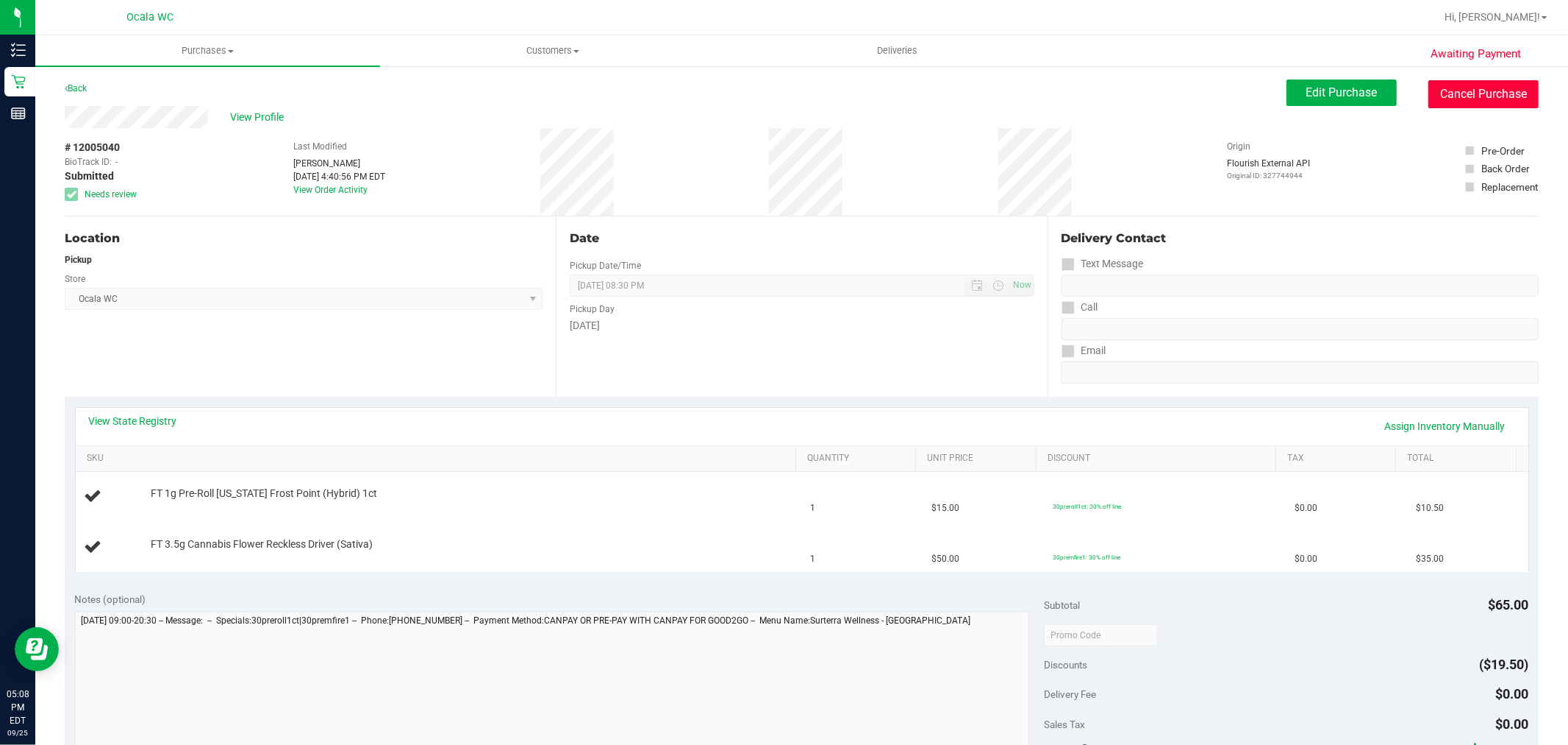
click at [1484, 82] on button "Cancel Purchase" at bounding box center [1484, 94] width 111 height 28
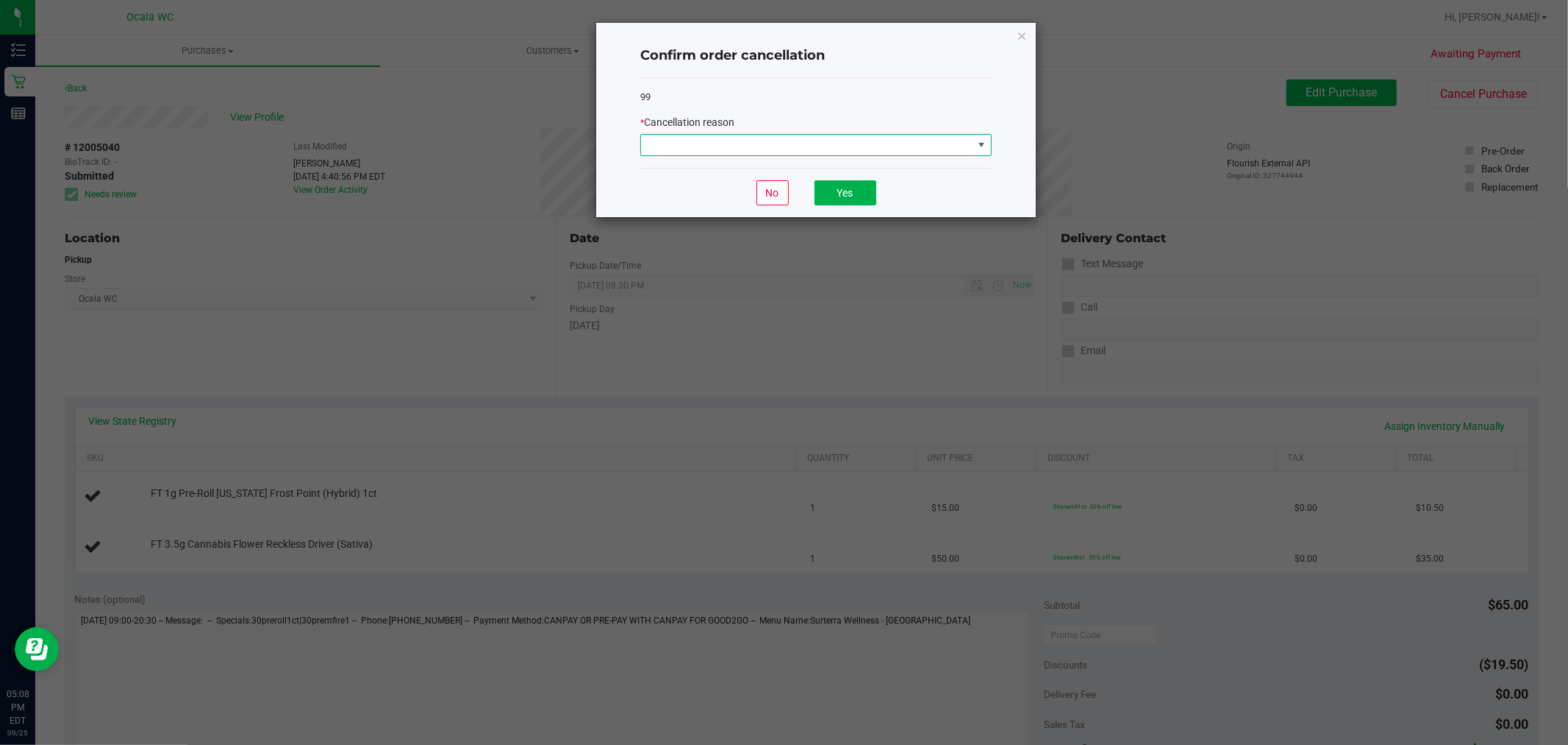
click at [944, 150] on span at bounding box center [807, 144] width 332 height 21
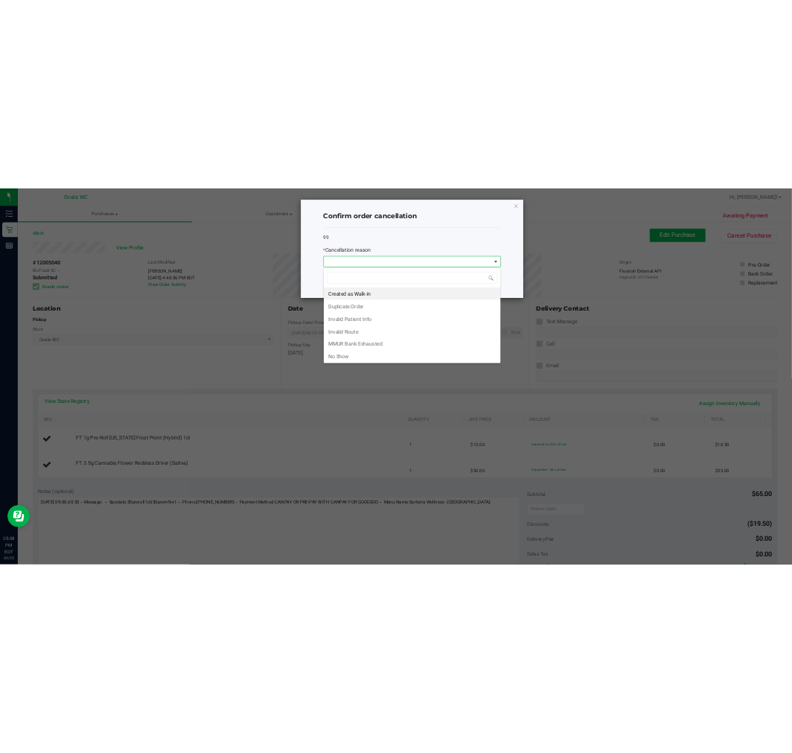
scroll to position [22, 355]
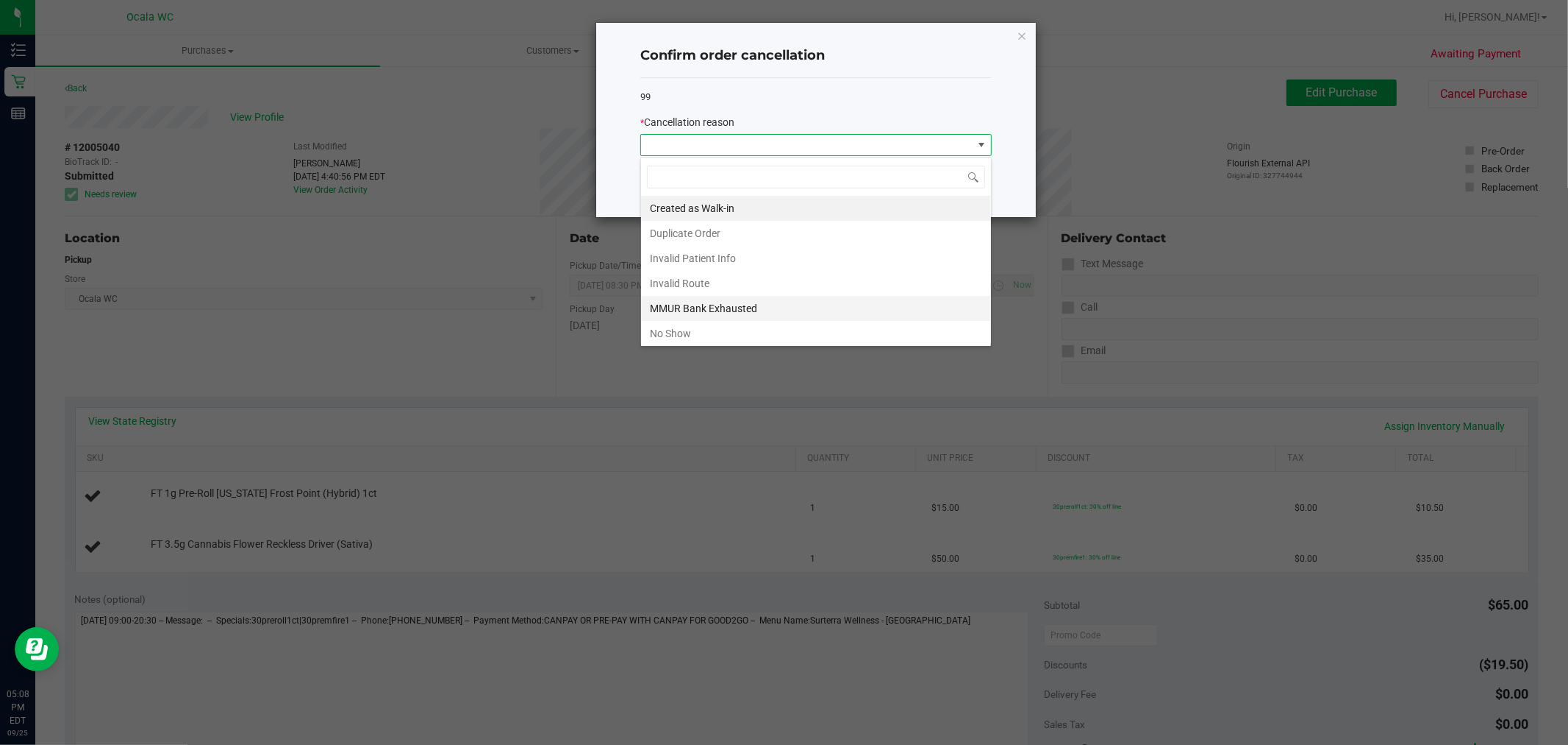
click at [704, 313] on li "MMUR Bank Exhausted" at bounding box center [816, 307] width 350 height 25
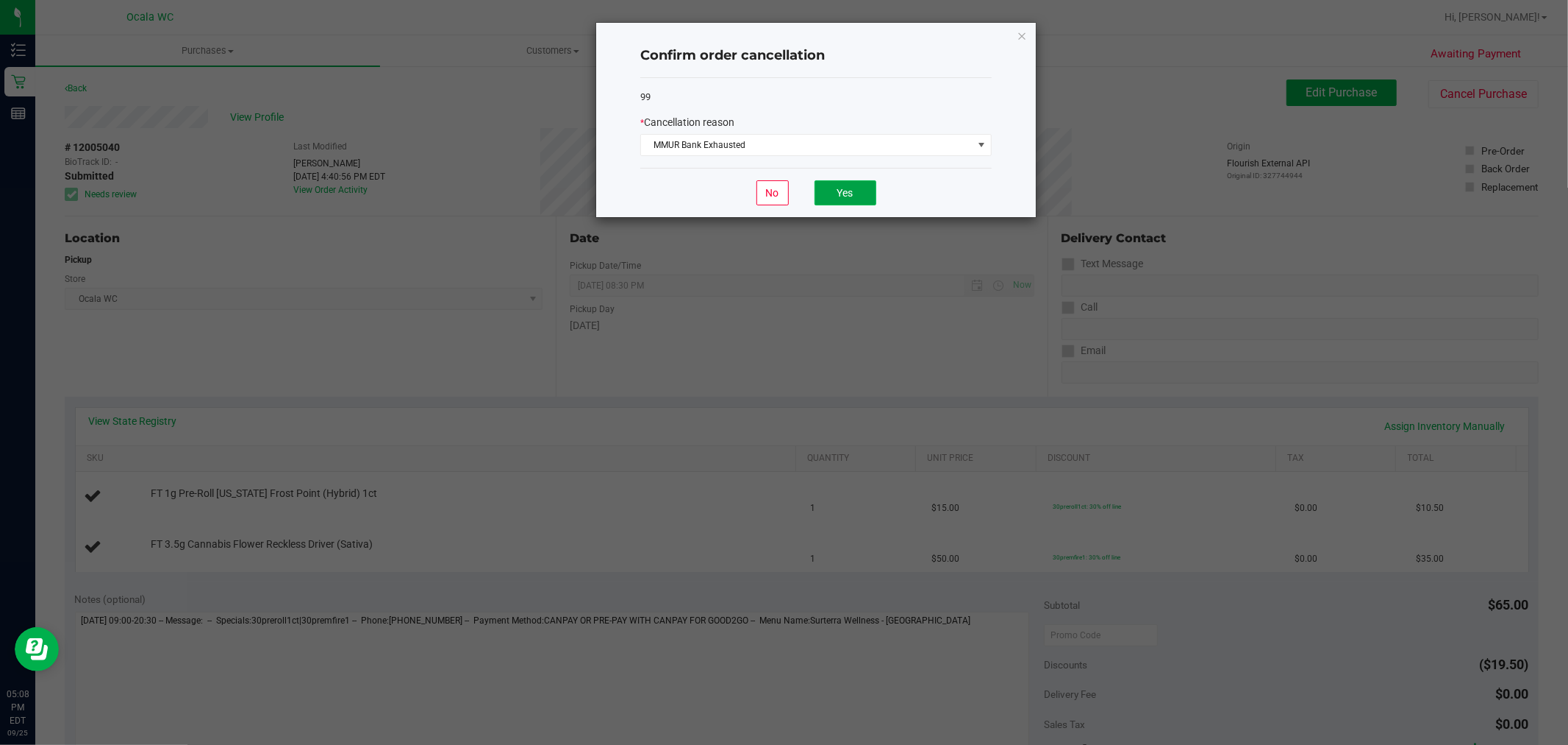
click at [857, 189] on button "Yes" at bounding box center [845, 192] width 62 height 25
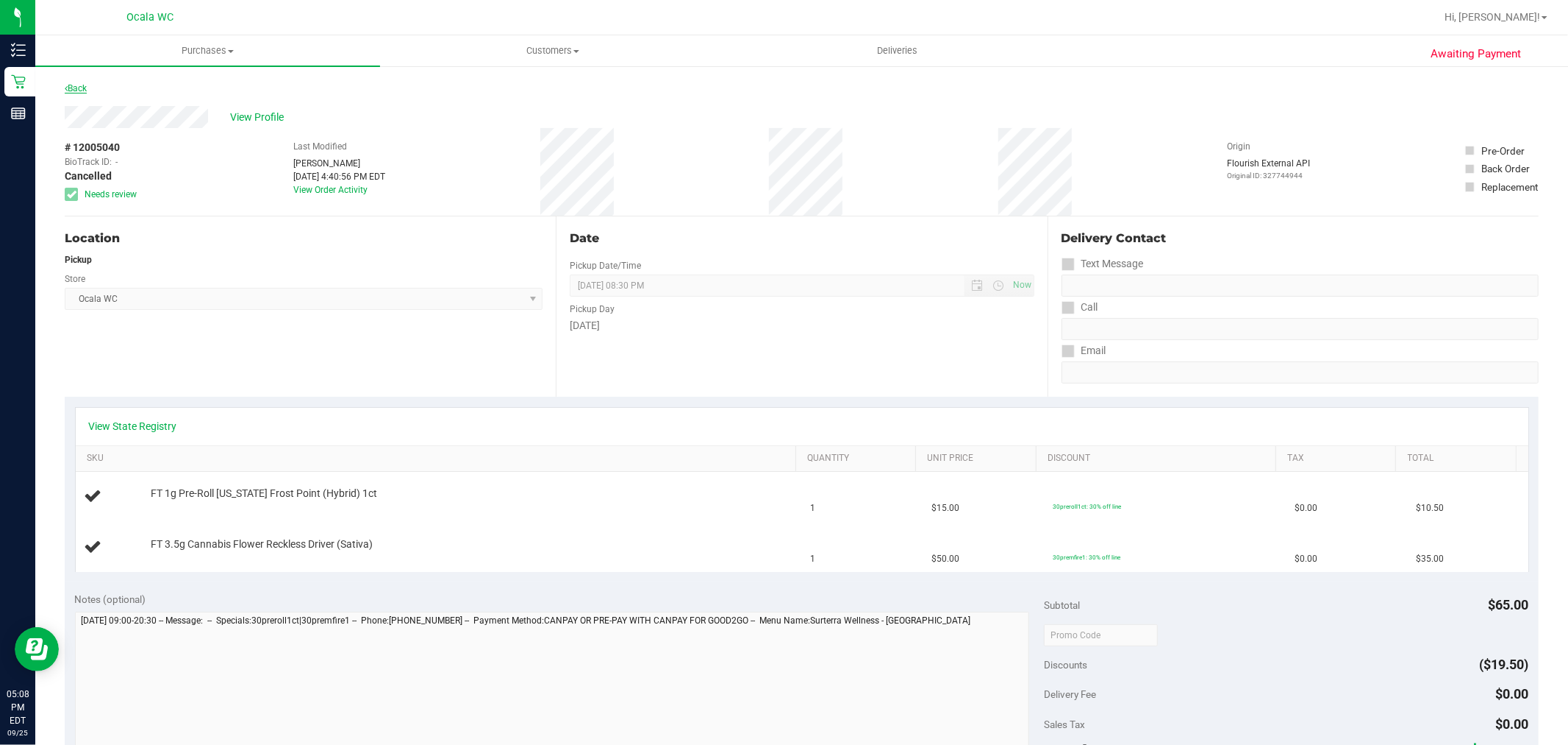
click at [73, 92] on link "Back" at bounding box center [76, 88] width 22 height 10
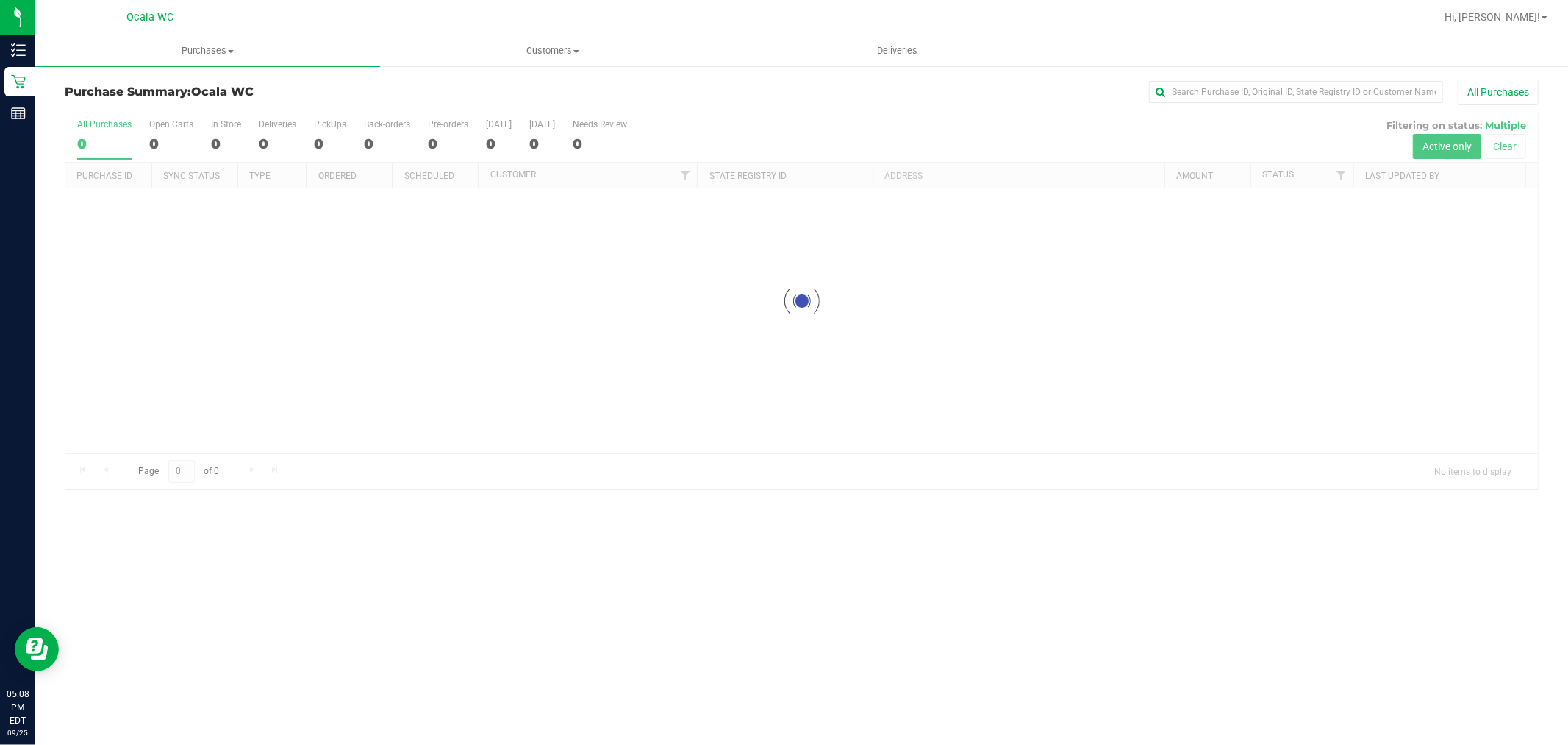
click at [741, 97] on div "All Purchases" at bounding box center [1048, 91] width 983 height 25
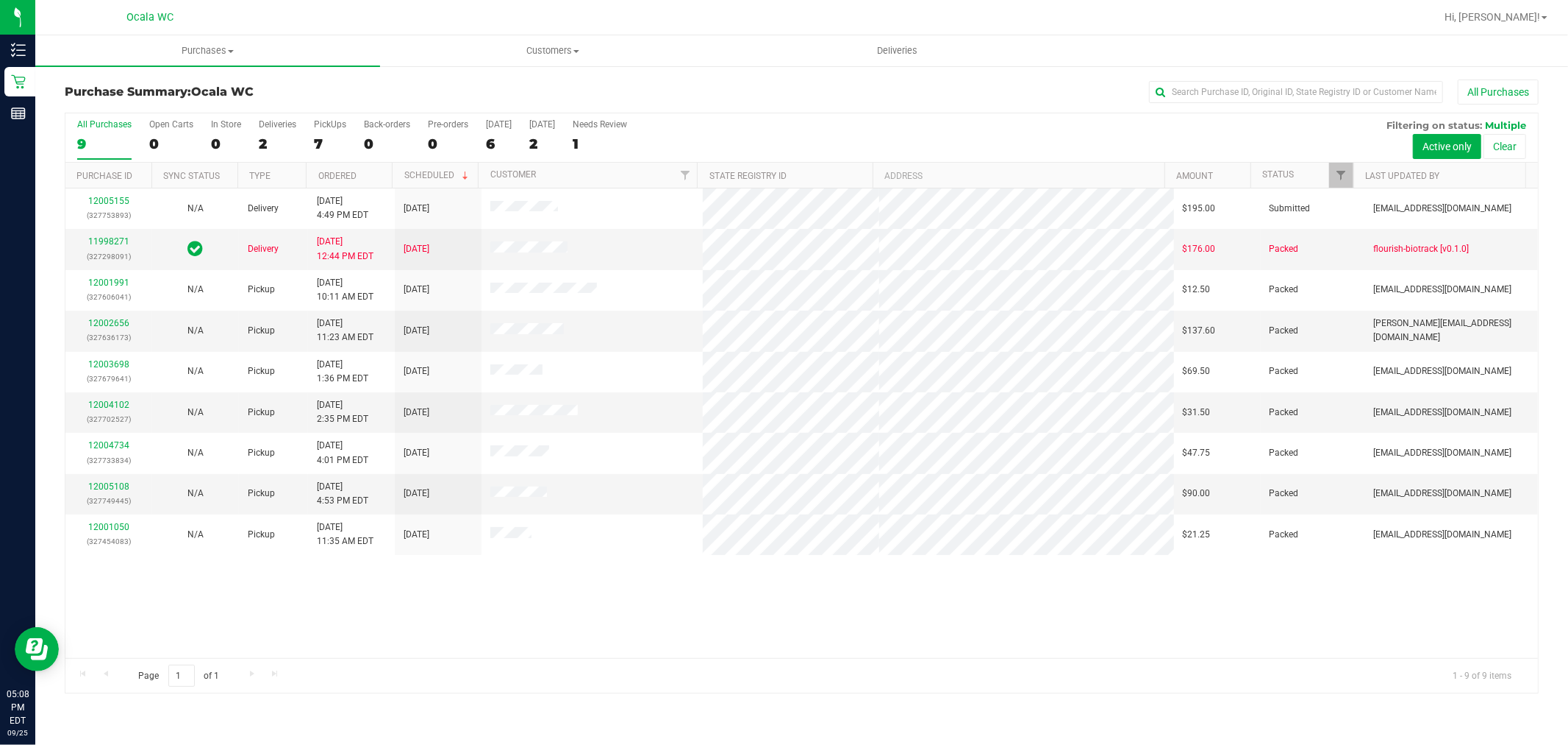
click at [1061, 99] on div "All Purchases" at bounding box center [1048, 91] width 983 height 25
click at [1222, 593] on div "12005155 (327753893) N/A Delivery 9/25/2025 4:49 PM EDT 9/26/2025 $195.00 Submi…" at bounding box center [802, 423] width 1473 height 469
click at [352, 617] on div "12005155 (327753893) N/A Delivery 9/25/2025 4:49 PM EDT 9/26/2025 $195.00 Submi…" at bounding box center [802, 423] width 1473 height 469
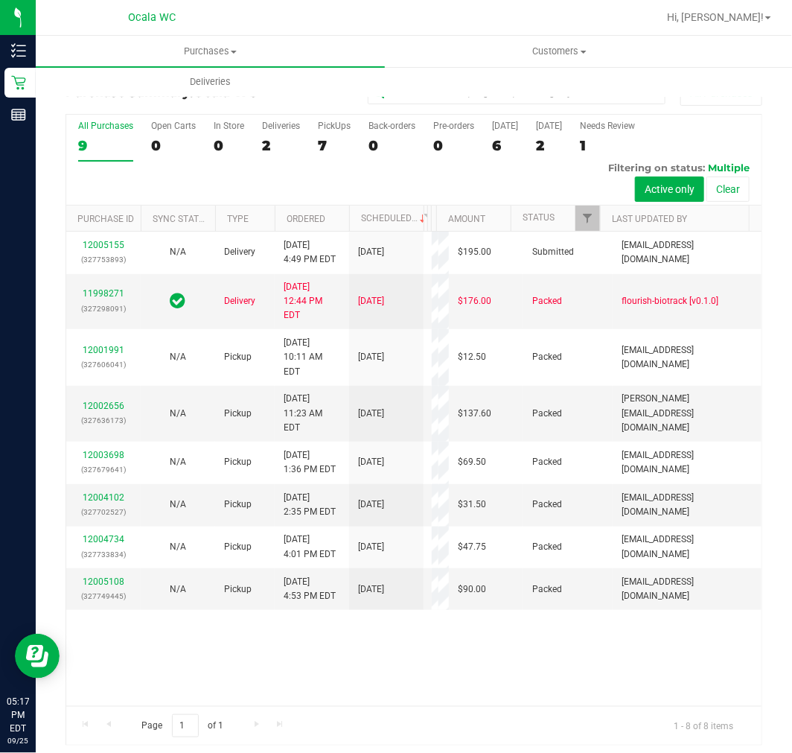
click at [317, 184] on div "All Purchases 9 Open Carts 0 In Store 0 Deliveries 2 PickUps 7 Back-orders 0 Pr…" at bounding box center [414, 160] width 696 height 91
click at [319, 149] on div "7" at bounding box center [334, 145] width 33 height 17
click at [0, 0] on input "PickUps 7" at bounding box center [0, 0] width 0 height 0
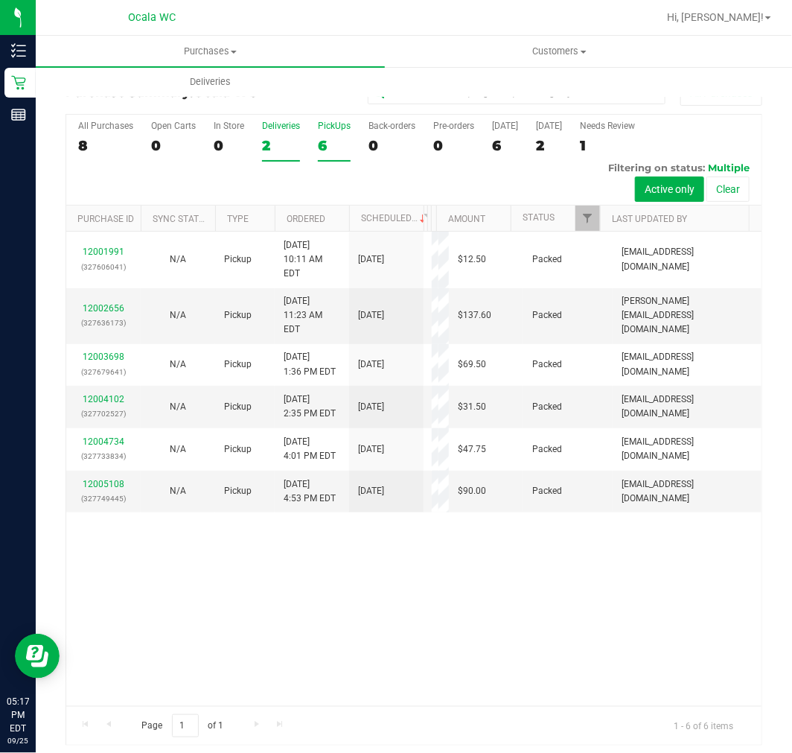
click at [270, 135] on label "Deliveries 2" at bounding box center [281, 141] width 38 height 41
click at [0, 0] on input "Deliveries 2" at bounding box center [0, 0] width 0 height 0
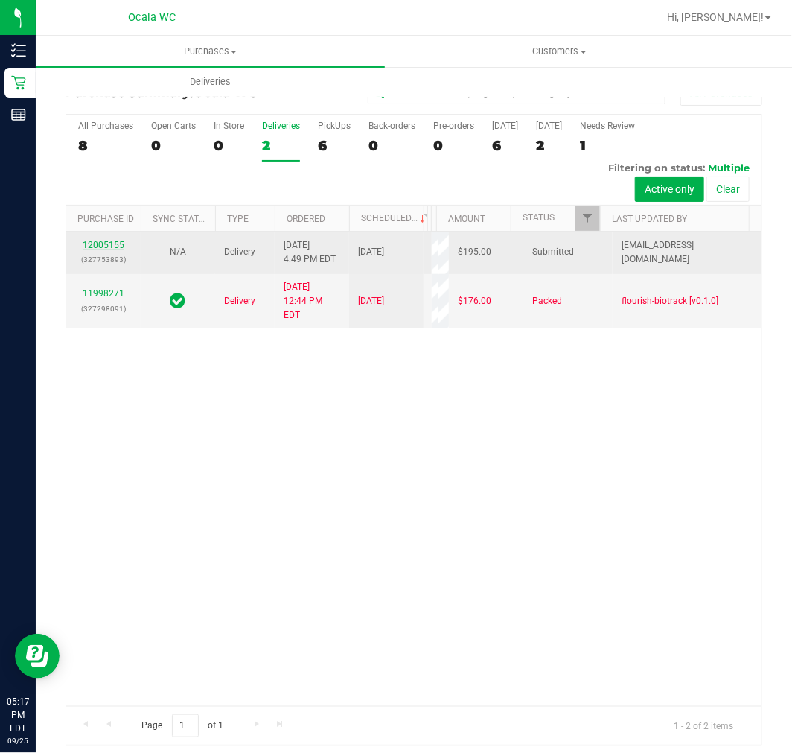
click at [101, 250] on link "12005155" at bounding box center [104, 245] width 42 height 10
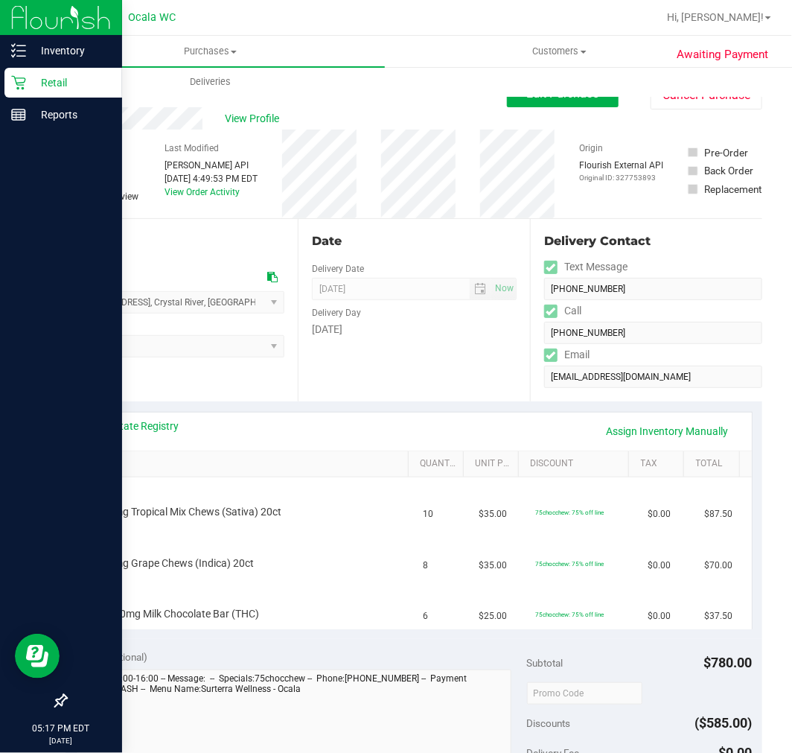
click at [24, 90] on div "Retail" at bounding box center [63, 83] width 118 height 30
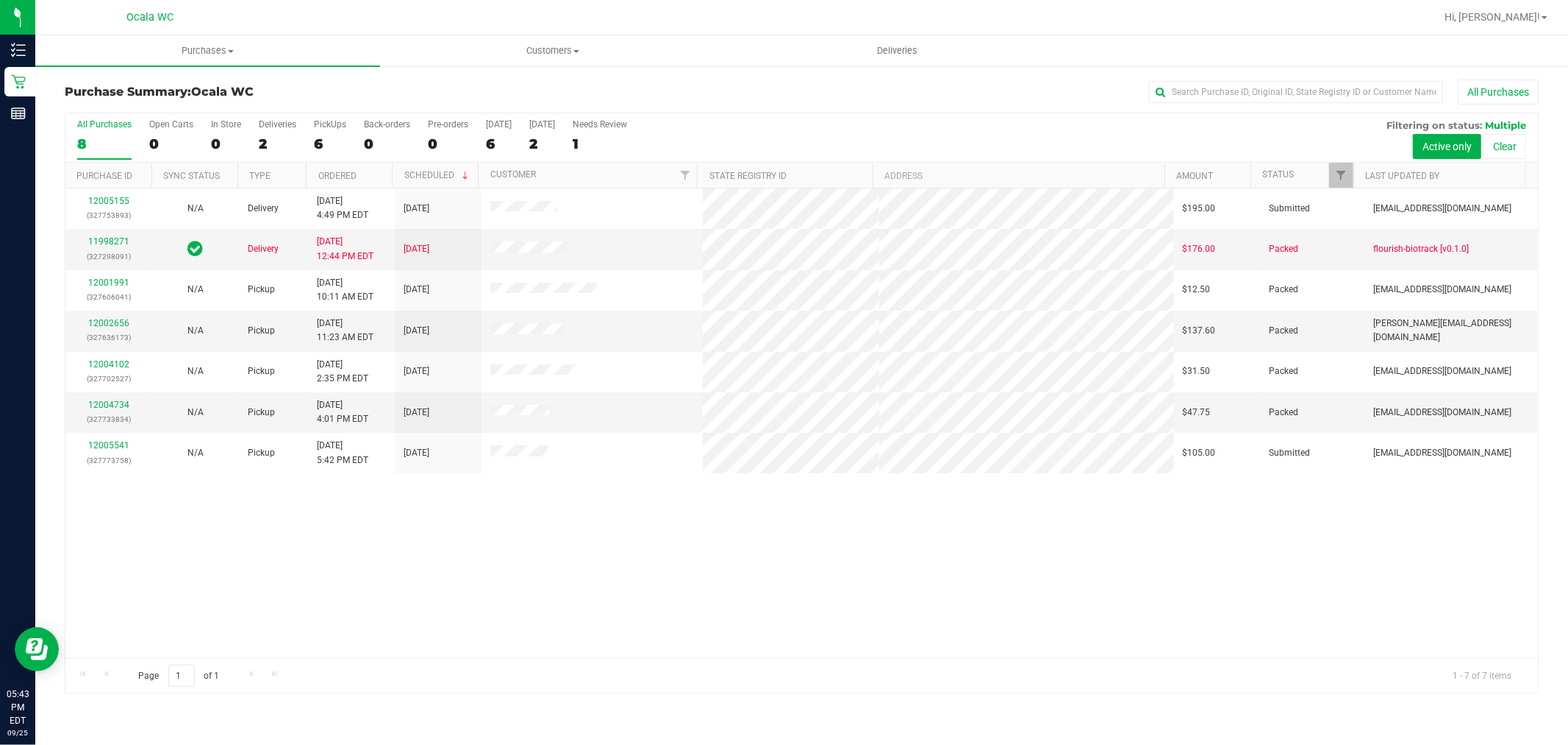
click at [736, 577] on div "12005155 (327753893) N/A Delivery 9/25/2025 4:49 PM EDT 9/26/2025 $195.00 Submi…" at bounding box center [802, 423] width 1473 height 469
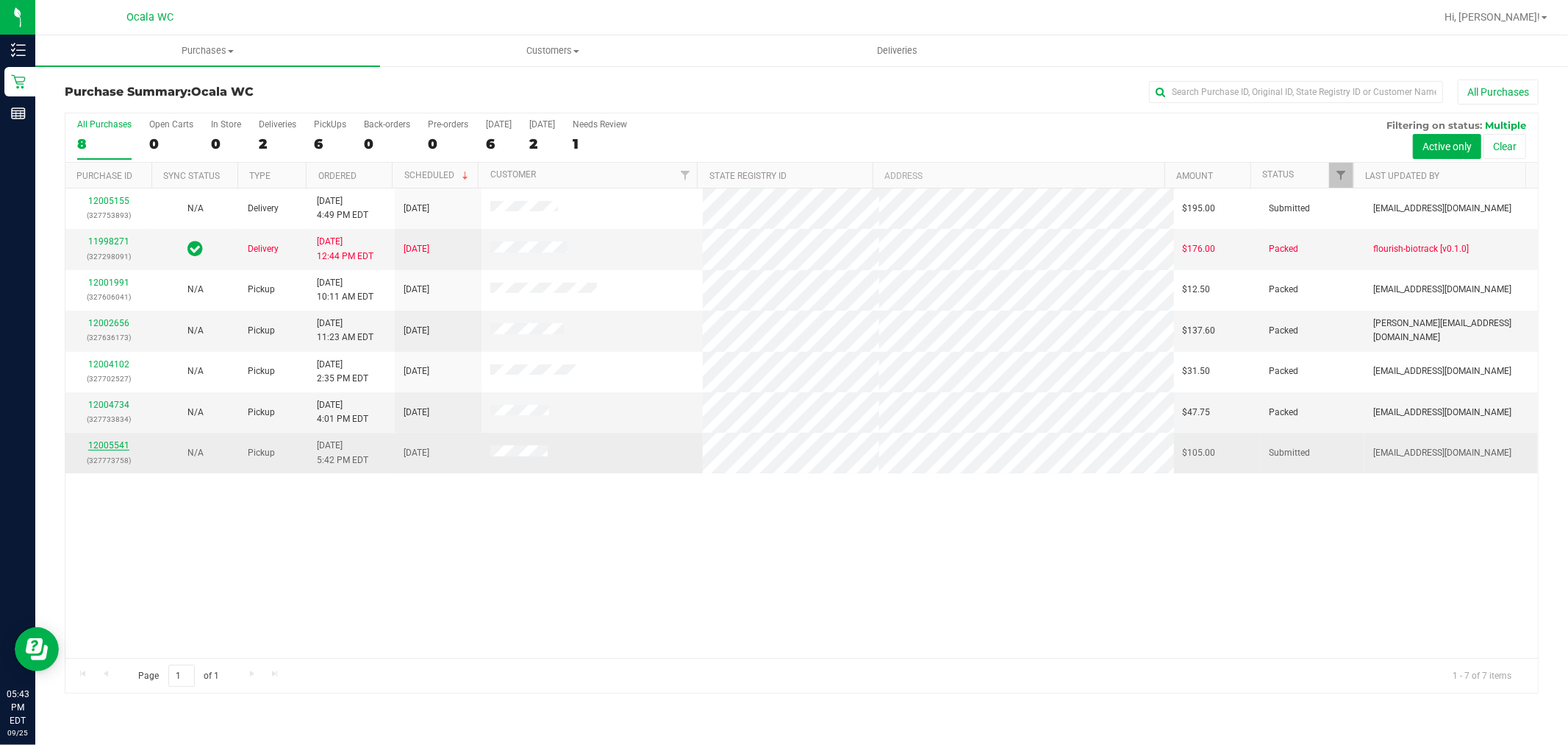
click at [108, 450] on link "12005541" at bounding box center [109, 445] width 41 height 10
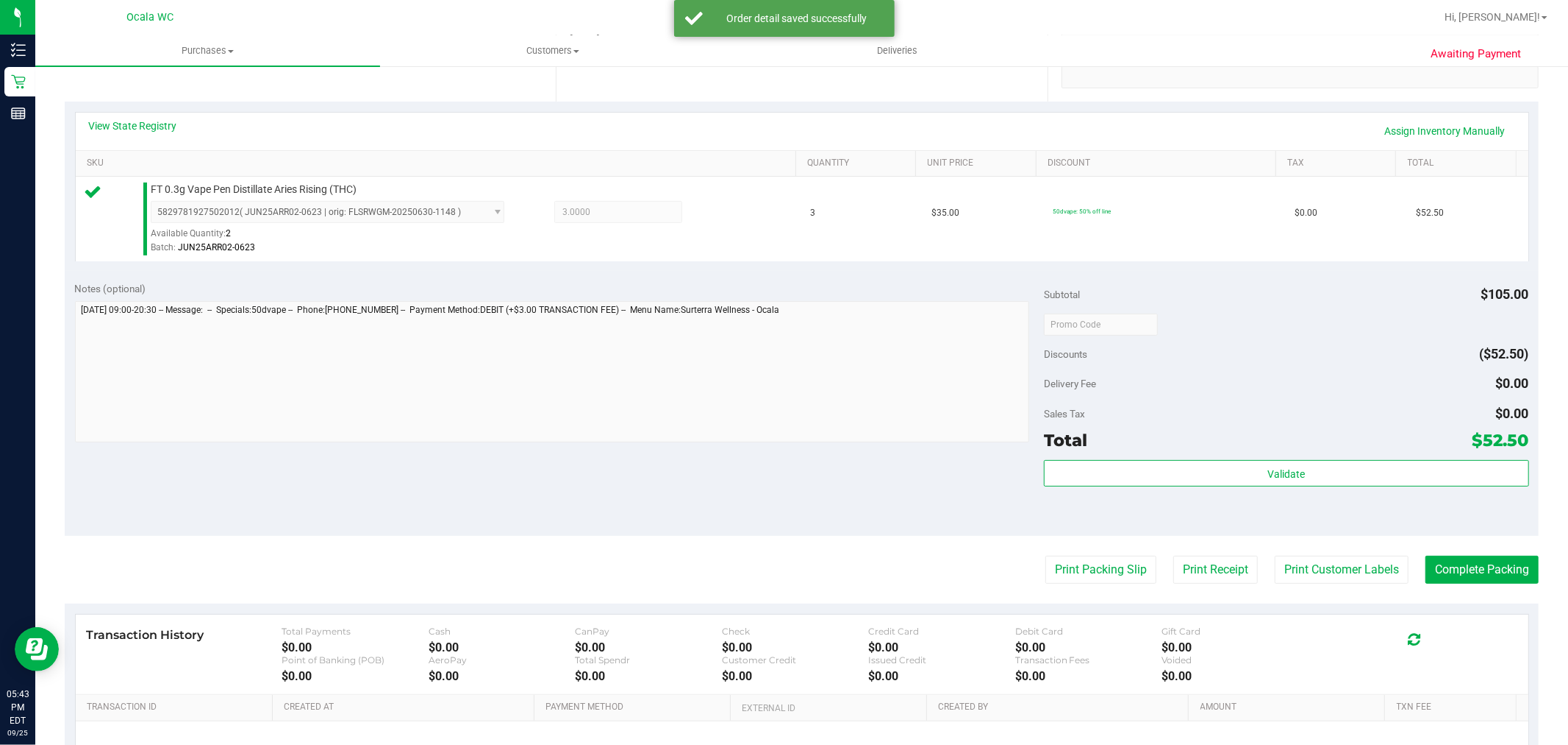
scroll to position [295, 0]
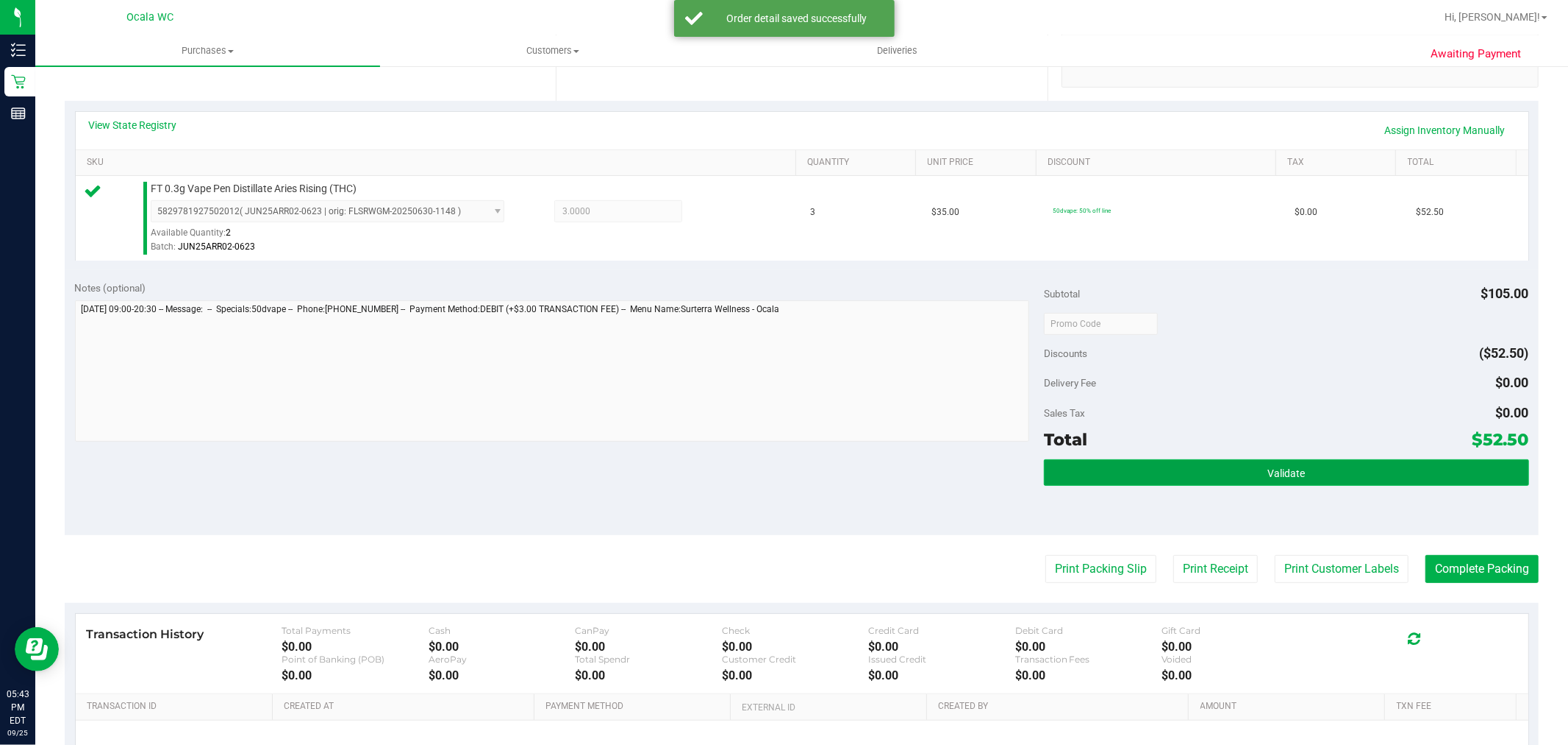
click at [1313, 471] on button "Validate" at bounding box center [1286, 472] width 485 height 27
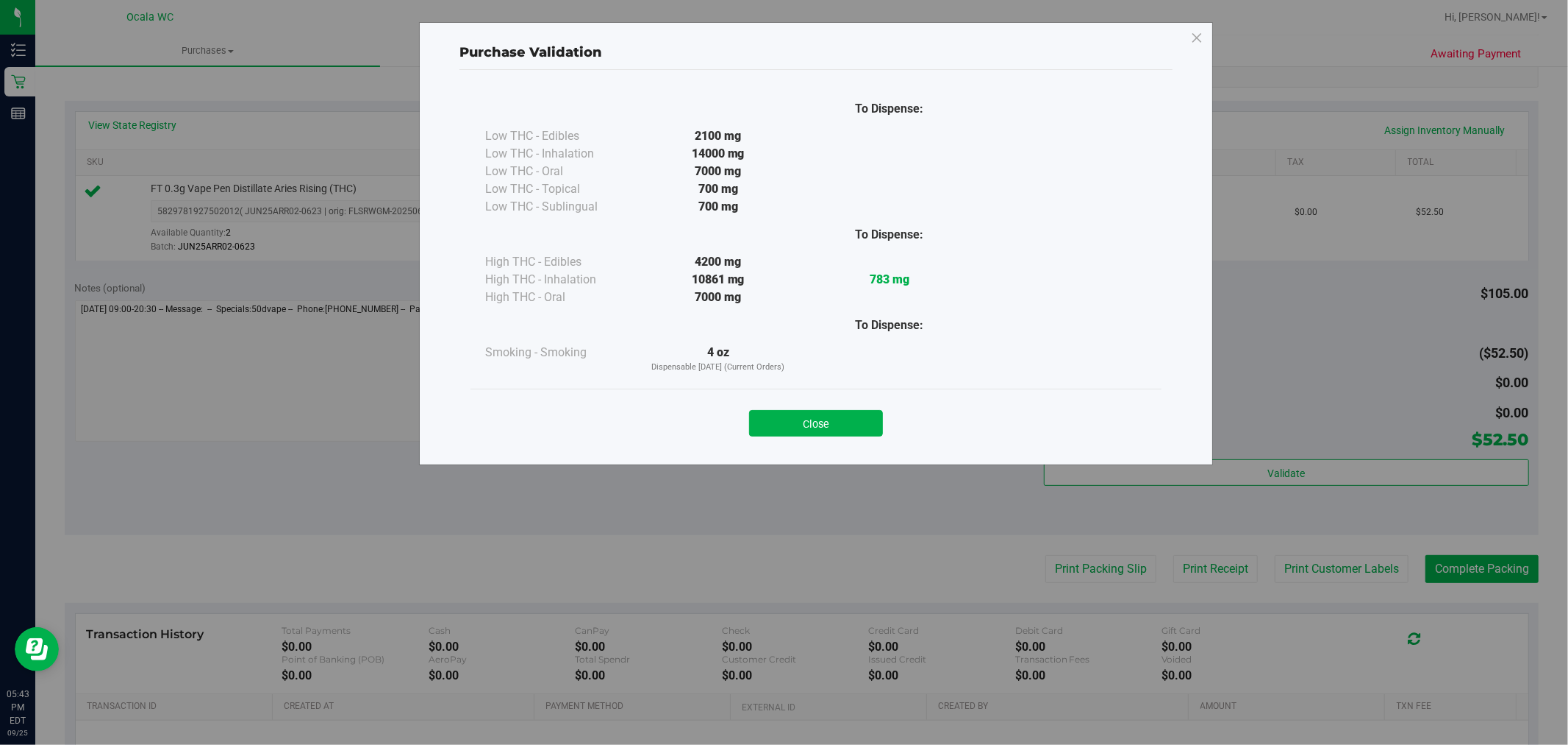
click at [834, 454] on div "Purchase Validation To Dispense: Low THC - Edibles 2100 mg" at bounding box center [816, 243] width 794 height 443
click at [851, 422] on button "Close" at bounding box center [817, 423] width 134 height 27
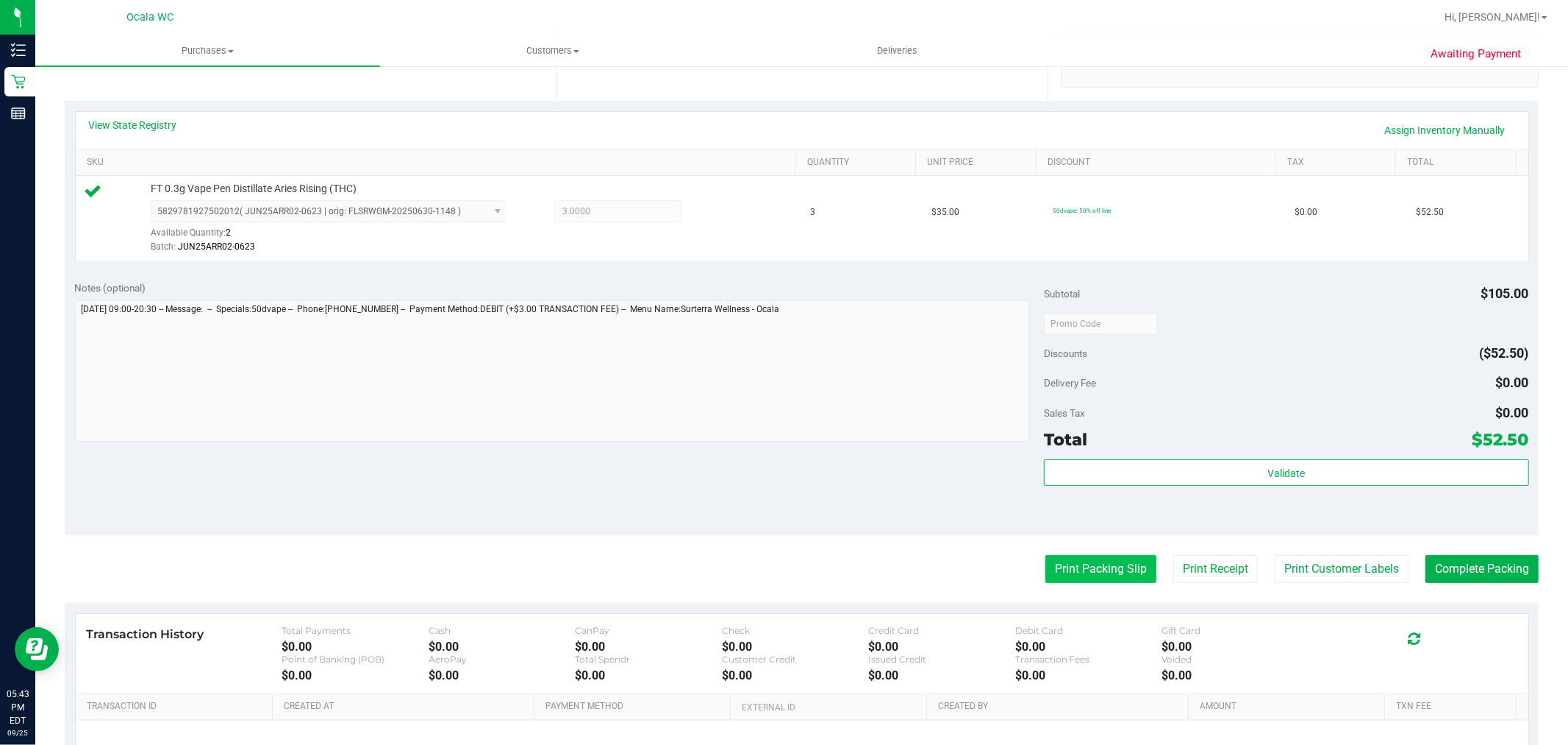
click at [1084, 569] on button "Print Packing Slip" at bounding box center [1101, 569] width 111 height 28
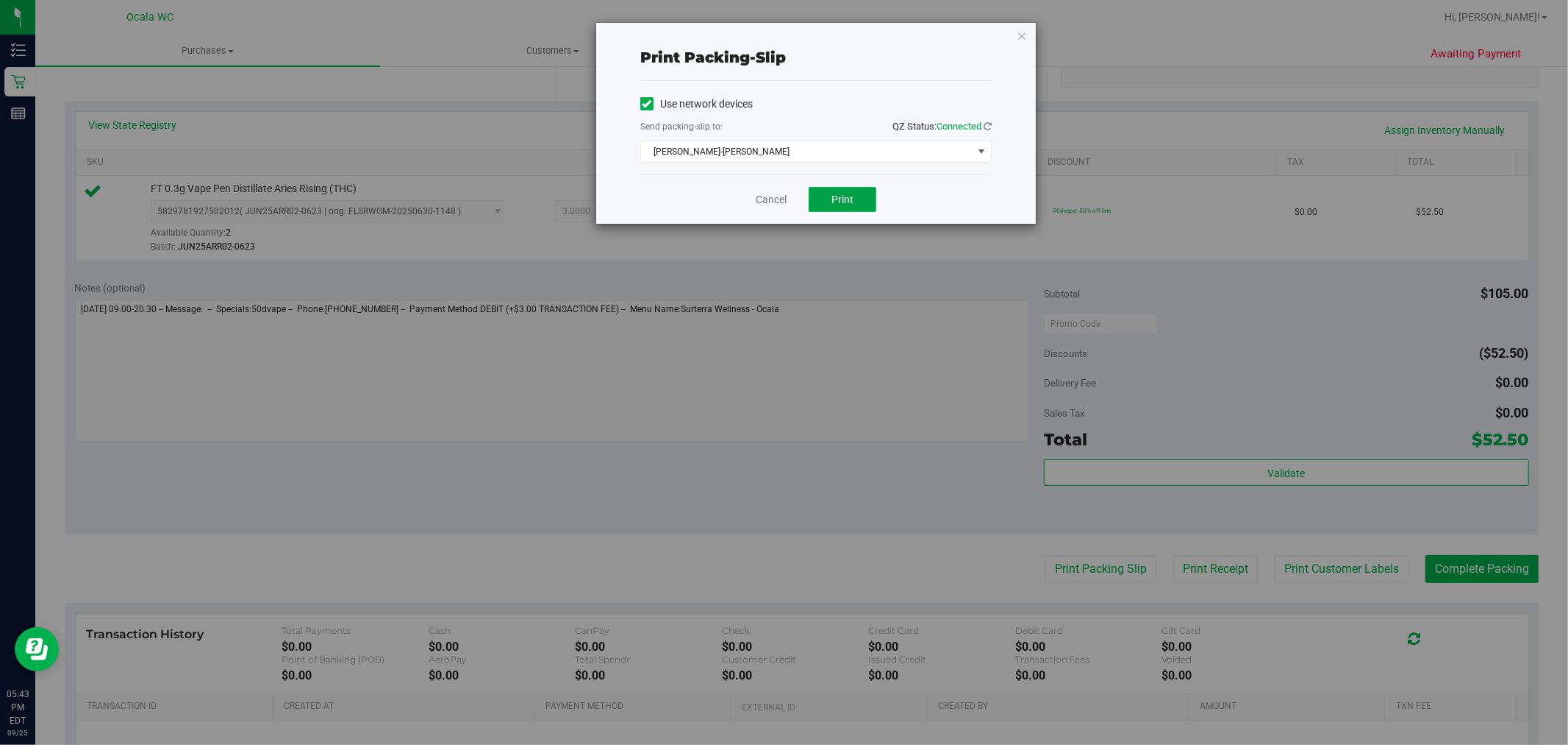
click at [863, 207] on button "Print" at bounding box center [842, 199] width 68 height 25
click at [772, 203] on link "Cancel" at bounding box center [771, 200] width 31 height 16
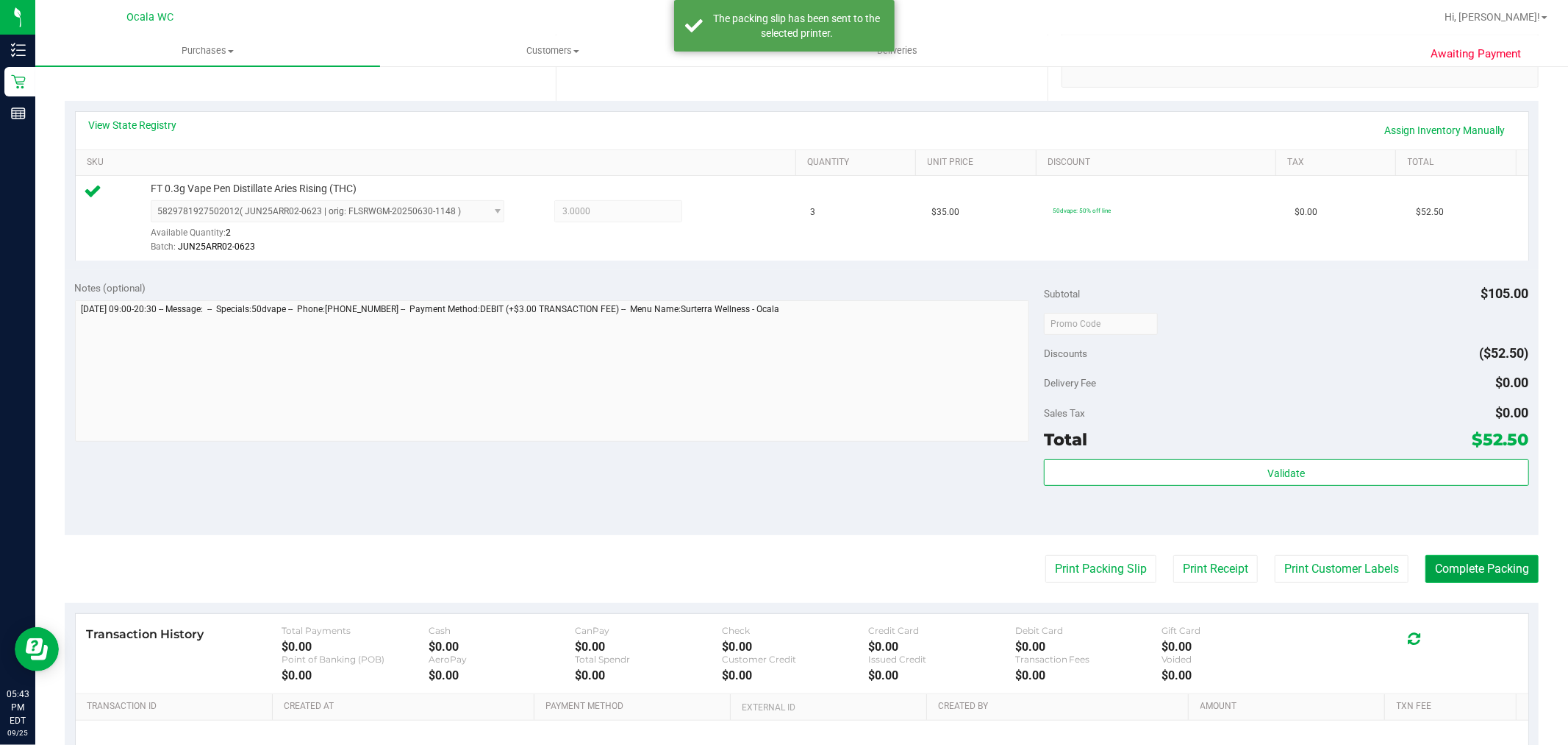
click at [1490, 575] on button "Complete Packing" at bounding box center [1482, 569] width 114 height 28
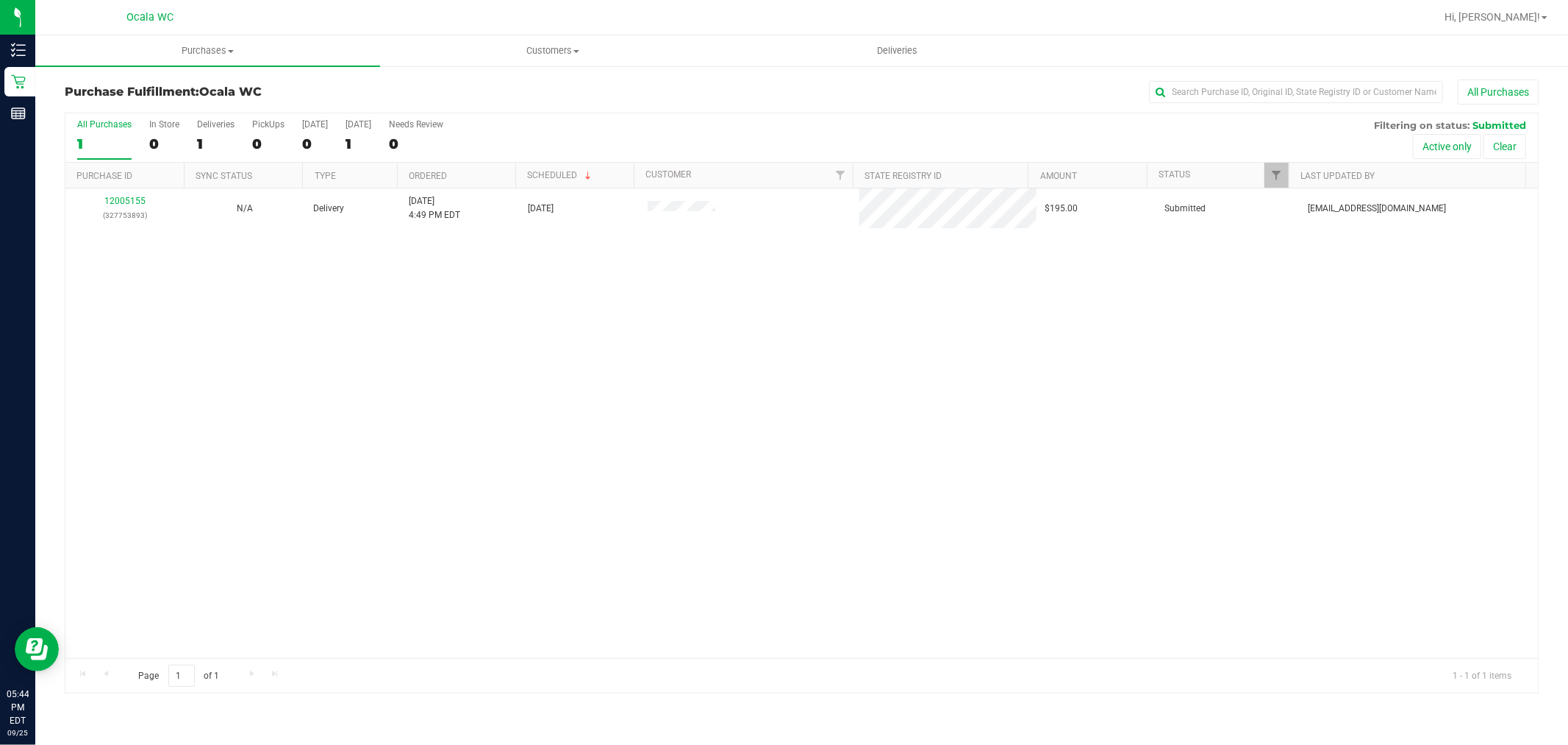
click at [385, 509] on div "12005155 (327753893) N/A Delivery 9/25/2025 4:49 PM EDT 9/26/2025 $195.00 Submi…" at bounding box center [802, 423] width 1473 height 469
click at [526, 488] on div "12005155 (327753893) N/A Delivery 9/25/2025 4:49 PM EDT 9/26/2025 $195.00 Submi…" at bounding box center [802, 423] width 1473 height 469
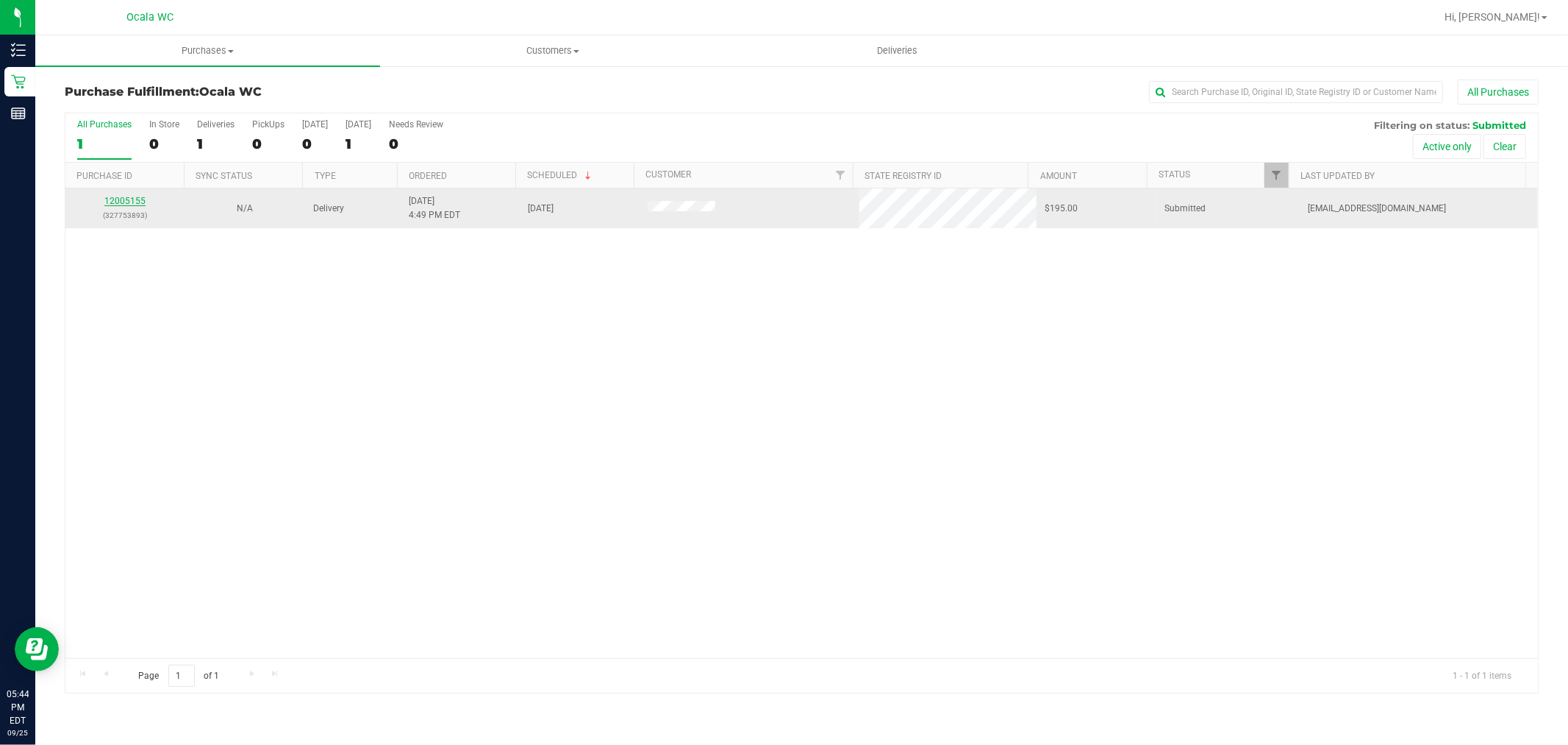
click at [122, 197] on link "12005155" at bounding box center [125, 201] width 41 height 10
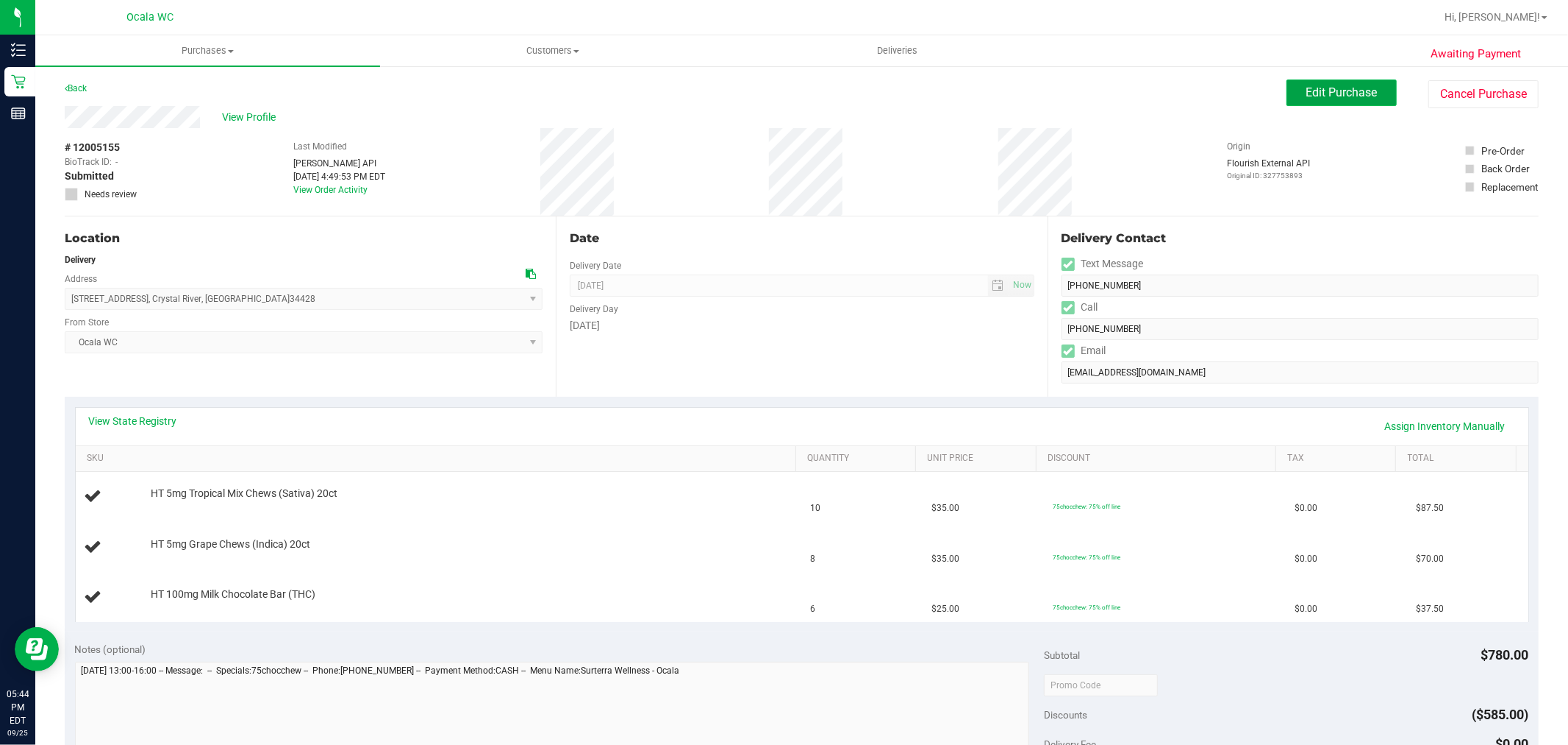
click at [1327, 99] on span "Edit Purchase" at bounding box center [1342, 92] width 71 height 14
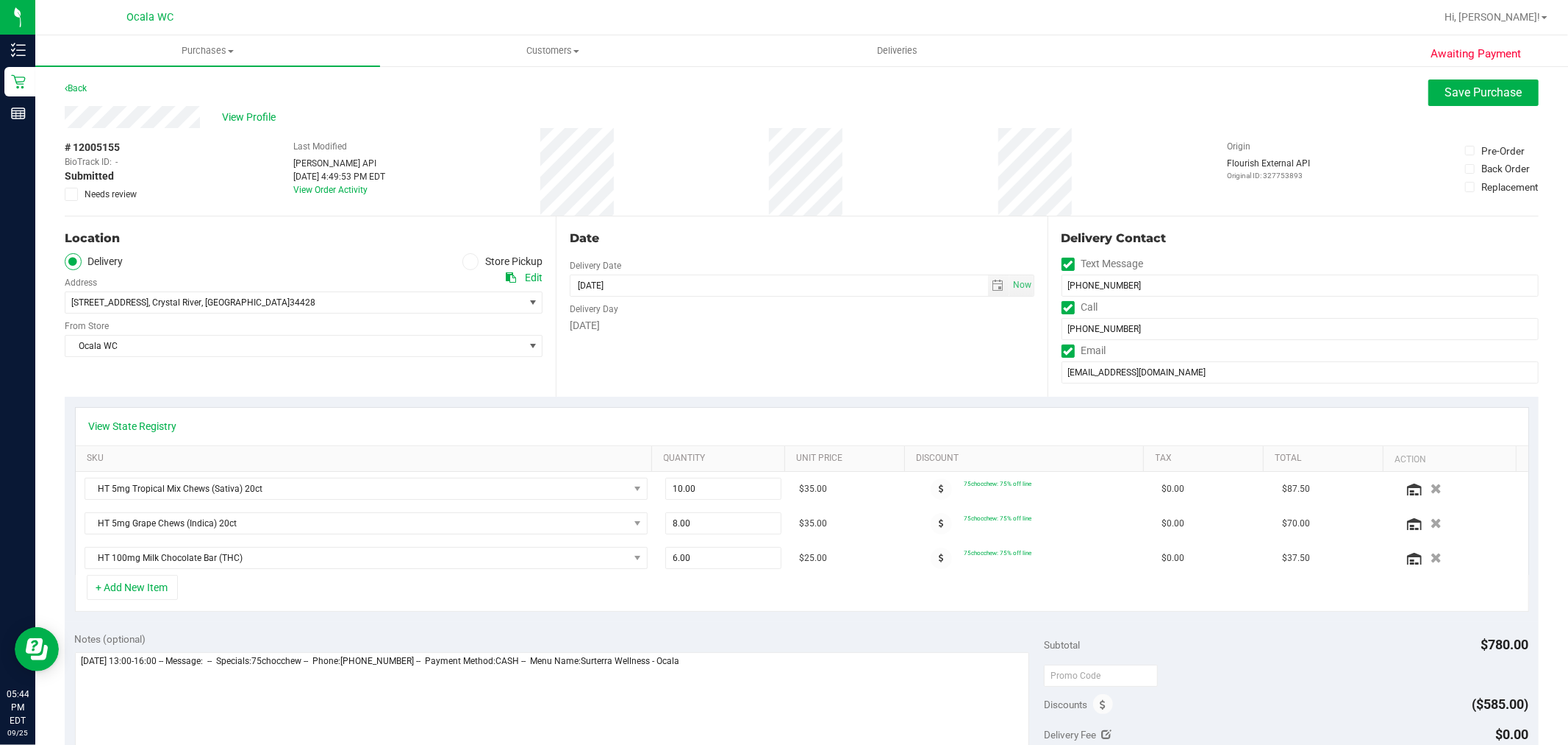
click at [69, 195] on icon at bounding box center [72, 195] width 10 height 0
click at [0, 0] on input "Needs review" at bounding box center [0, 0] width 0 height 0
click at [1482, 94] on span "Save Purchase" at bounding box center [1484, 92] width 77 height 14
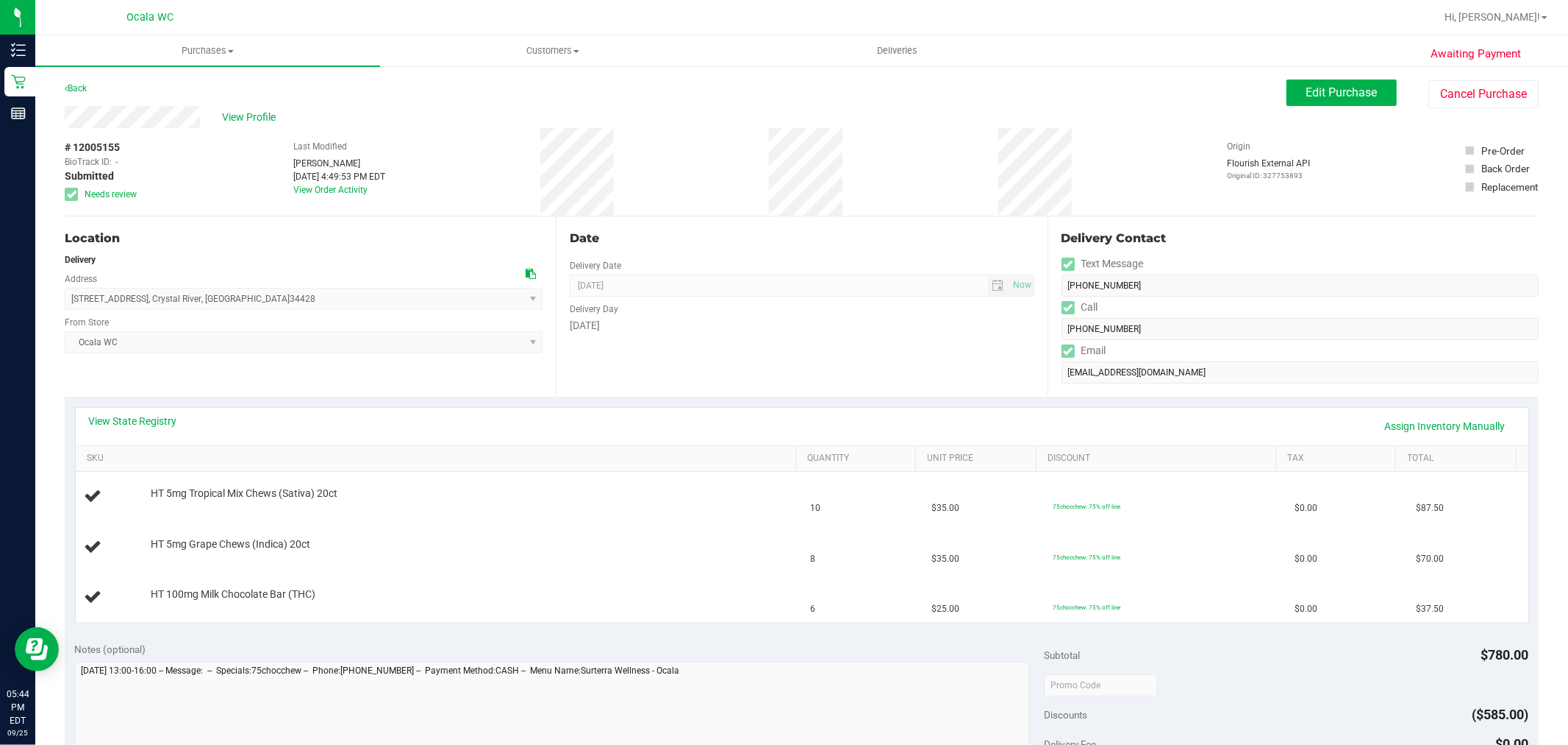
click at [77, 84] on link "Back" at bounding box center [76, 88] width 22 height 10
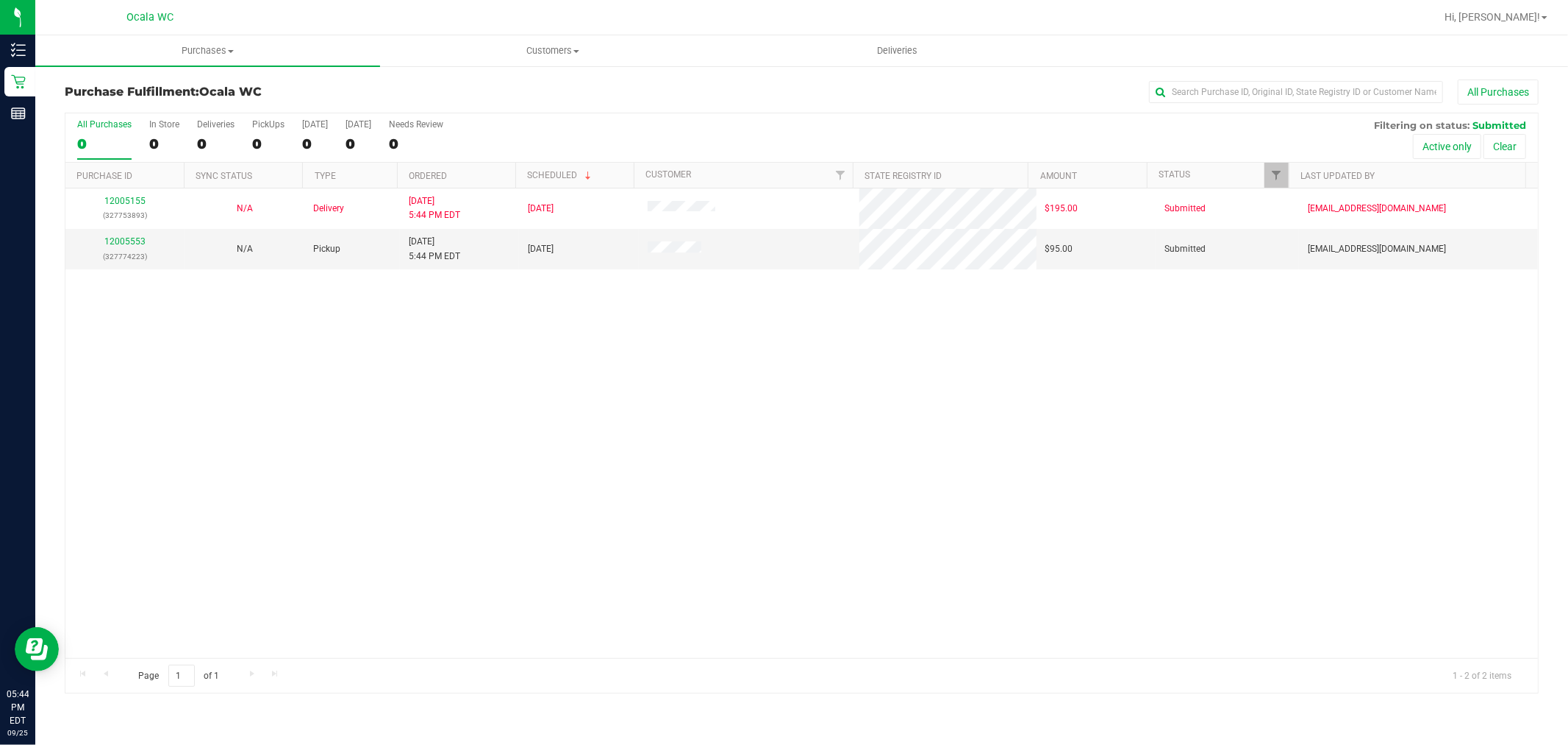
click at [696, 94] on div "All Purchases" at bounding box center [1048, 91] width 983 height 25
click at [1039, 439] on div "12005155 (327753893) N/A Delivery 9/25/2025 5:44 PM EDT 9/26/2025 $195.00 Submi…" at bounding box center [802, 423] width 1473 height 469
click at [134, 243] on link "12005553" at bounding box center [125, 241] width 41 height 10
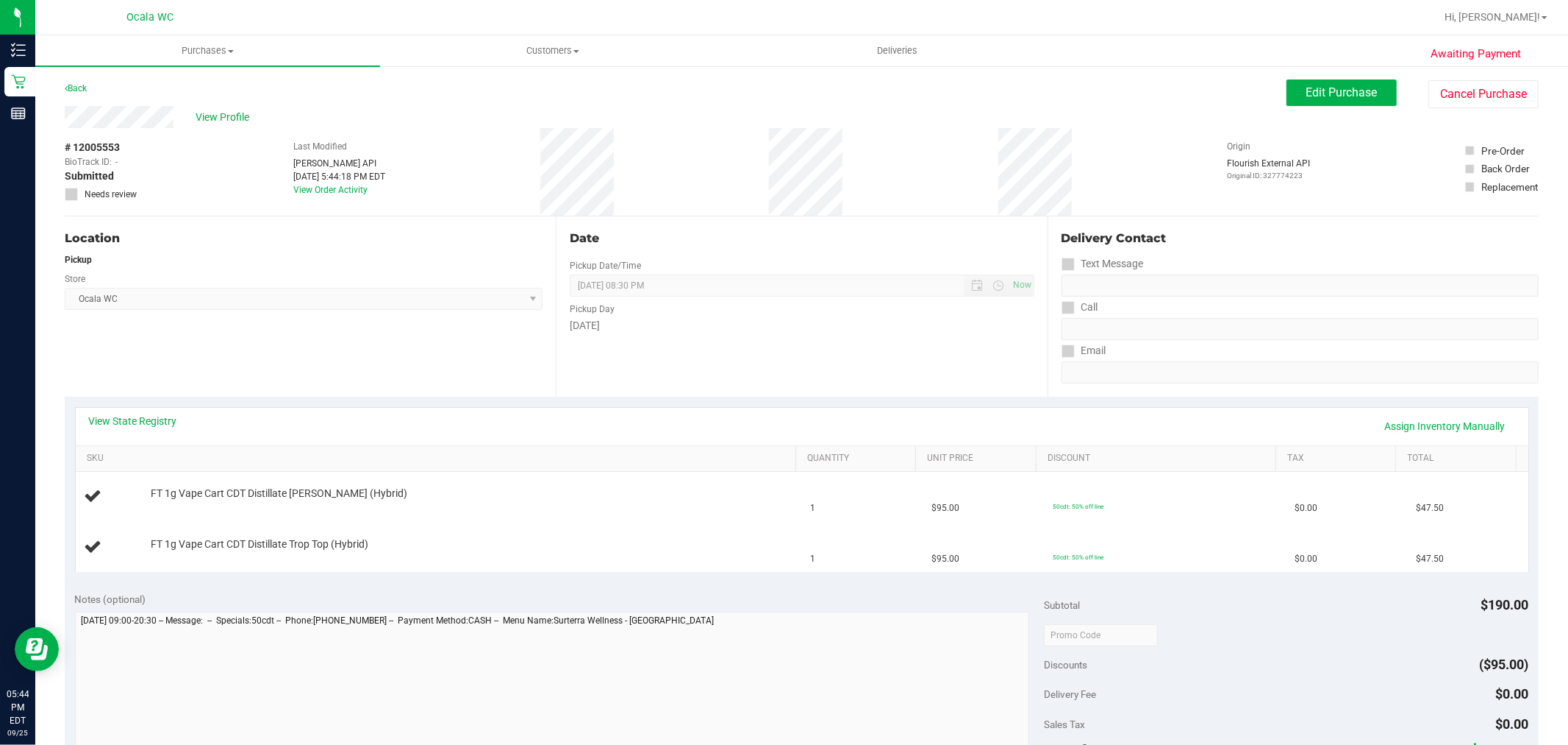
click at [152, 411] on div "View State Registry Assign Inventory Manually" at bounding box center [803, 427] width 1453 height 38
click at [97, 425] on link "View State Registry" at bounding box center [132, 421] width 88 height 15
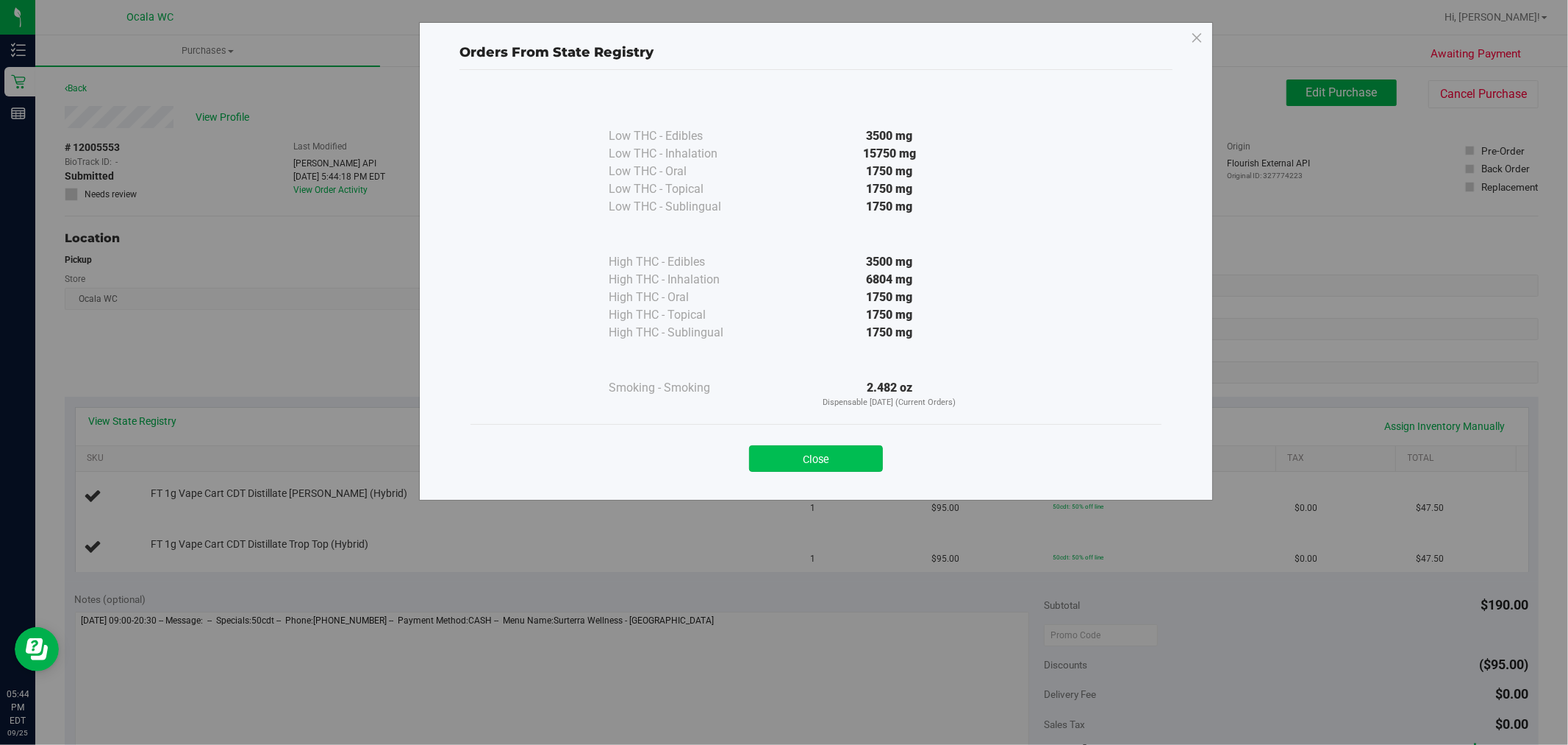
click at [819, 453] on button "Close" at bounding box center [817, 458] width 134 height 27
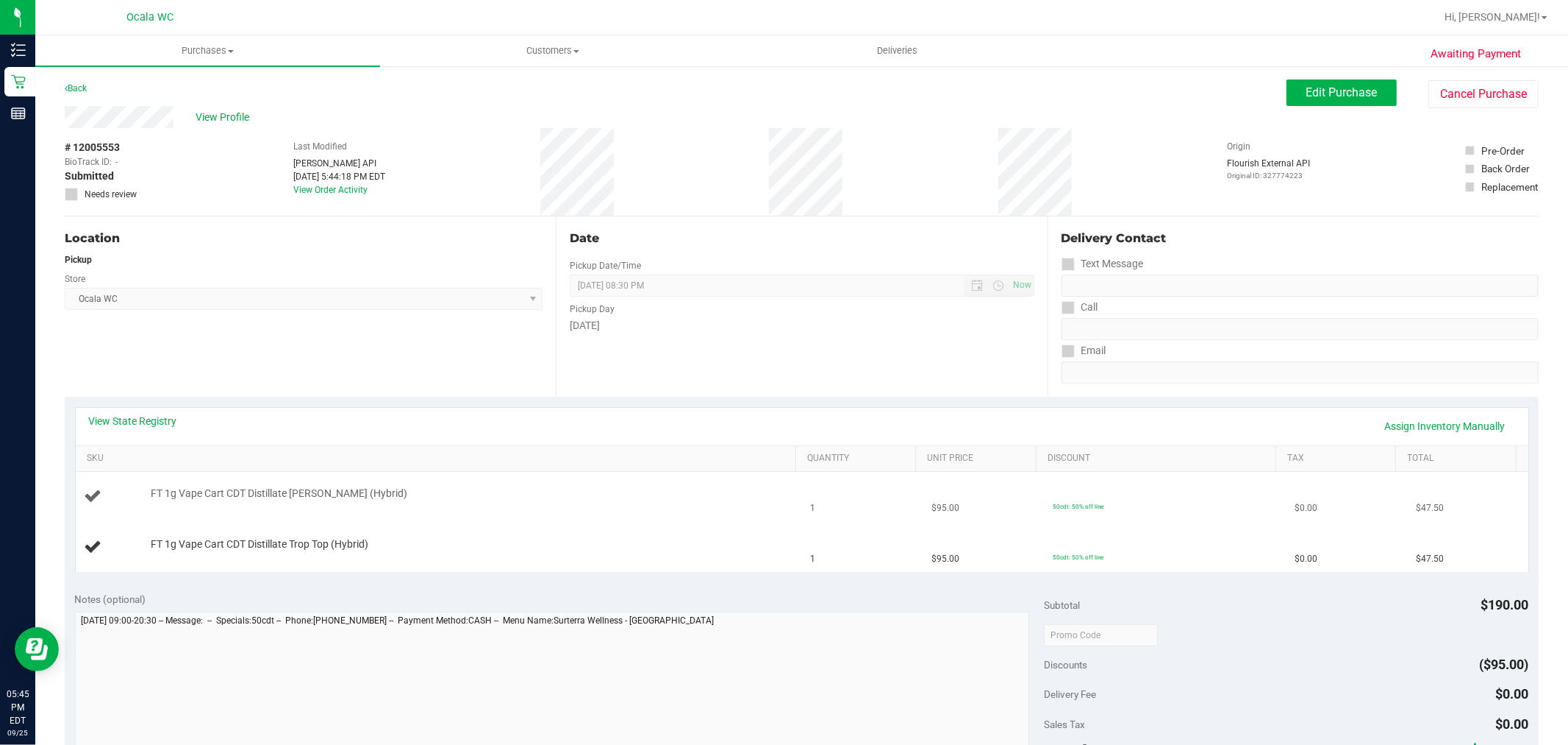
click at [678, 483] on td "FT 1g Vape Cart CDT Distillate Dulce De Fresa (Hybrid)" at bounding box center [439, 496] width 727 height 50
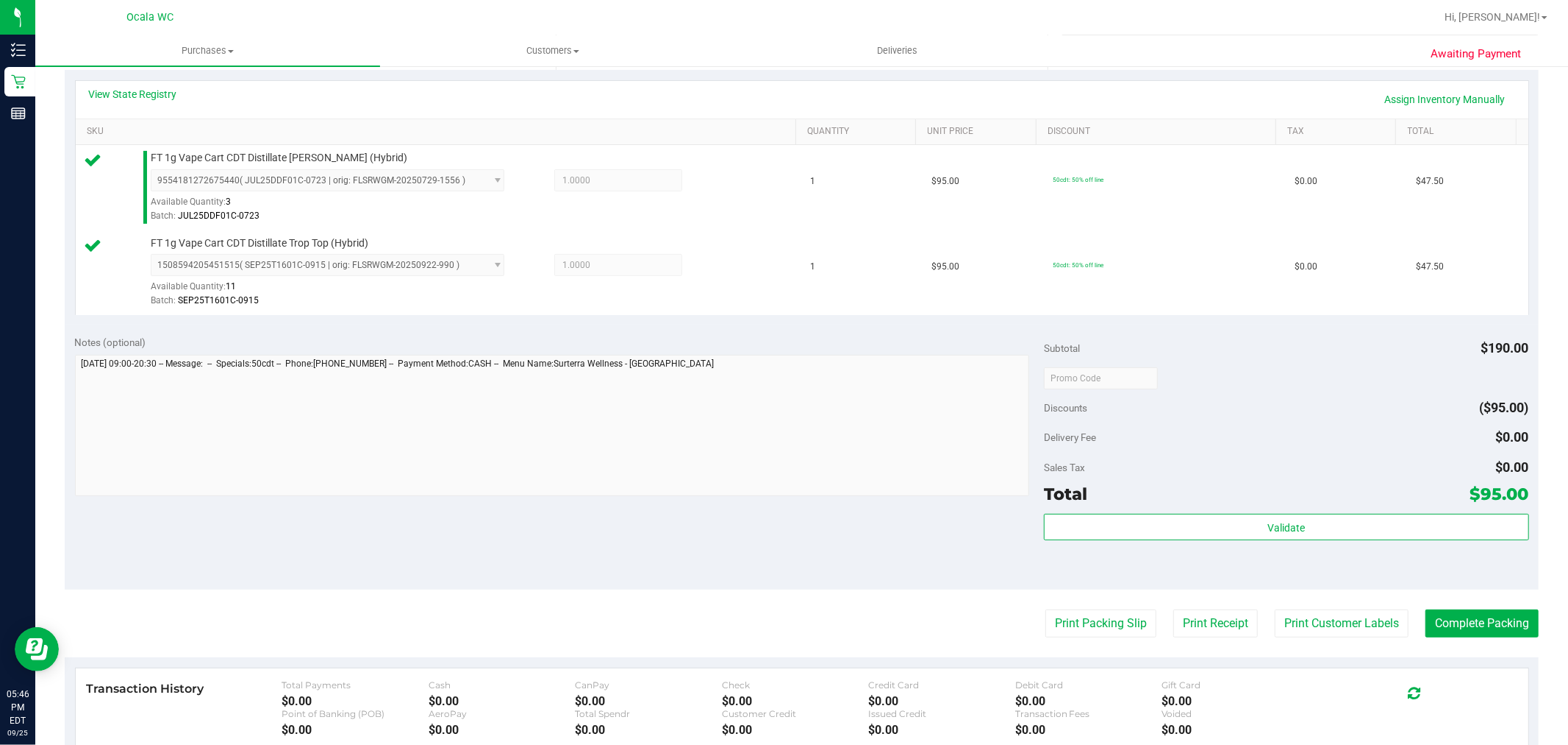
scroll to position [340, 0]
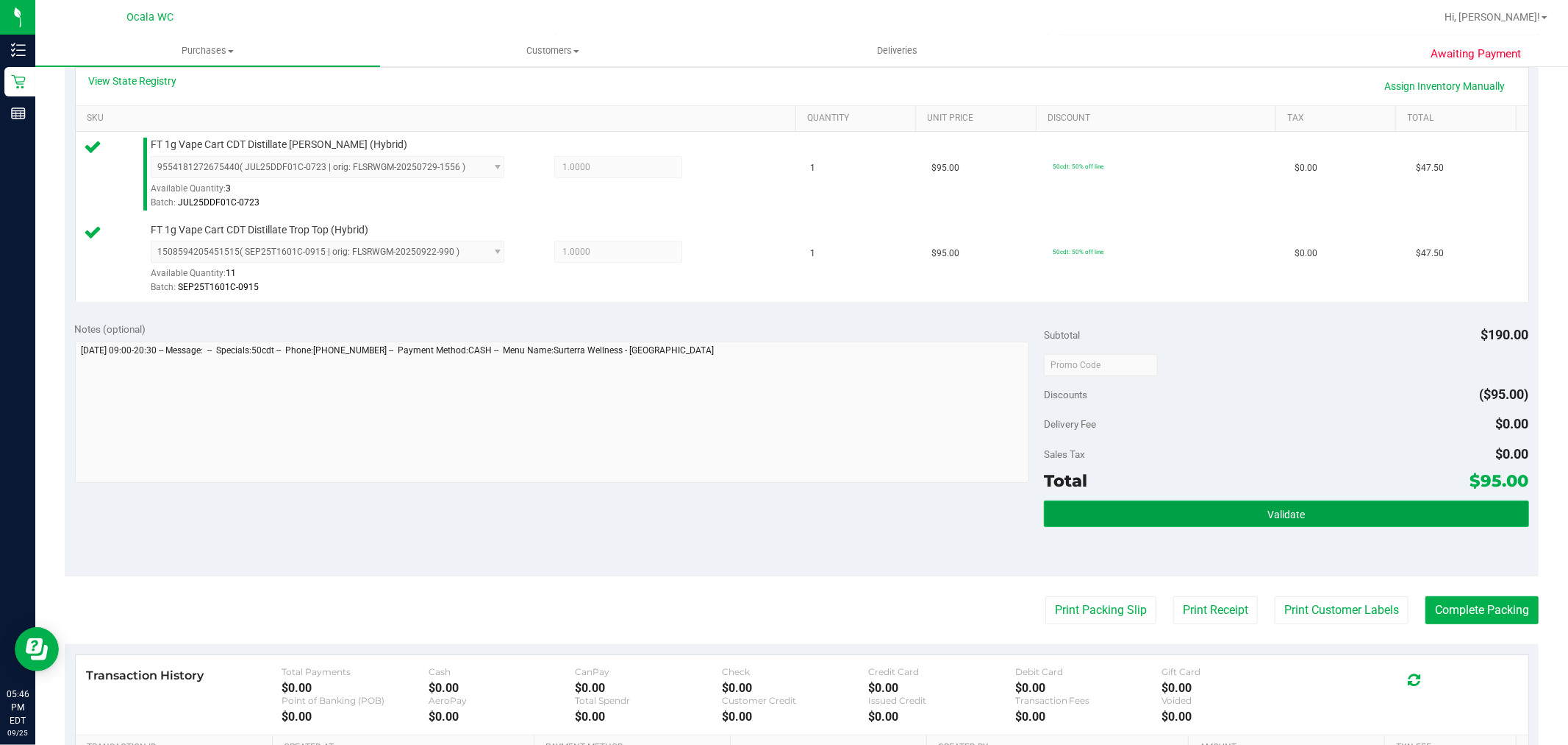
click at [1341, 521] on button "Validate" at bounding box center [1286, 513] width 485 height 27
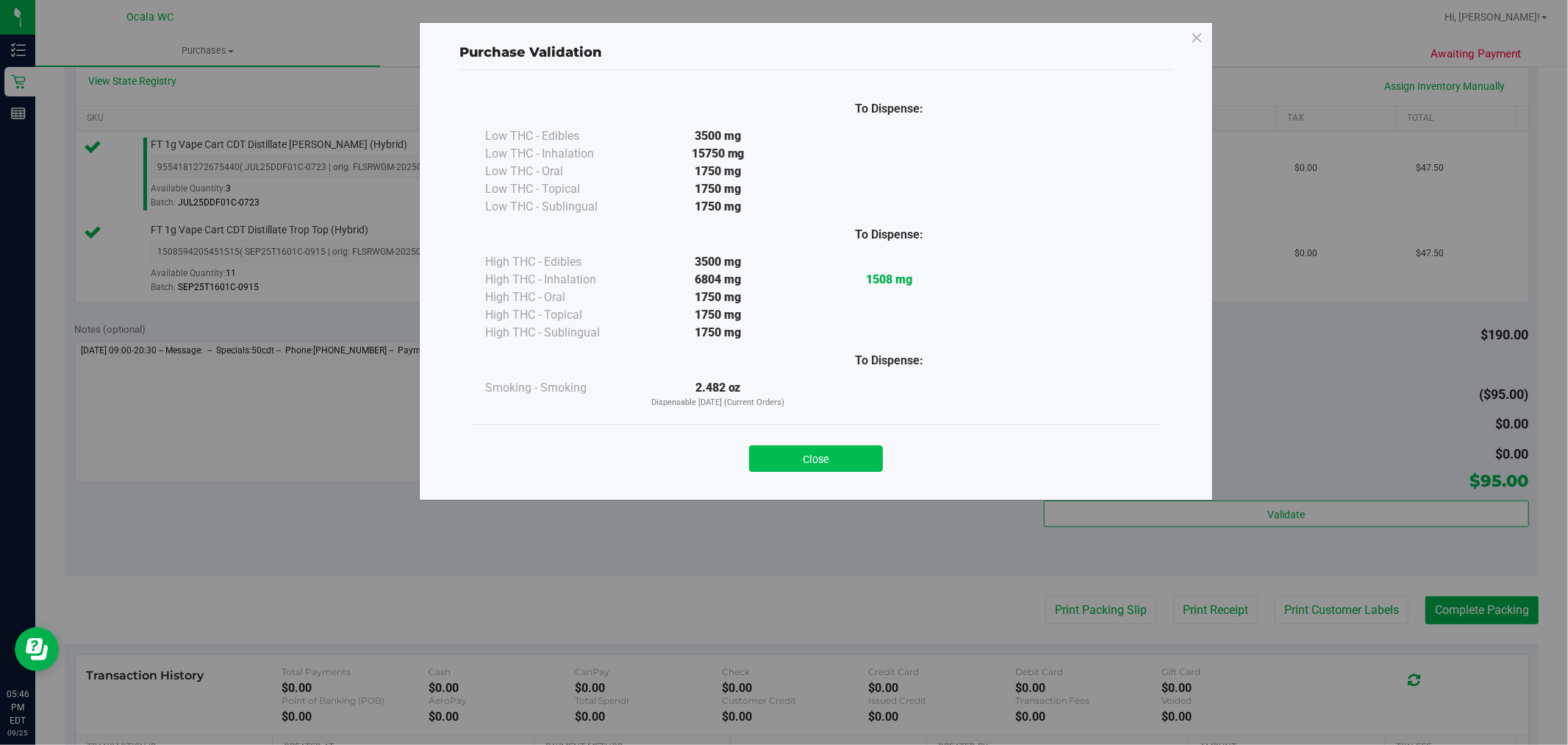
click at [842, 451] on button "Close" at bounding box center [817, 458] width 134 height 27
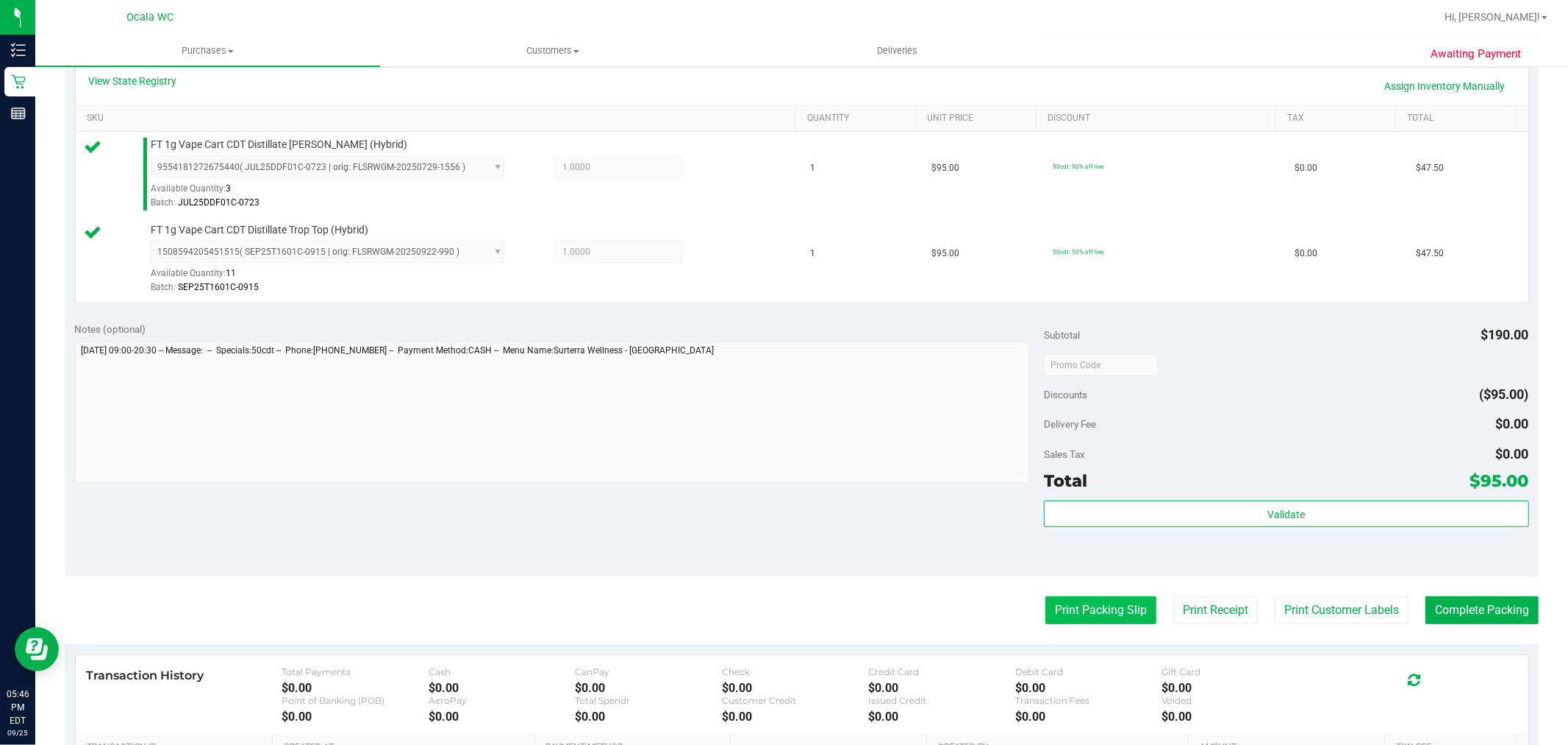
click at [1099, 607] on button "Print Packing Slip" at bounding box center [1101, 610] width 111 height 28
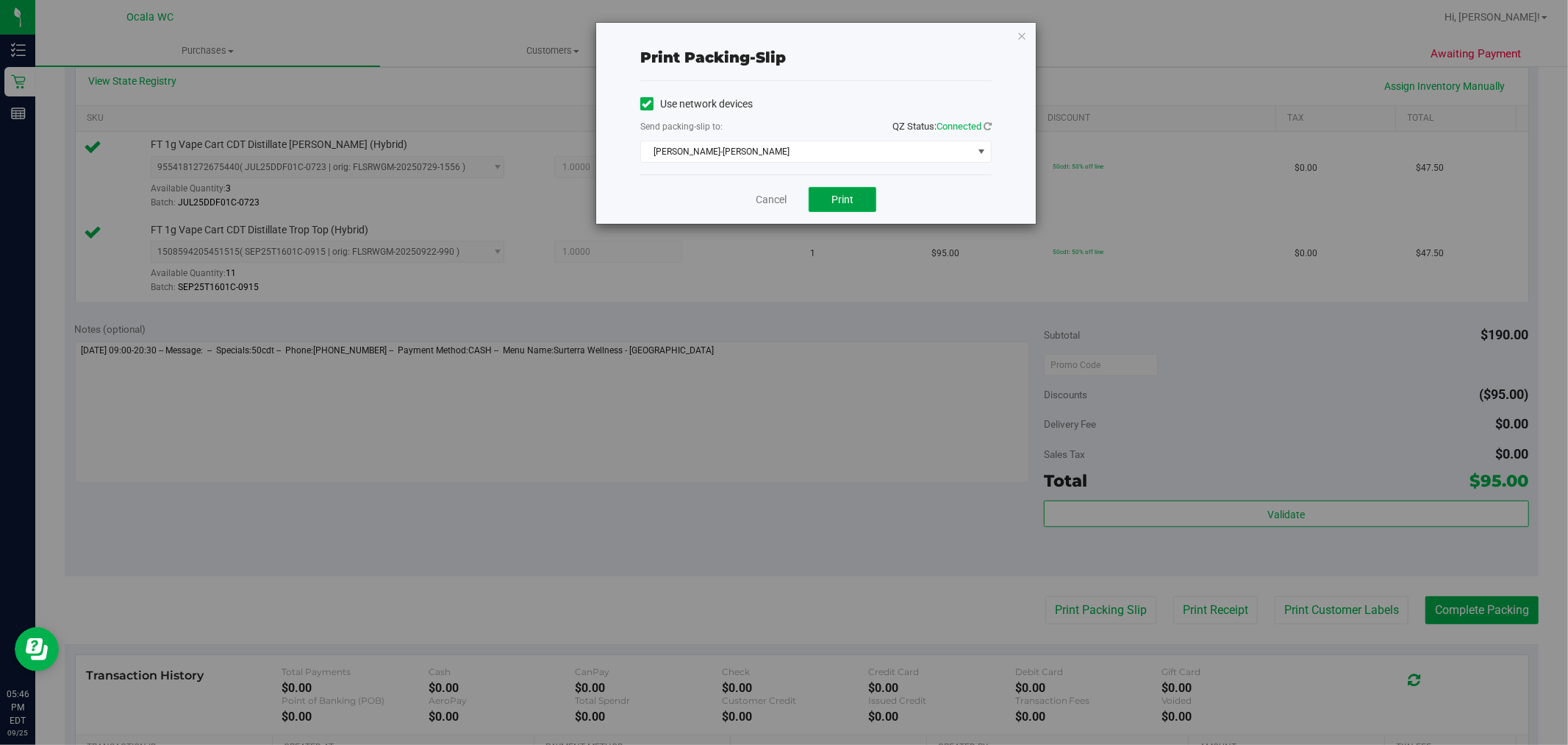
click at [863, 207] on button "Print" at bounding box center [842, 199] width 68 height 25
click at [775, 200] on link "Cancel" at bounding box center [771, 200] width 31 height 16
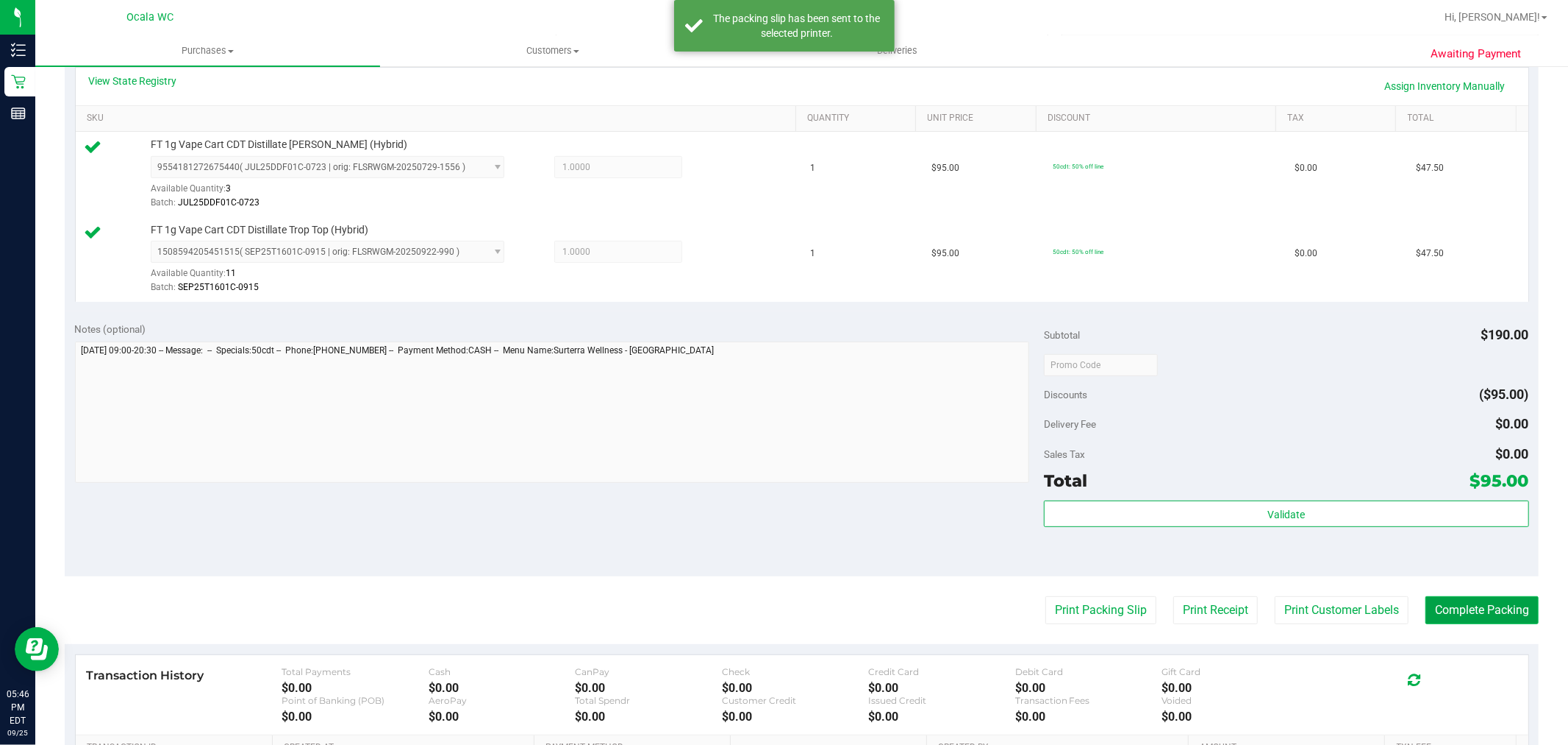
click at [1510, 619] on button "Complete Packing" at bounding box center [1482, 610] width 114 height 28
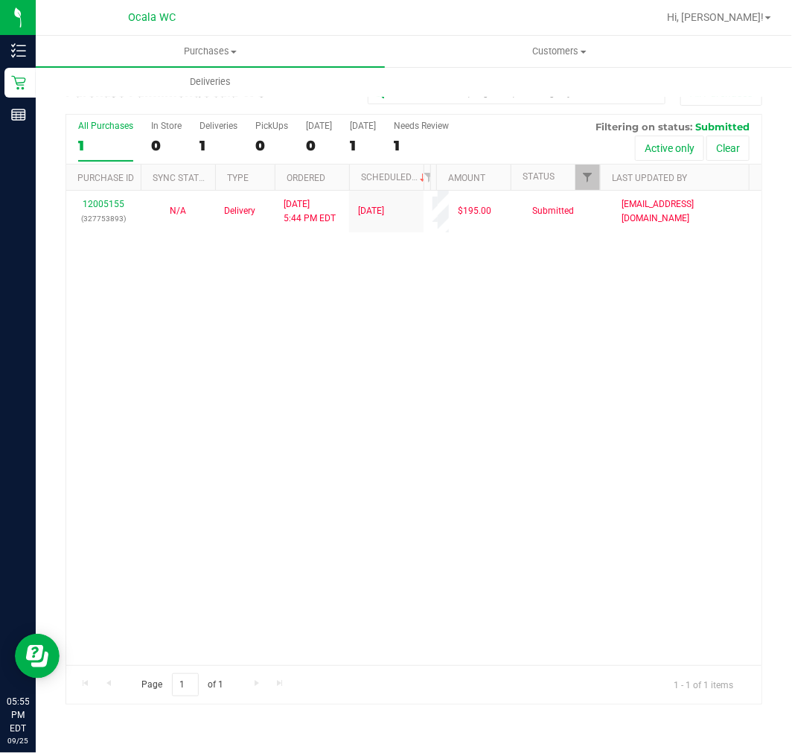
click at [326, 503] on div "12005155 (327753893) N/A Delivery 9/25/2025 5:44 PM EDT 9/26/2025 $195.00 Submi…" at bounding box center [414, 428] width 696 height 474
click at [311, 404] on div "12005155 (327753893) N/A Delivery 9/25/2025 5:44 PM EDT 9/26/2025 $195.00 Submi…" at bounding box center [414, 428] width 696 height 474
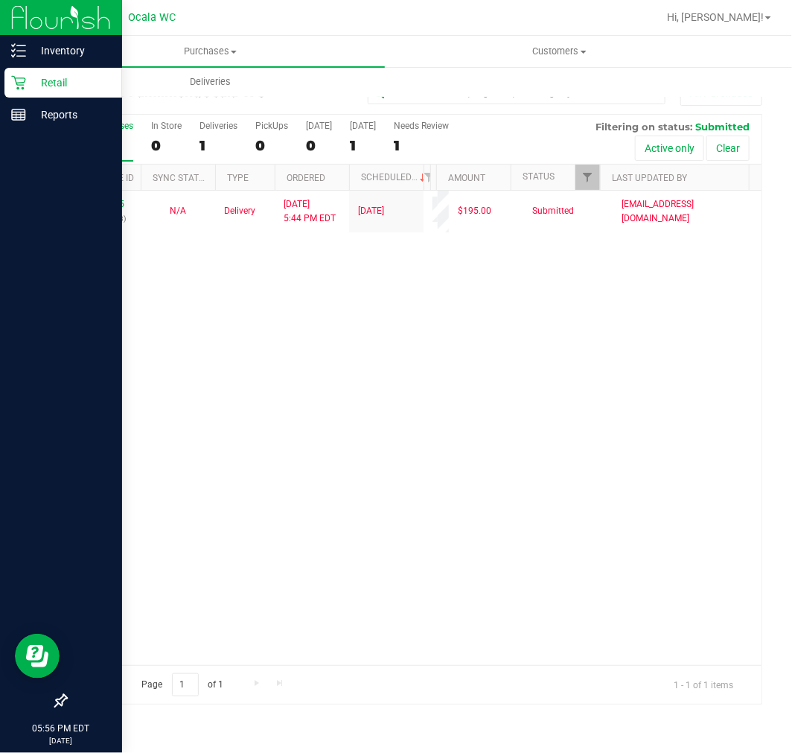
click at [20, 98] on link "Retail" at bounding box center [61, 84] width 122 height 32
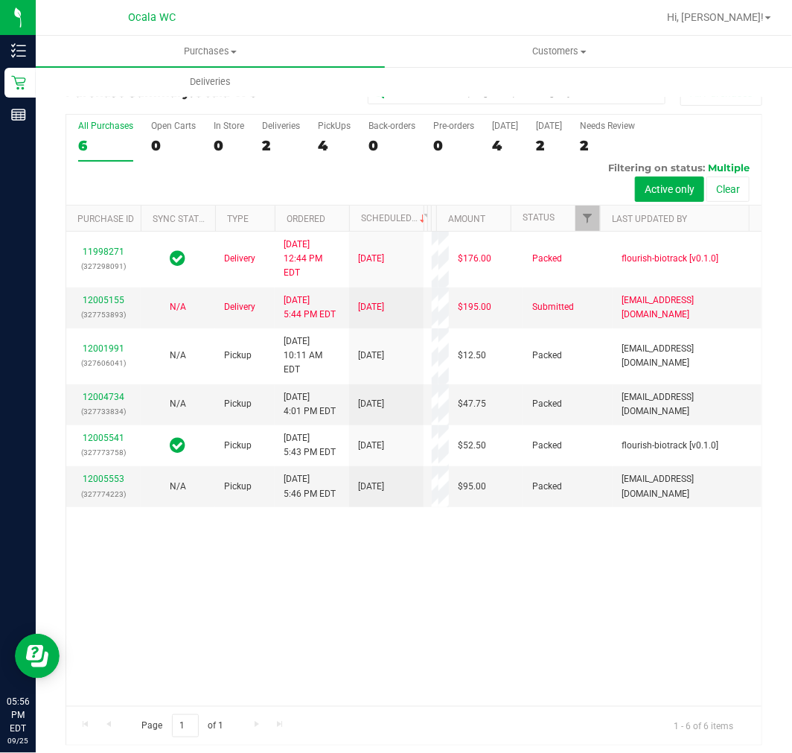
click at [522, 679] on div "11998271 (327298091) Delivery 9/25/2025 12:44 PM EDT 9/26/2025 $176.00 Packed f…" at bounding box center [414, 469] width 696 height 474
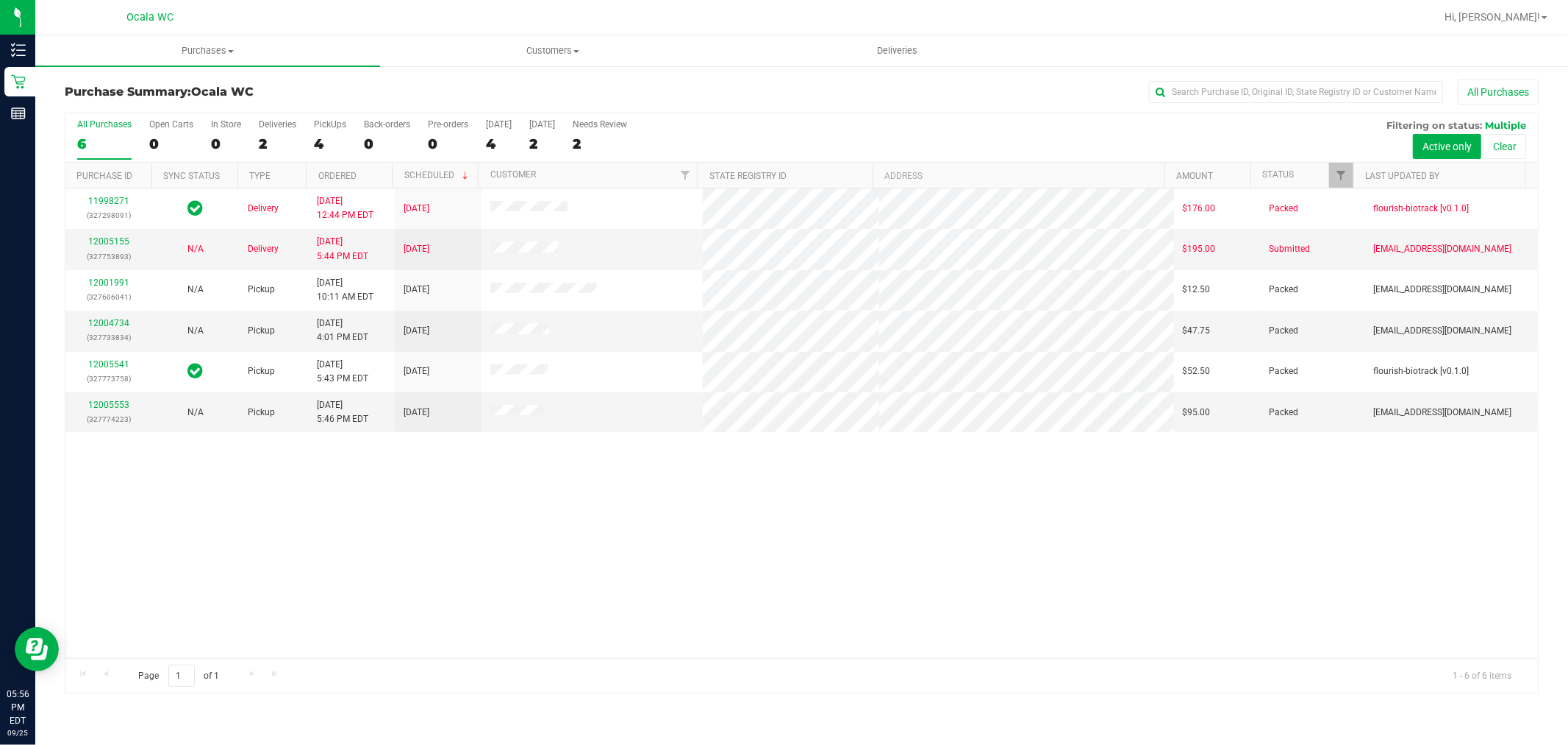
click at [611, 581] on div "11998271 (327298091) Delivery 9/25/2025 12:44 PM EDT 9/26/2025 $176.00 Packed f…" at bounding box center [802, 423] width 1473 height 469
click at [849, 577] on div "11998271 (327298091) Delivery 9/25/2025 12:44 PM EDT 9/26/2025 $176.00 Packed f…" at bounding box center [802, 423] width 1473 height 469
click at [538, 589] on div "11998271 (327298091) Delivery 9/25/2025 12:44 PM EDT 9/26/2025 $176.00 Packed f…" at bounding box center [802, 423] width 1473 height 469
click at [790, 511] on div "11998271 (327298091) Delivery 9/25/2025 12:44 PM EDT 9/26/2025 $176.00 Packed f…" at bounding box center [802, 423] width 1473 height 469
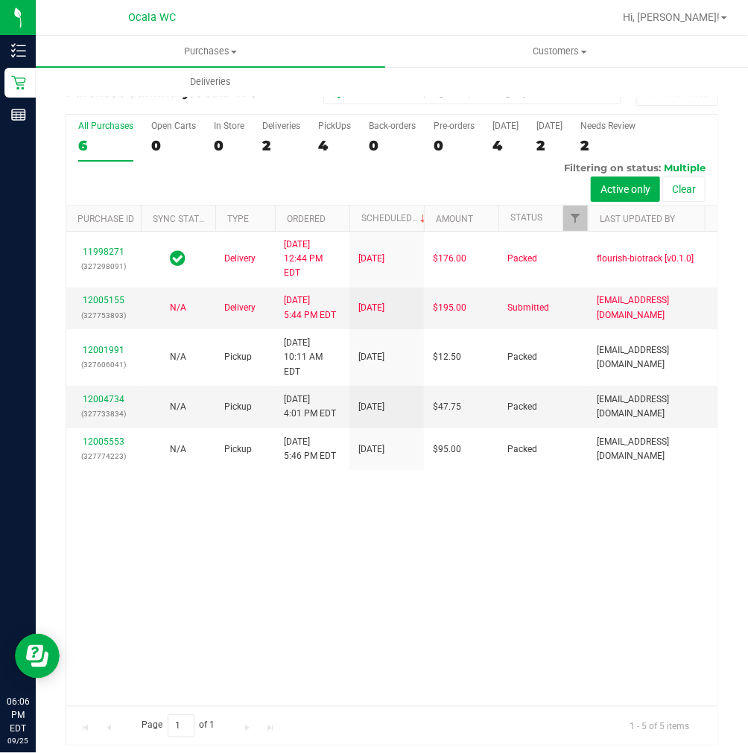
click at [289, 634] on div "11998271 (327298091) Delivery 9/25/2025 12:44 PM EDT 9/26/2025 $176.00 Packed f…" at bounding box center [391, 469] width 651 height 474
click at [389, 652] on div "11998271 (327298091) Delivery 9/25/2025 12:44 PM EDT 9/26/2025 $176.00 Packed f…" at bounding box center [391, 469] width 651 height 474
click at [292, 641] on div "11998271 (327298091) Delivery 9/25/2025 12:44 PM EDT 9/26/2025 $176.00 Packed f…" at bounding box center [391, 469] width 651 height 474
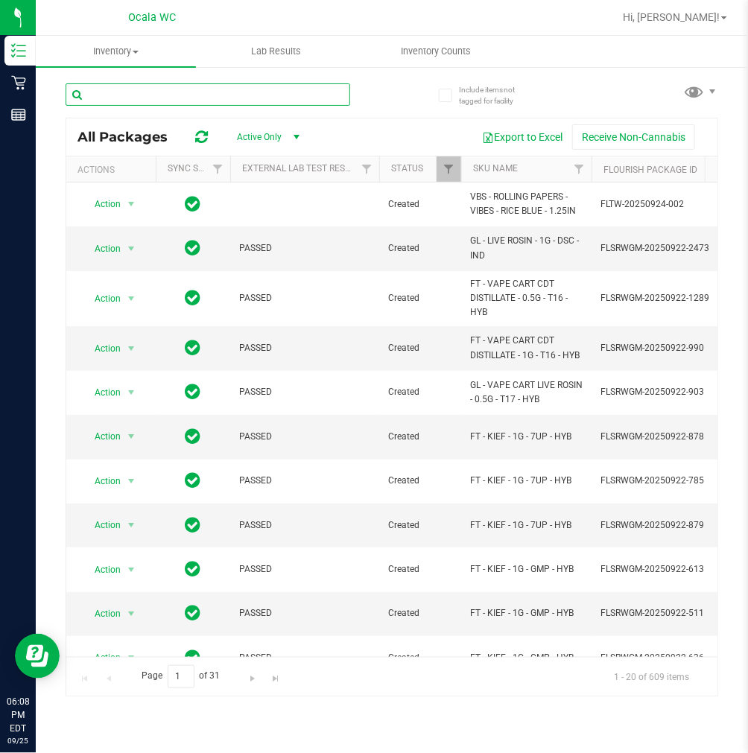
click at [179, 88] on input "text" at bounding box center [208, 94] width 284 height 22
type input "ckz"
